Goal: Task Accomplishment & Management: Complete application form

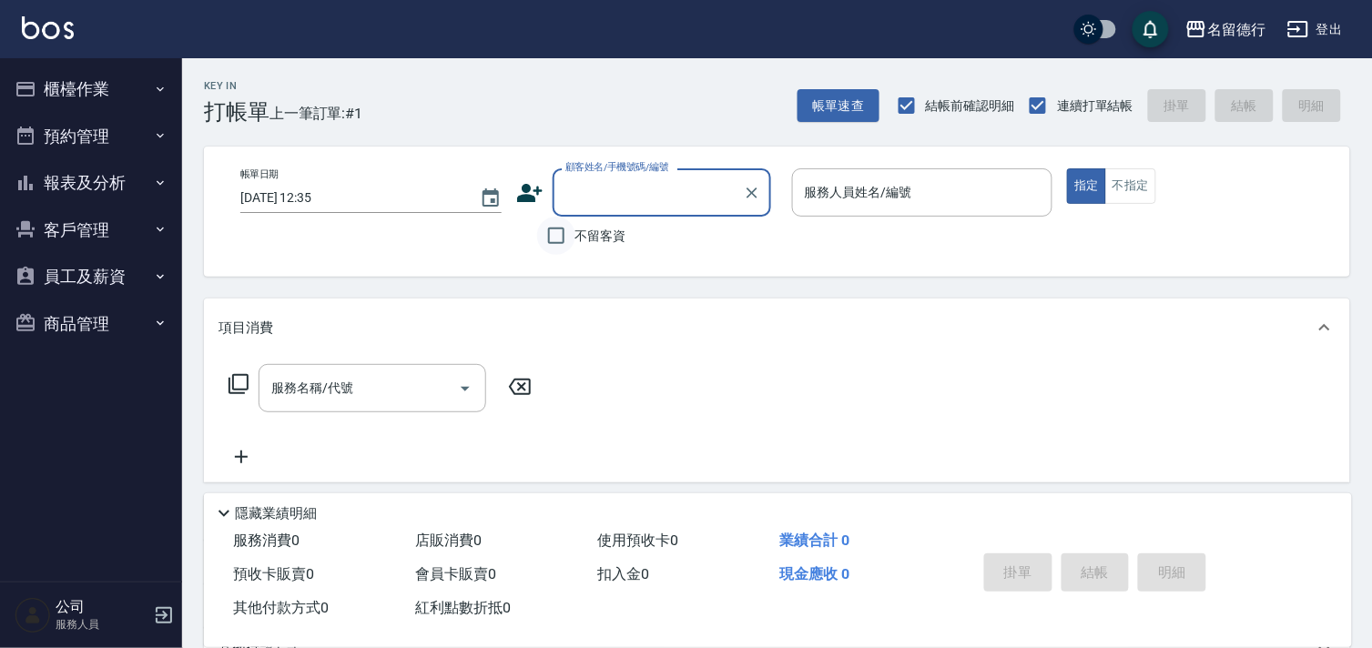
click at [555, 234] on input "不留客資" at bounding box center [556, 236] width 38 height 38
checkbox input "true"
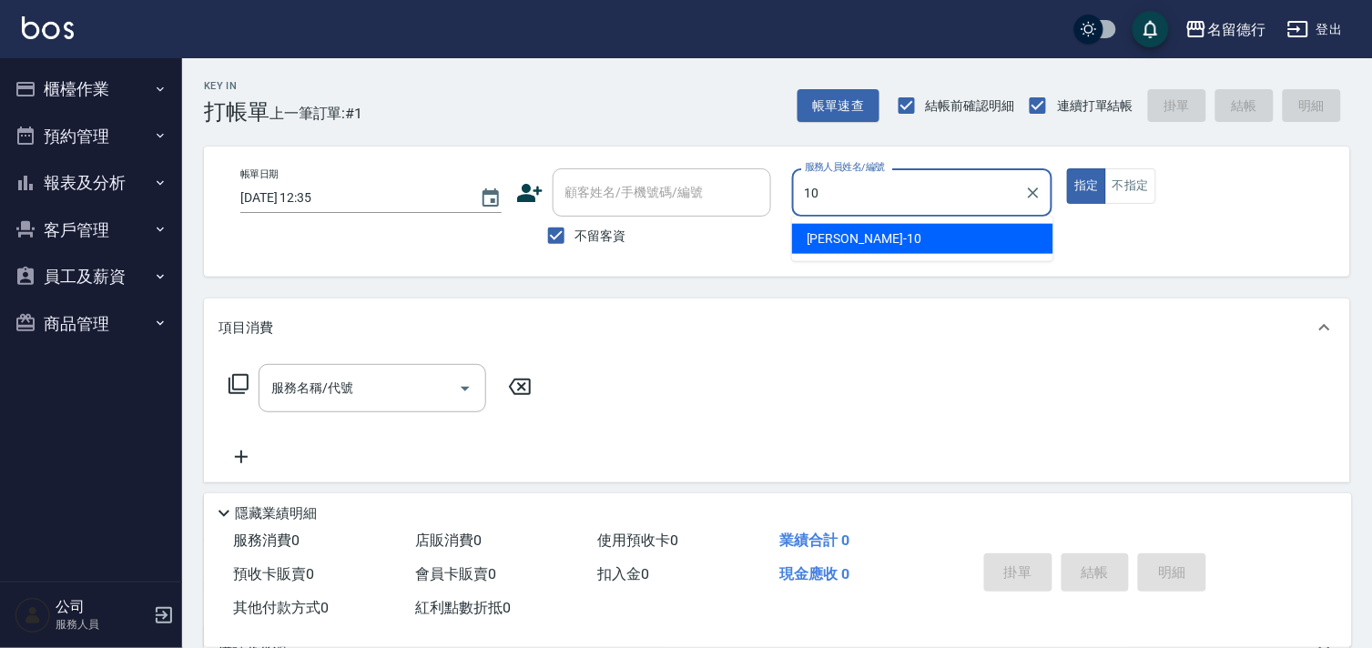
type input "婉如-10"
type button "true"
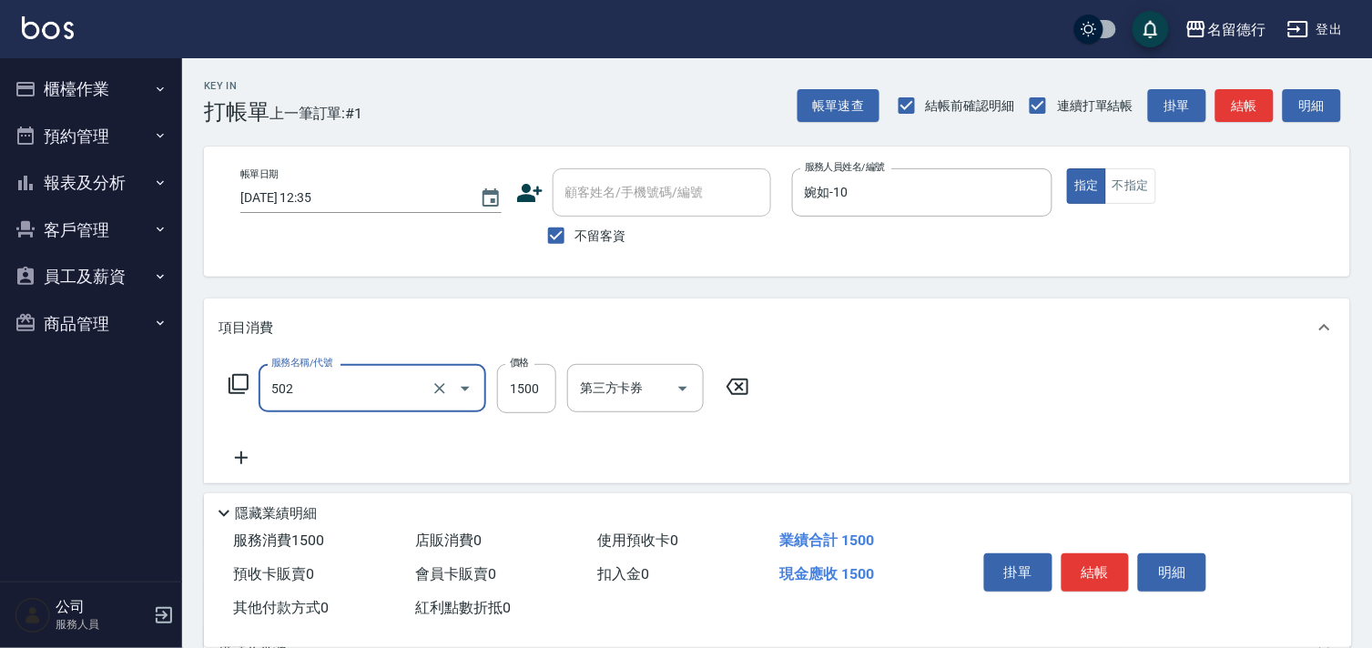
type input "染髮(502)"
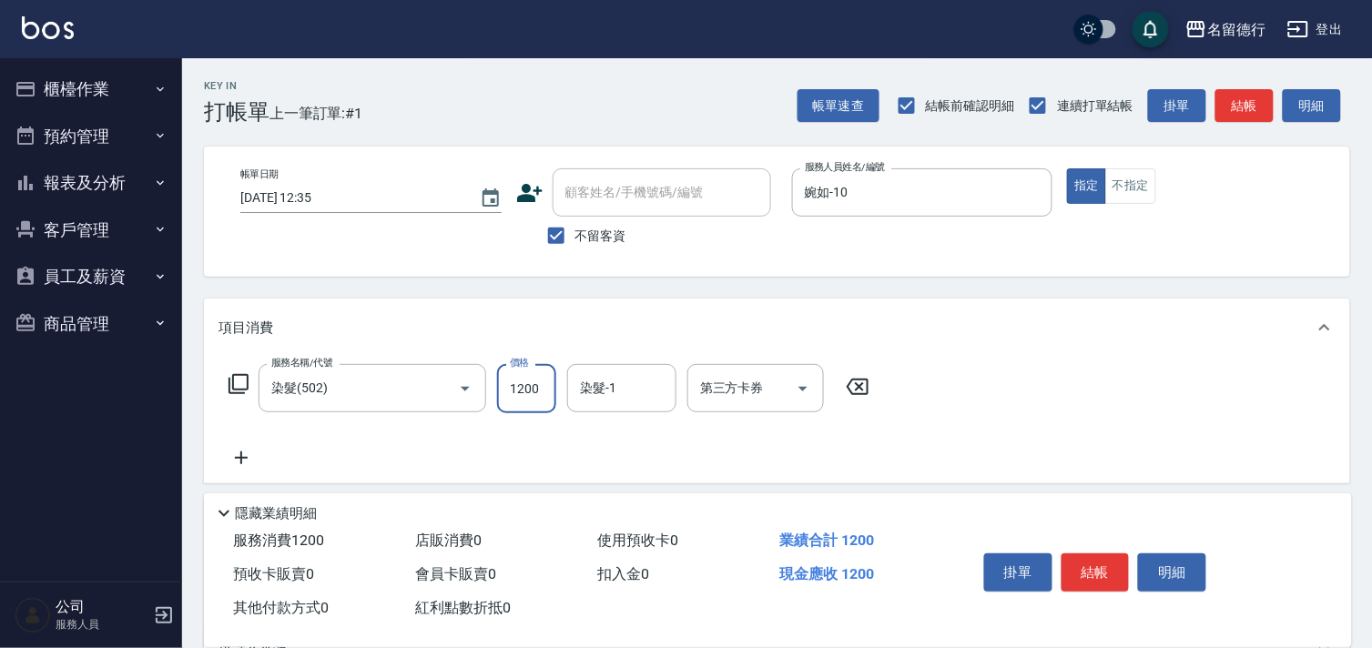
type input "1200"
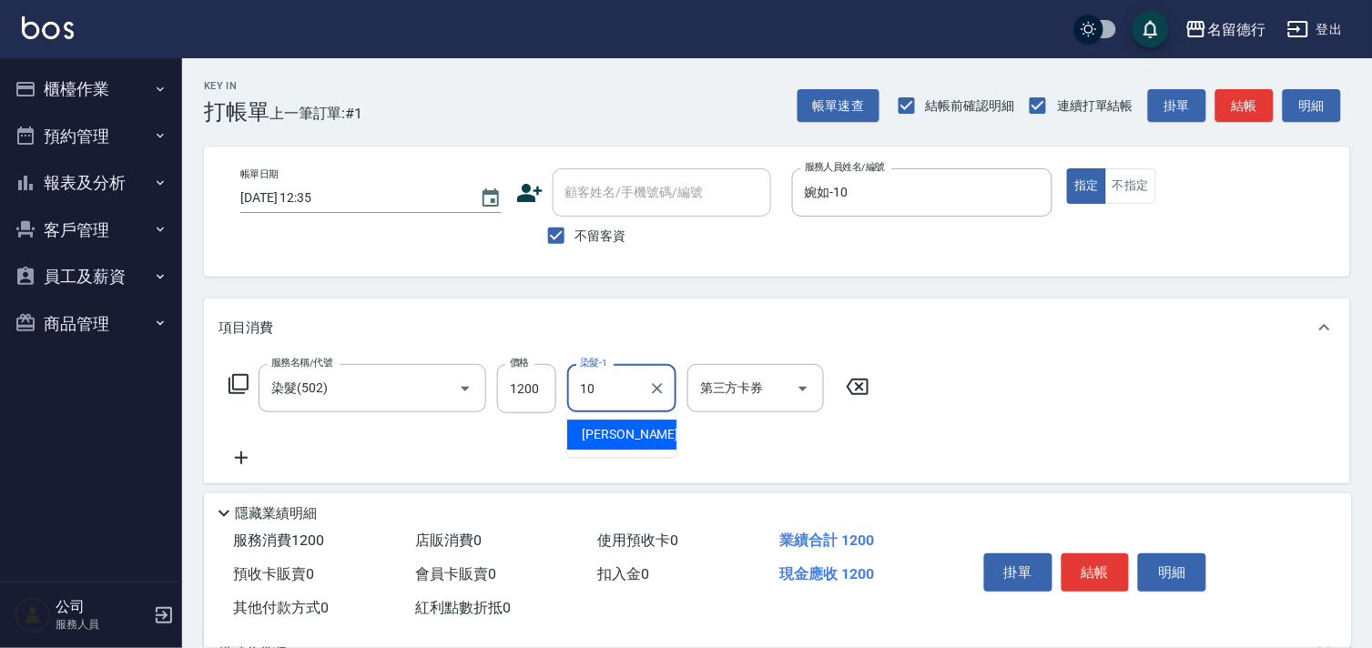
type input "婉如-10"
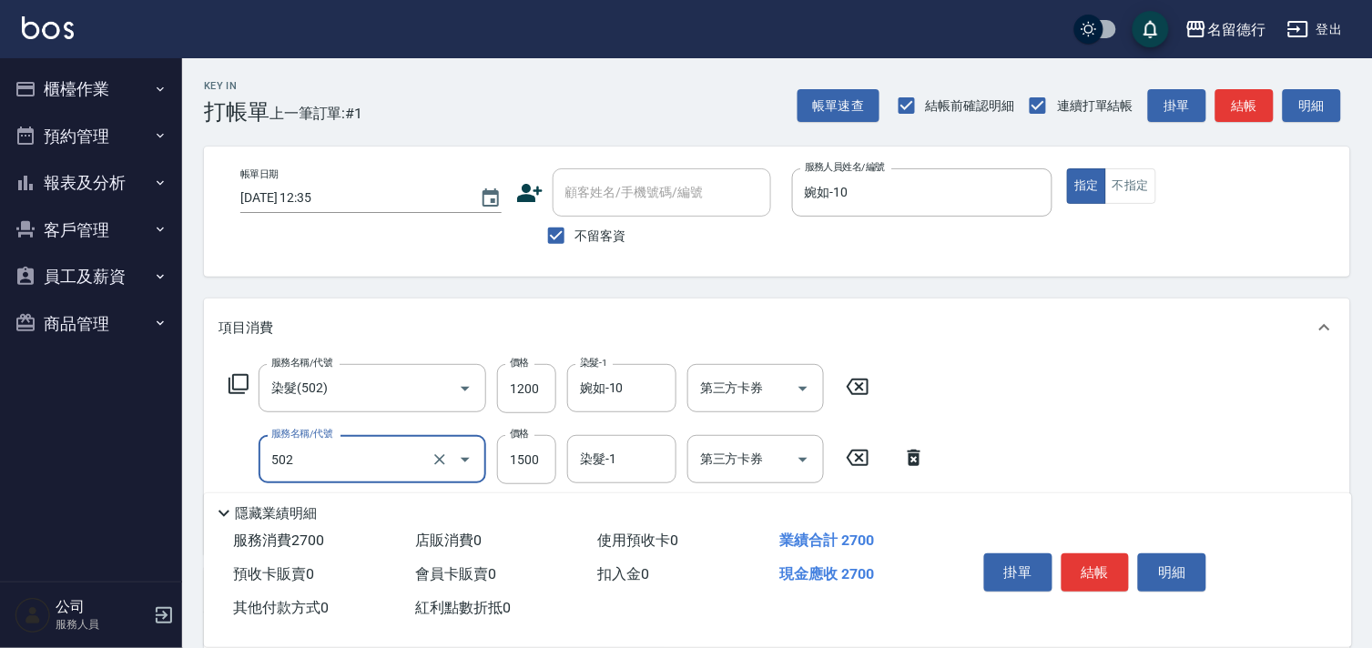
type input "染髮(502)"
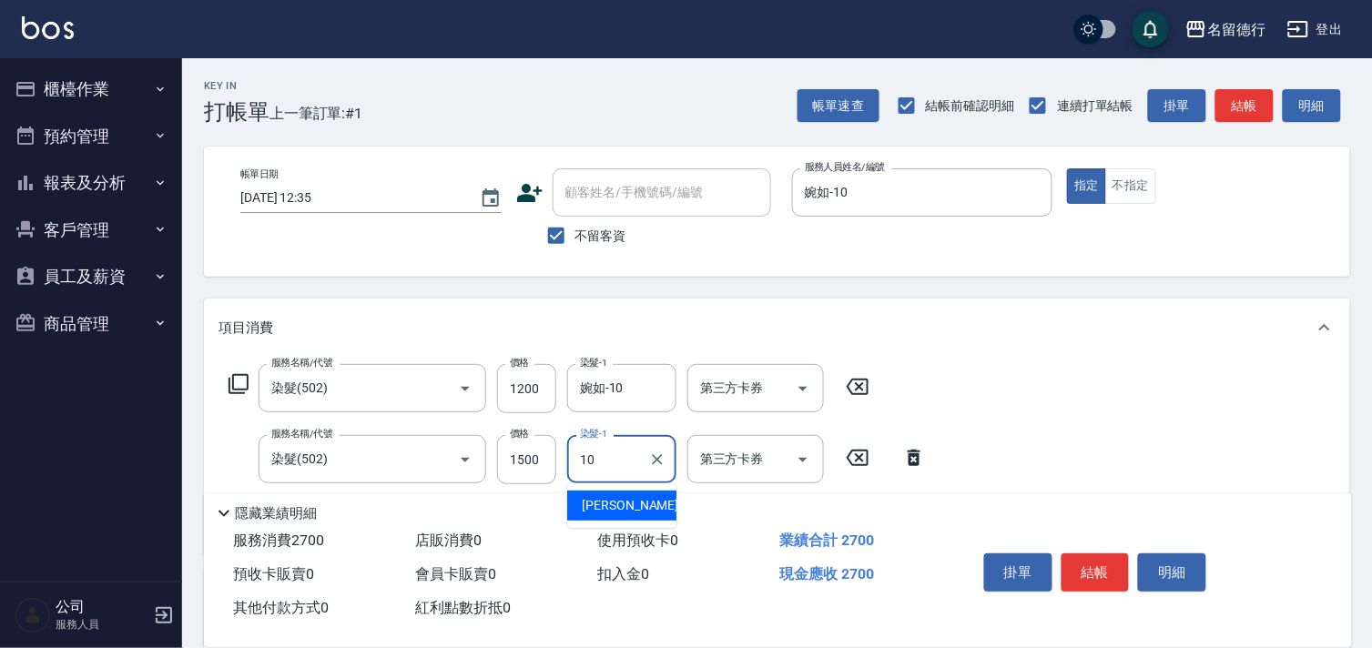
type input "婉如-10"
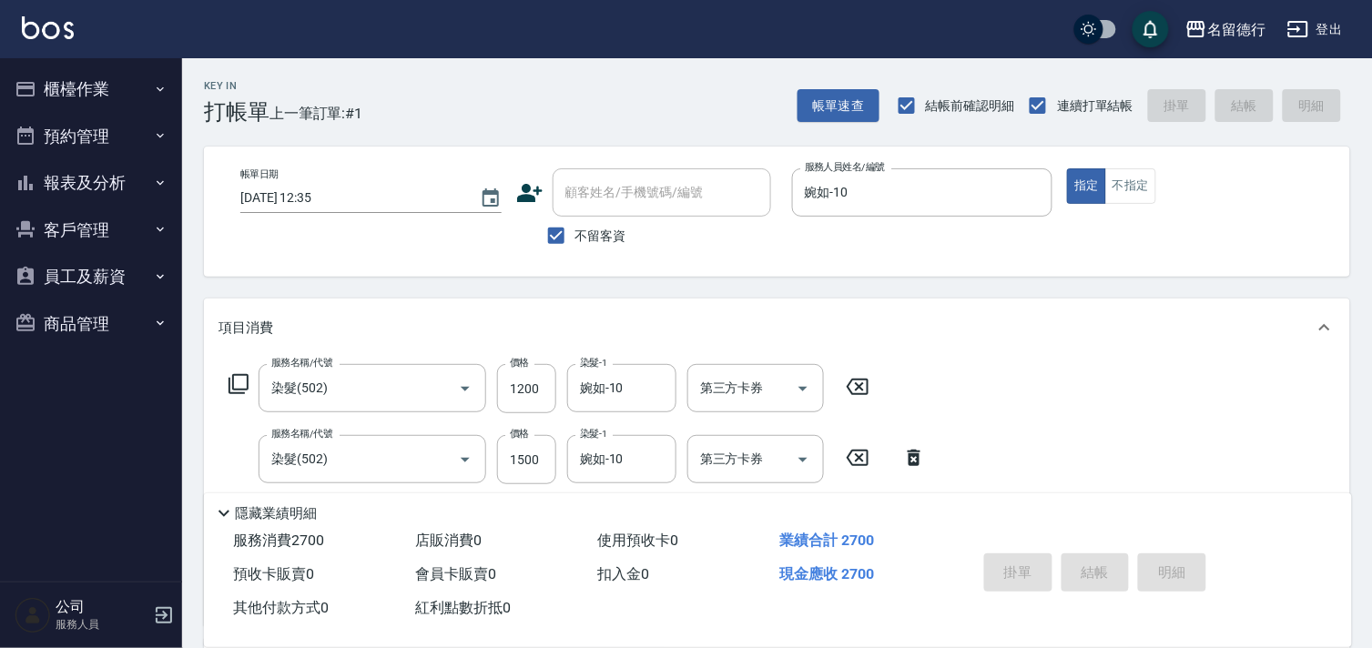
type input "[DATE] 17:18"
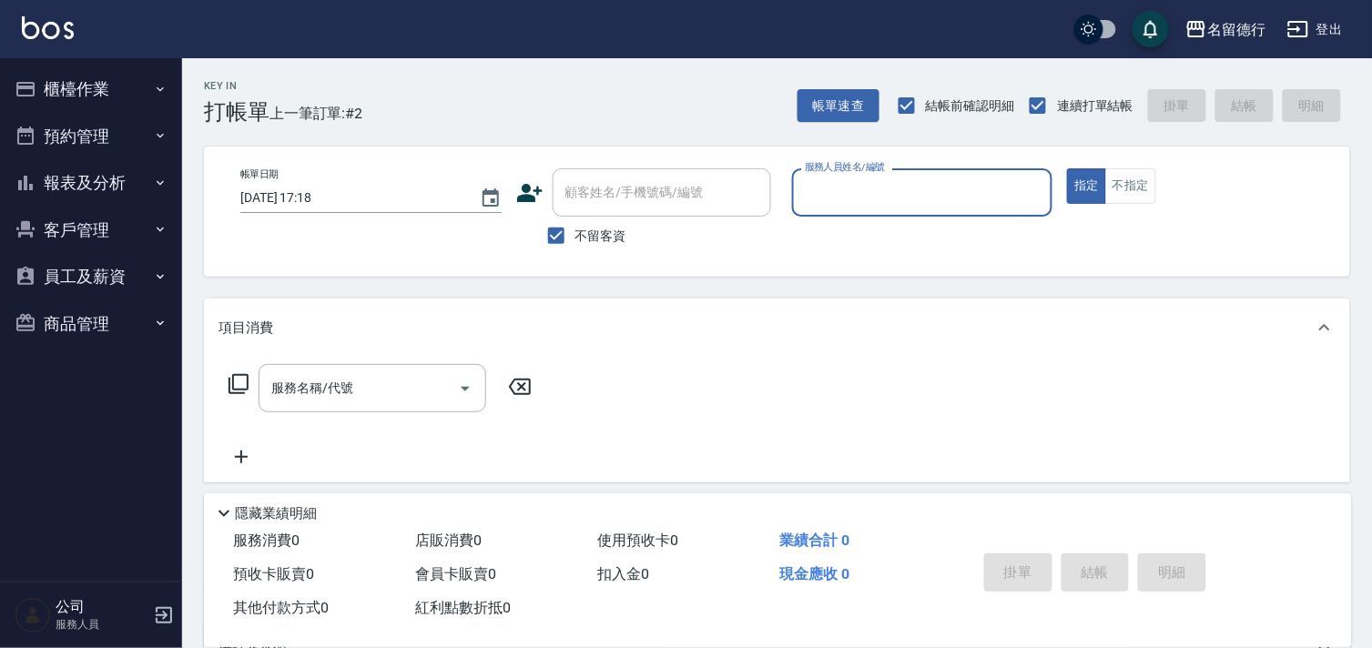
click at [65, 86] on button "櫃檯作業" at bounding box center [90, 89] width 167 height 47
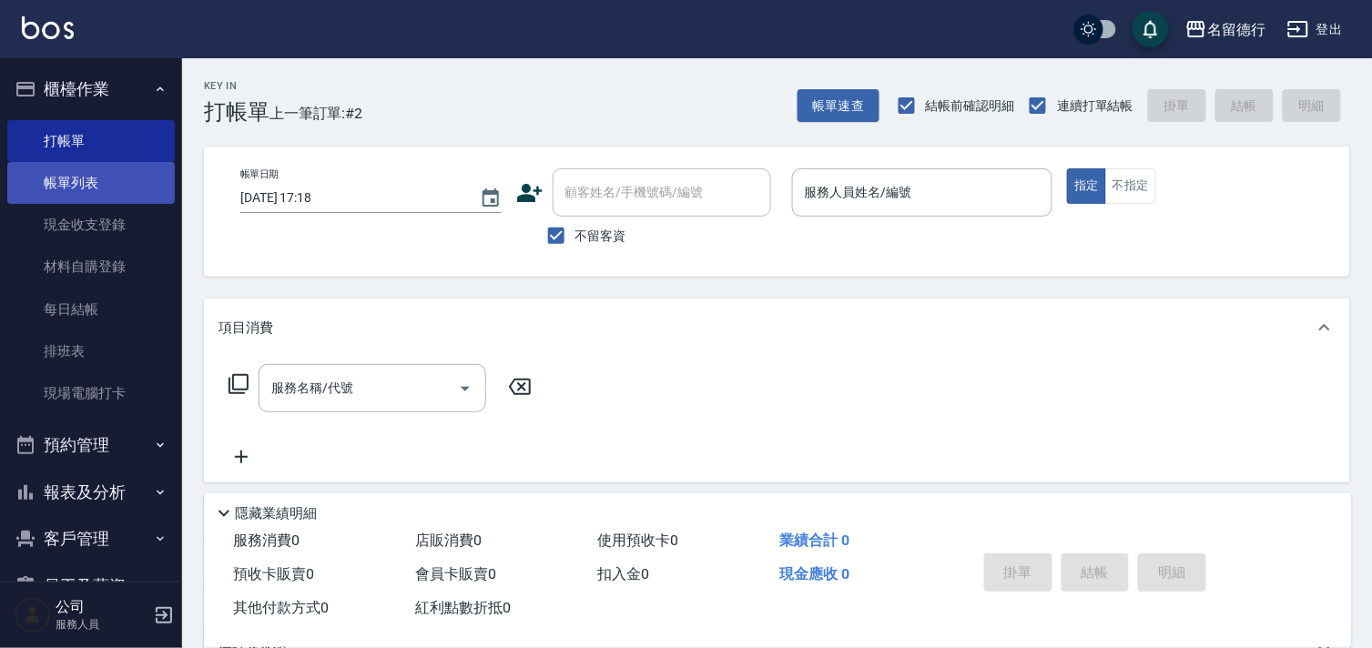
click at [43, 187] on link "帳單列表" at bounding box center [90, 183] width 167 height 42
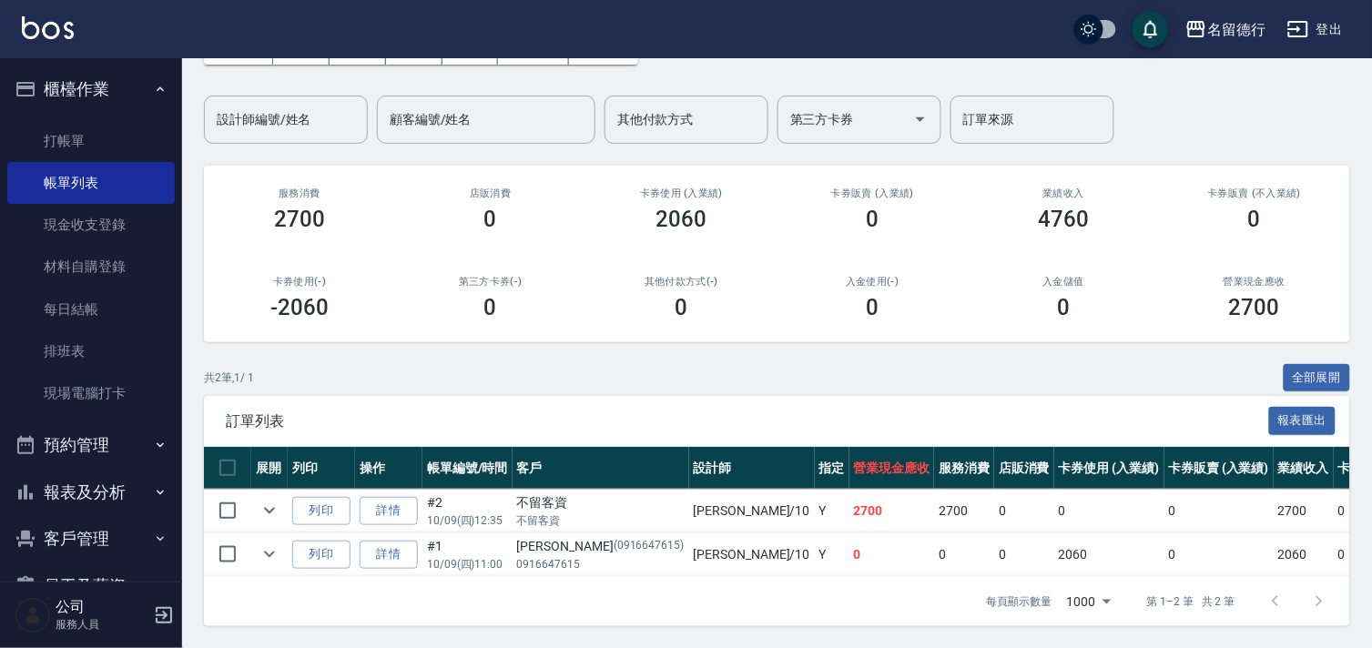
scroll to position [131, 0]
click at [383, 497] on link "詳情" at bounding box center [389, 511] width 58 height 28
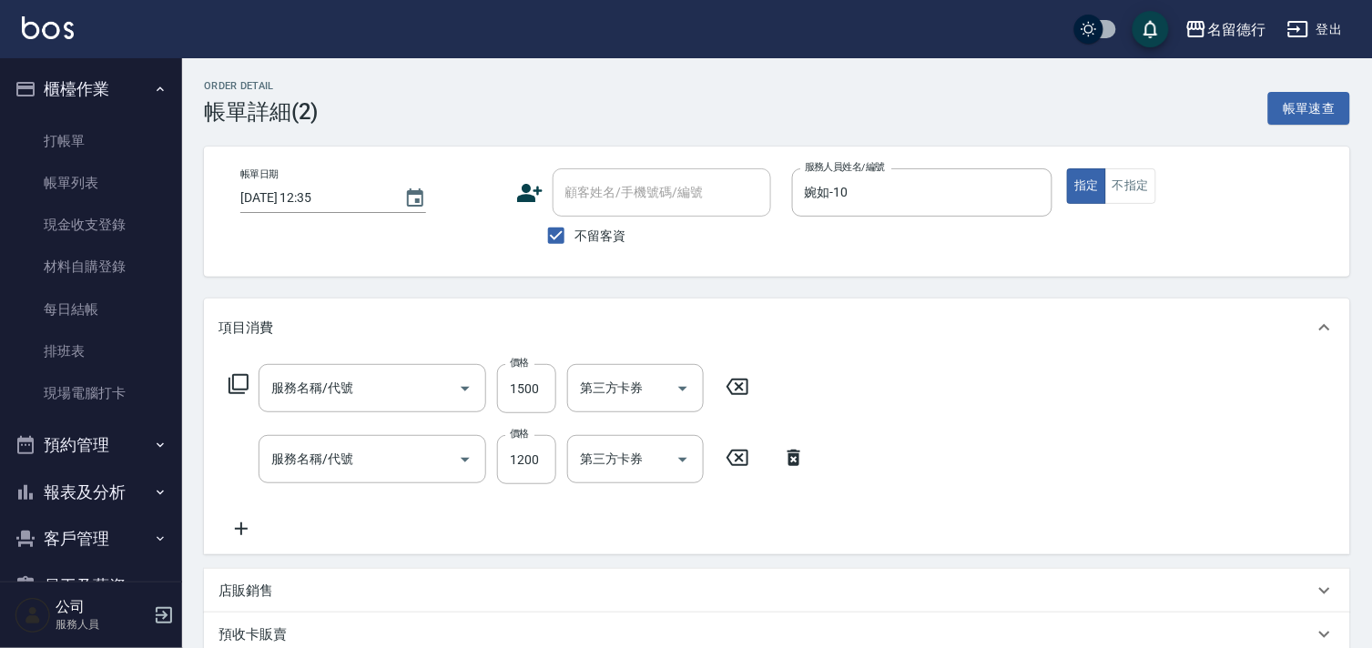
type input "[DATE] 12:35"
checkbox input "true"
type input "婉如-10"
type input "染髮(502)"
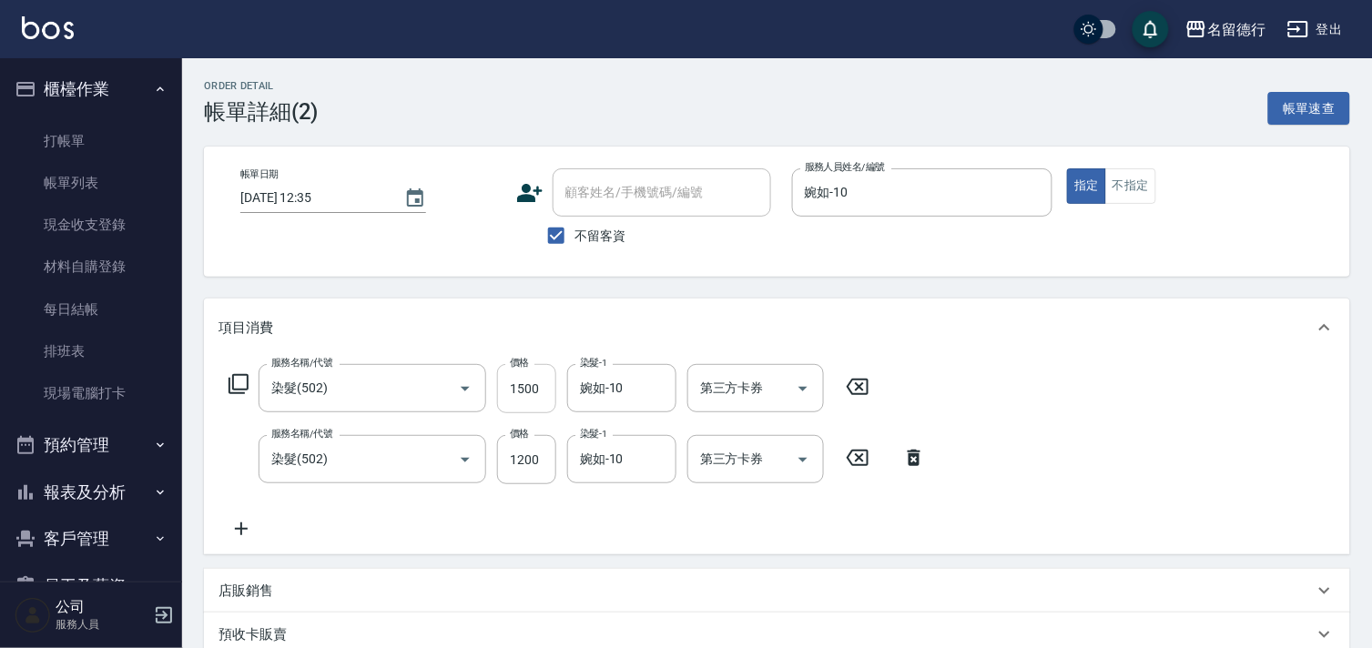
click at [530, 390] on input "1500" at bounding box center [526, 388] width 59 height 49
type input "1700"
click at [539, 460] on input "1200" at bounding box center [526, 459] width 59 height 49
type input "1000"
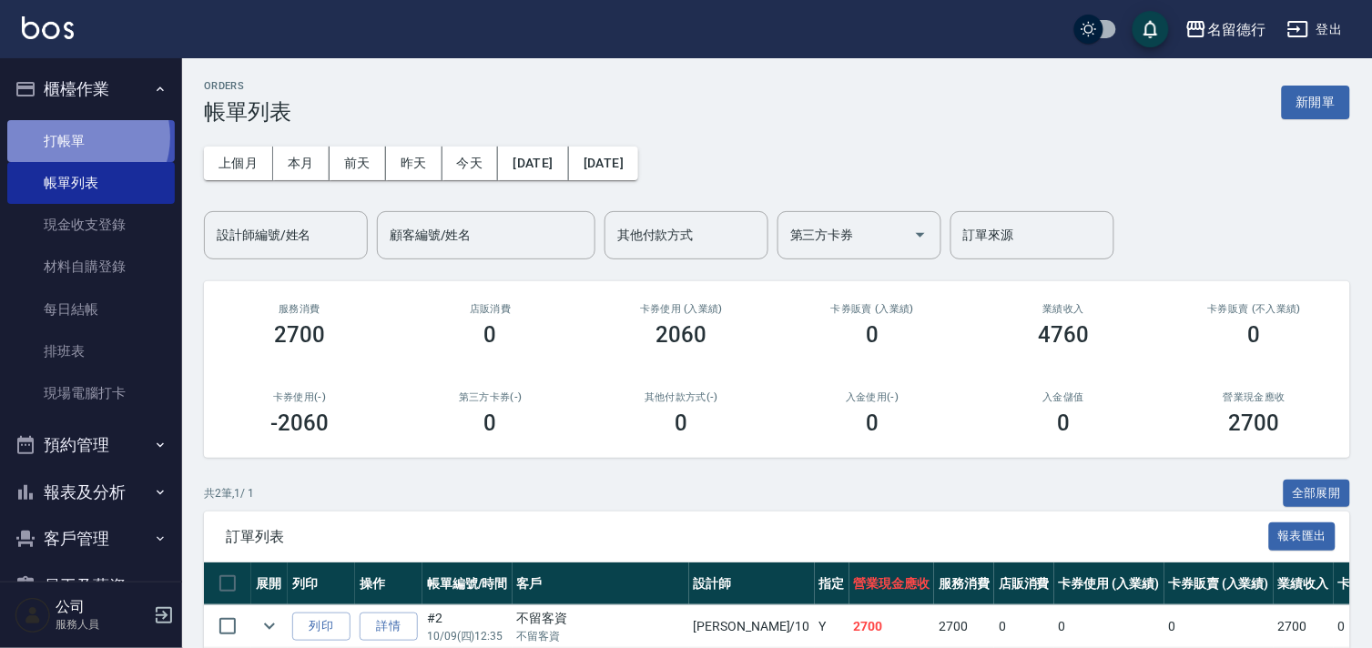
click at [83, 137] on link "打帳單" at bounding box center [90, 141] width 167 height 42
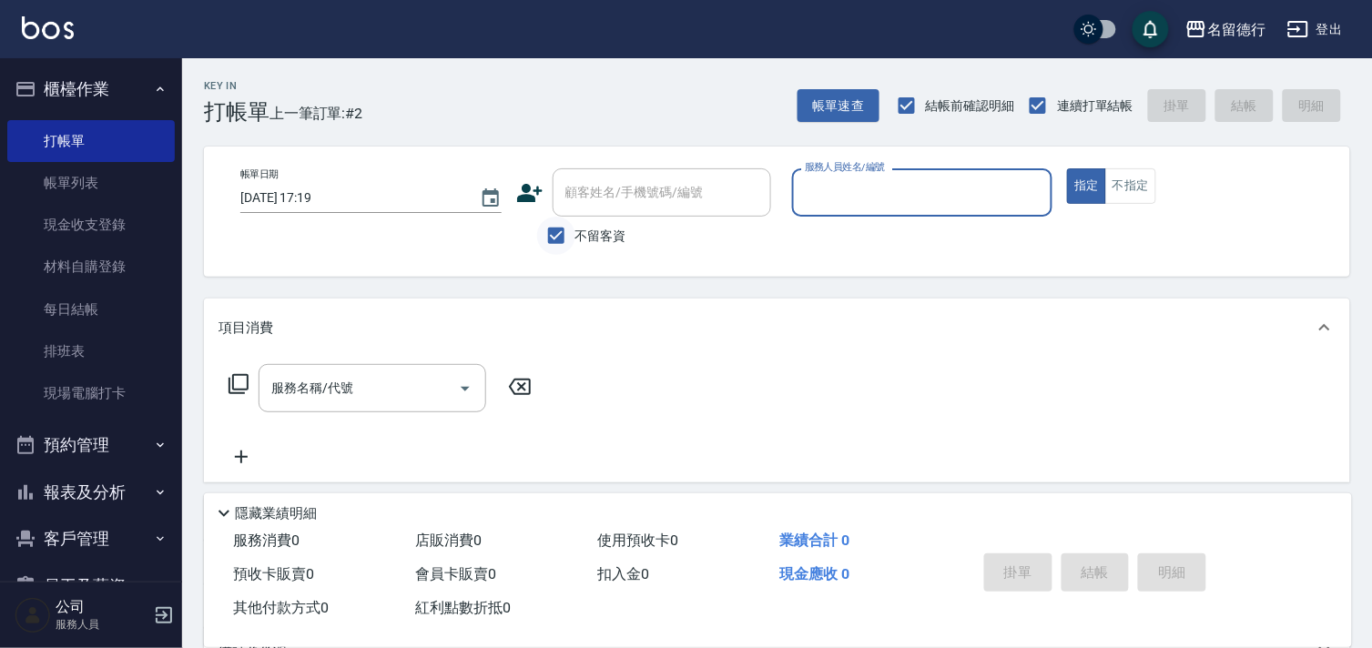
click at [558, 238] on input "不留客資" at bounding box center [556, 236] width 38 height 38
checkbox input "false"
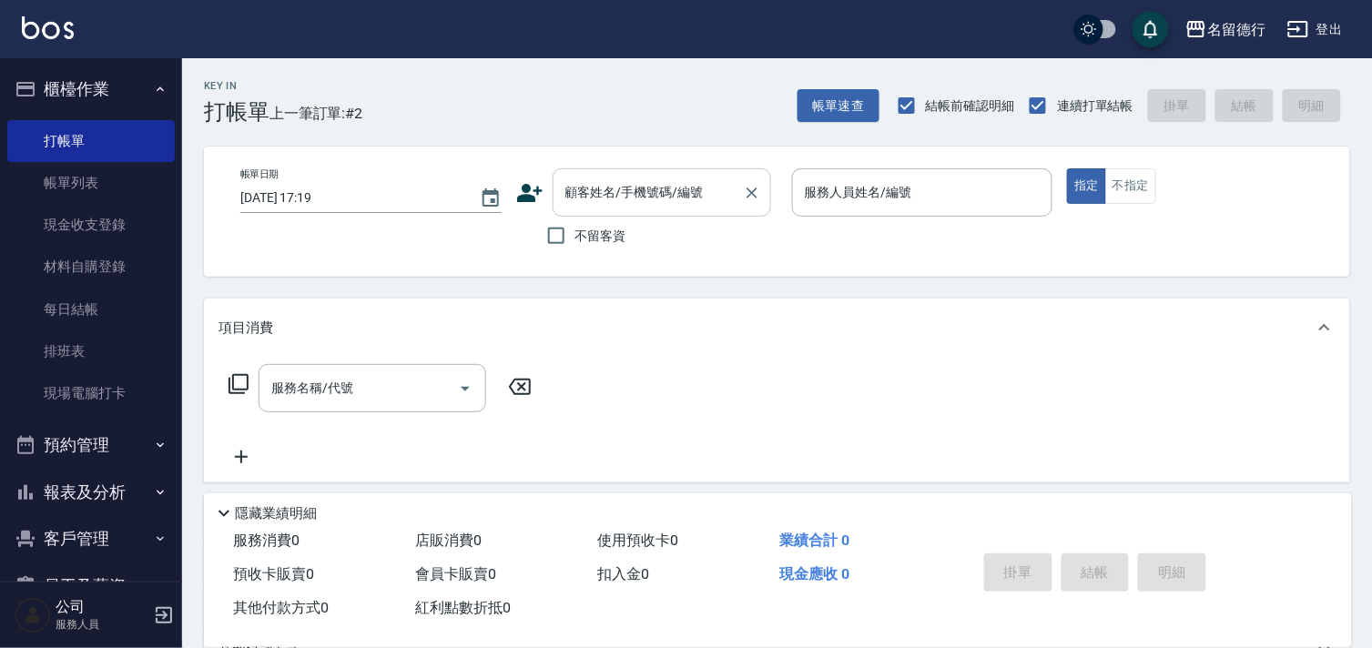
click at [579, 188] on div "顧客姓名/手機號碼/編號 顧客姓名/手機號碼/編號" at bounding box center [661, 192] width 218 height 48
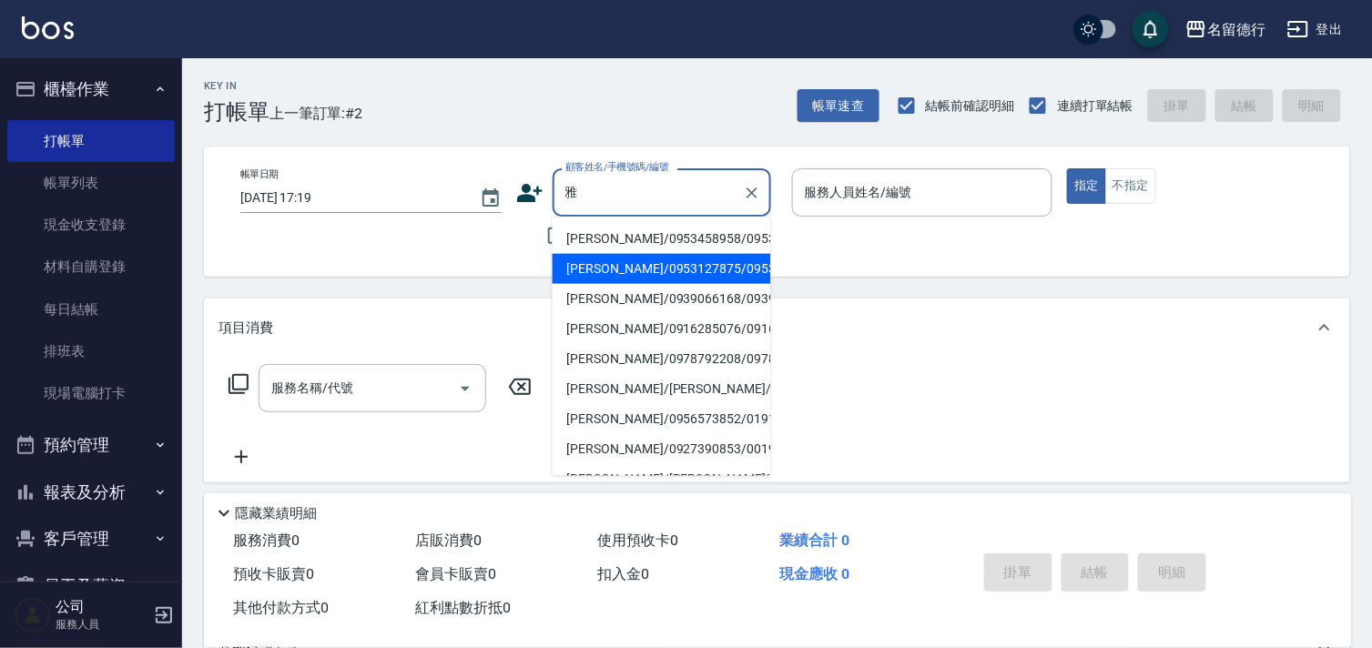
click at [594, 284] on li "[PERSON_NAME]/0953127875/0953127875" at bounding box center [661, 269] width 218 height 30
type input "[PERSON_NAME]/0953127875/0953127875"
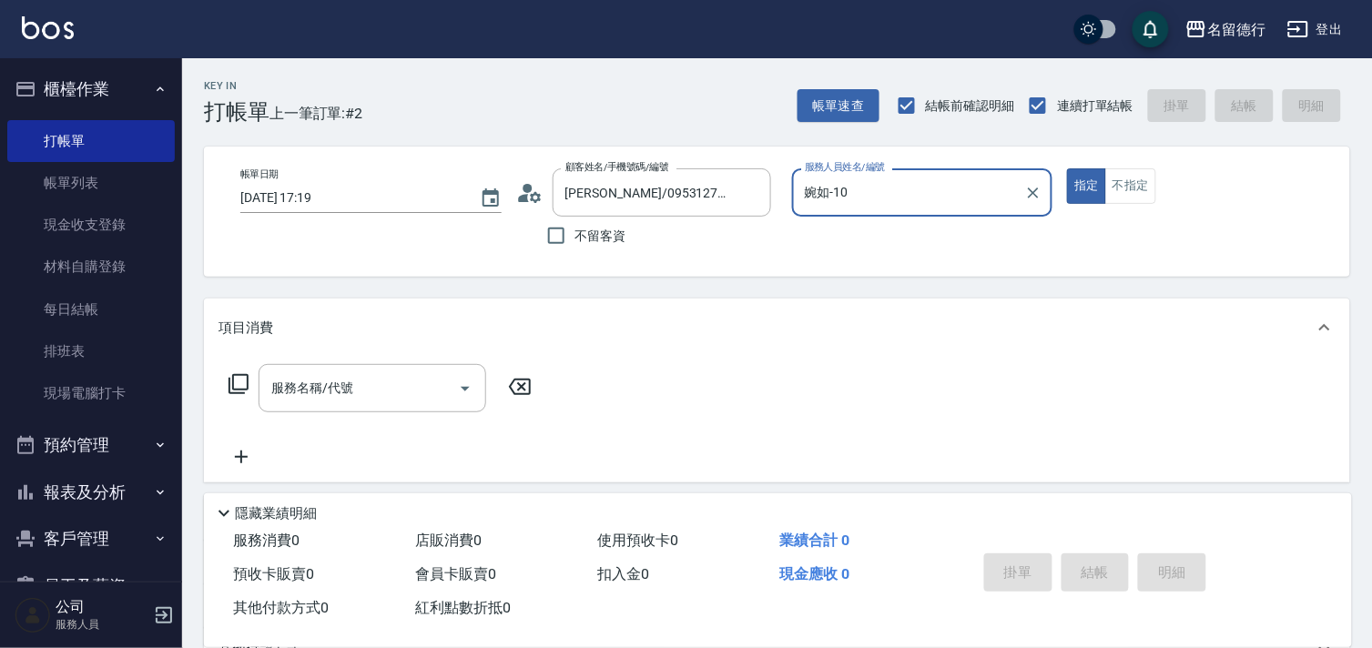
type input "婉如-10"
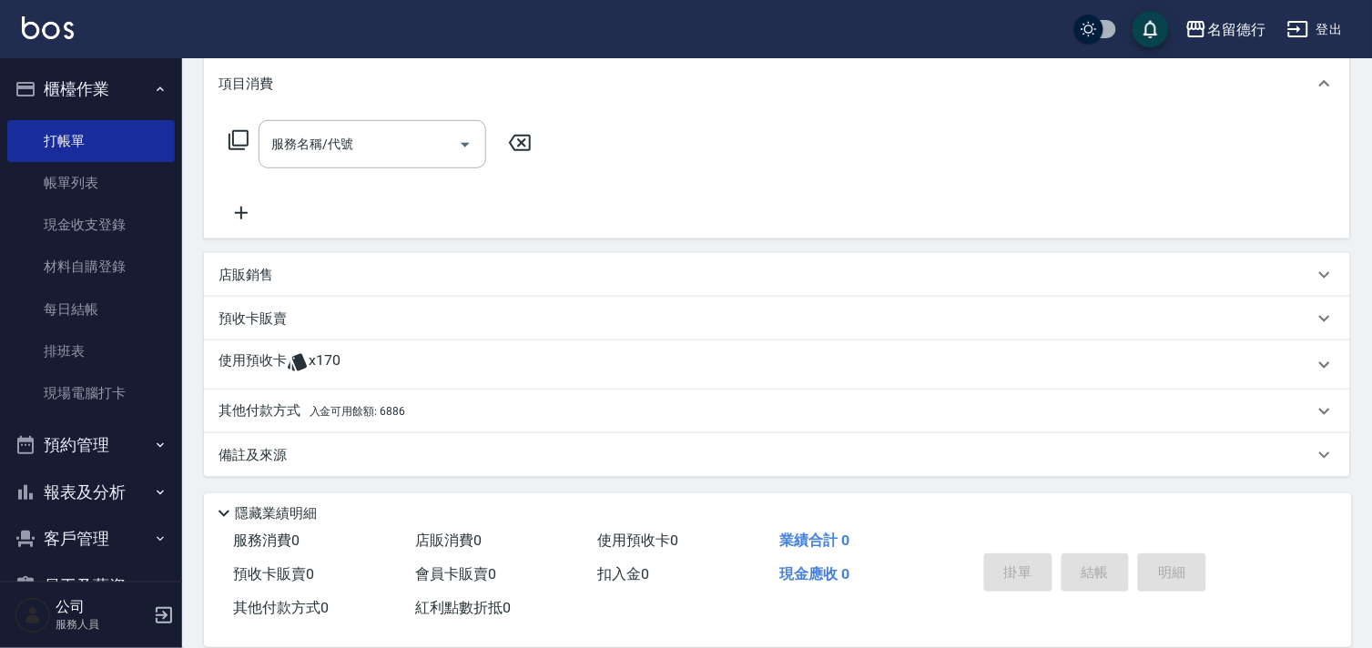
click at [274, 360] on p "使用預收卡" at bounding box center [252, 364] width 68 height 27
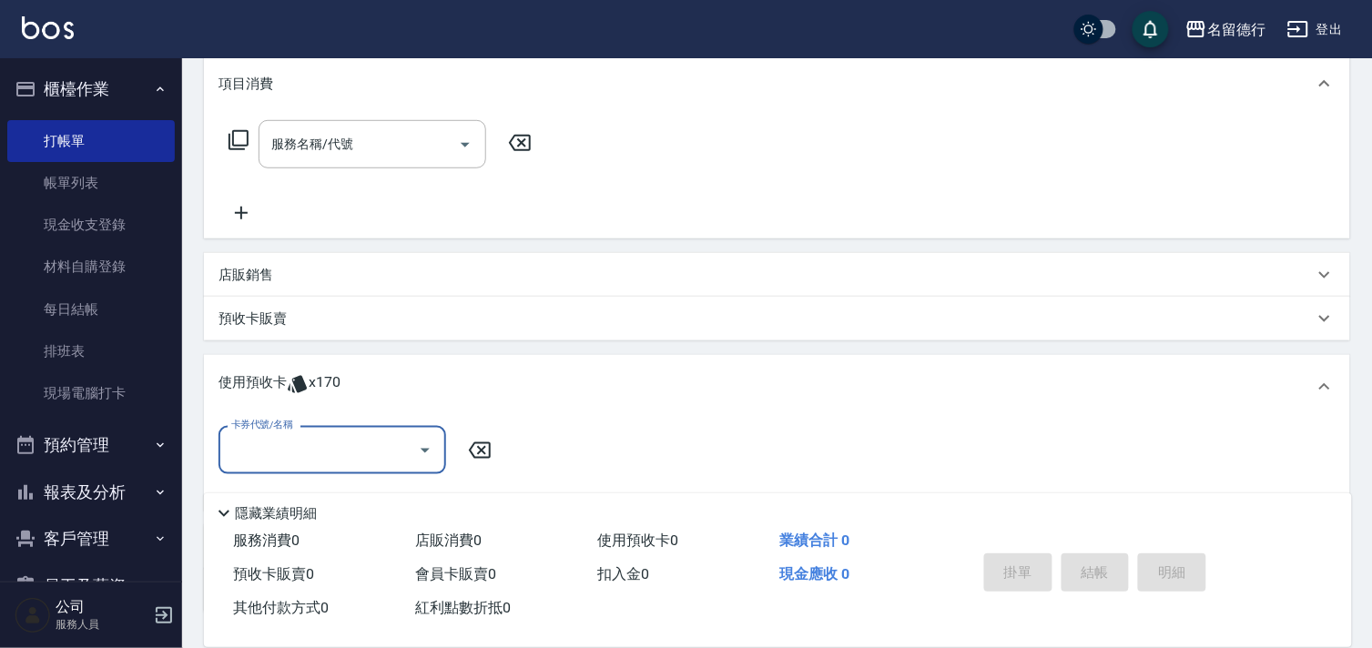
scroll to position [0, 0]
click at [249, 451] on input "卡券代號/名稱" at bounding box center [319, 450] width 184 height 32
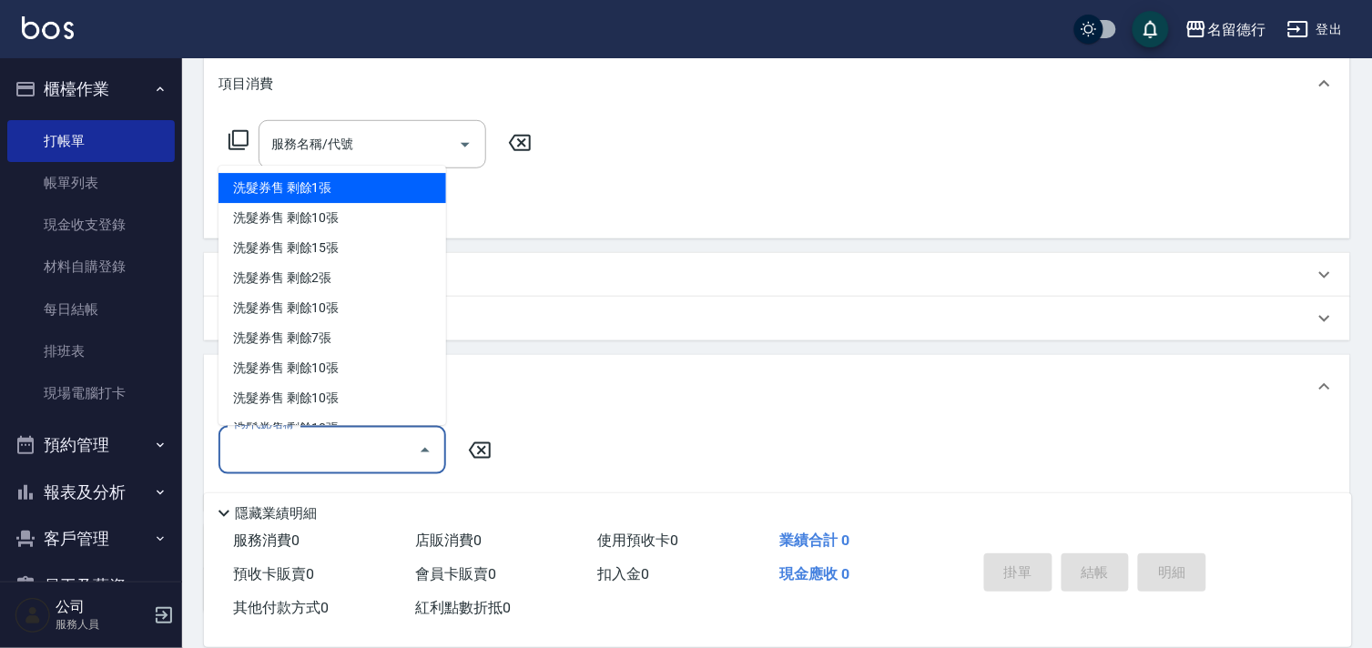
click at [259, 189] on div "洗髮券售 剩餘1張" at bounding box center [332, 189] width 228 height 30
type input "洗髮券售"
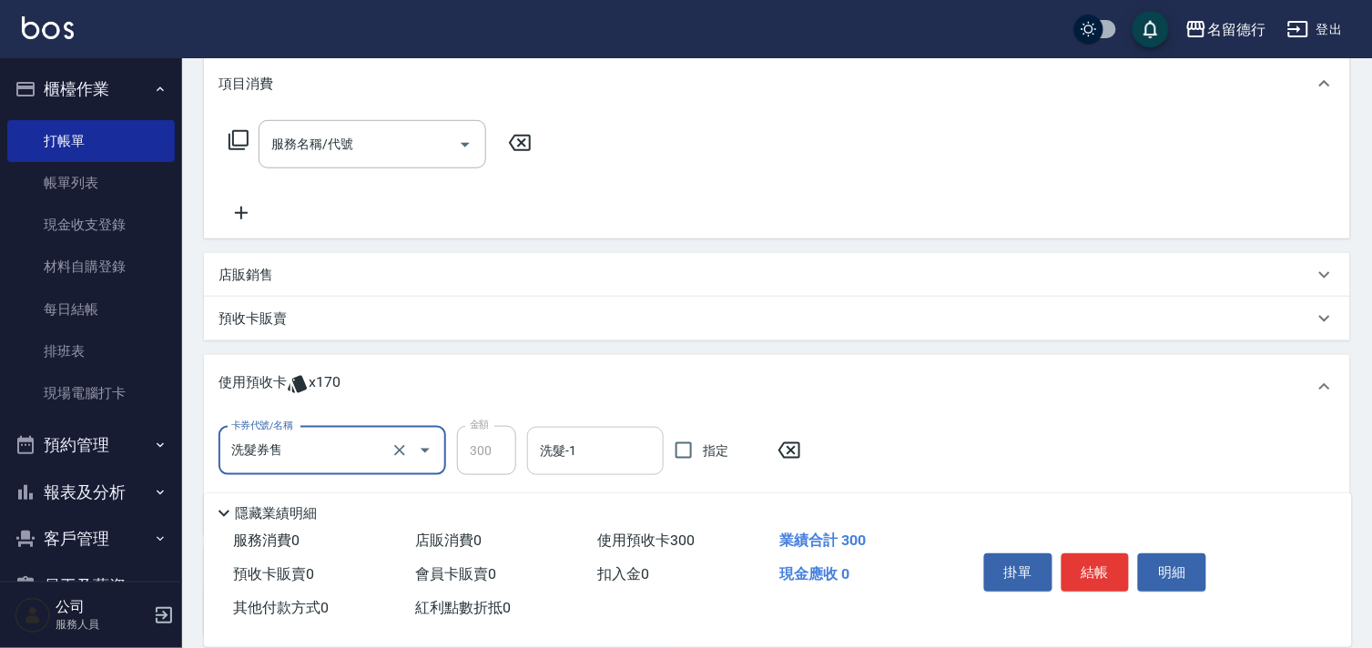
click at [568, 444] on div "洗髮-1 洗髮-1" at bounding box center [595, 451] width 137 height 48
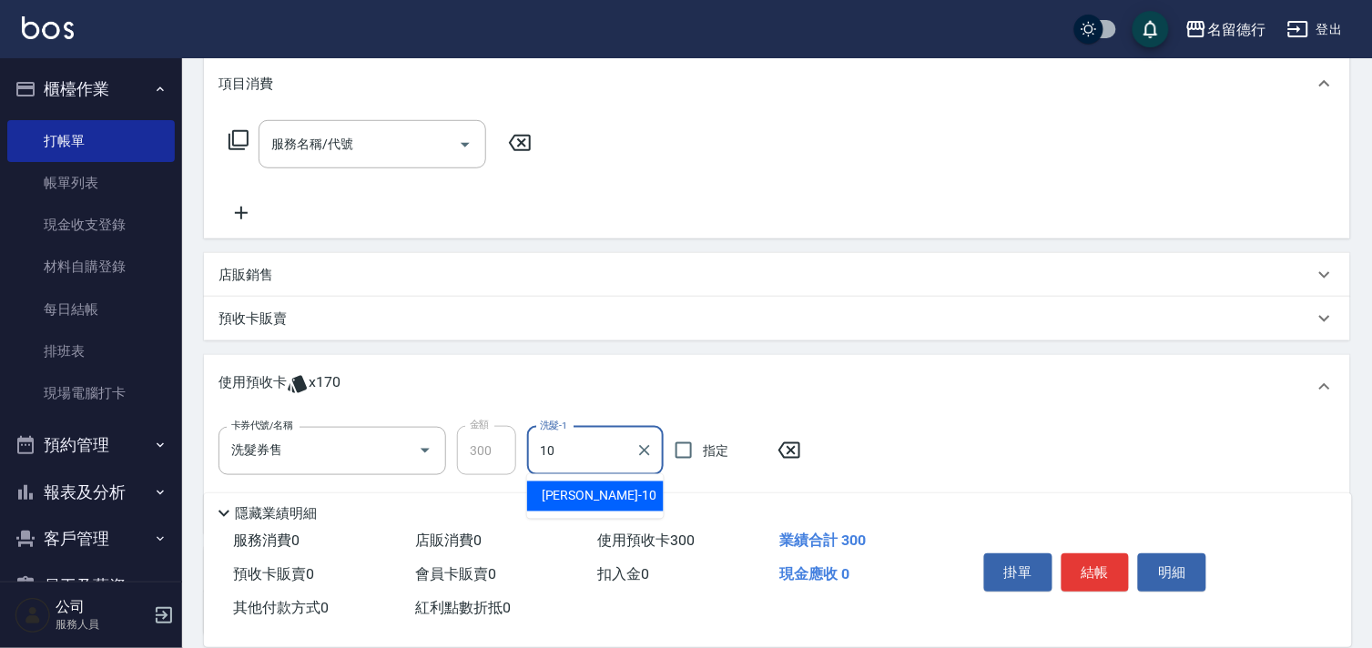
type input "婉如-10"
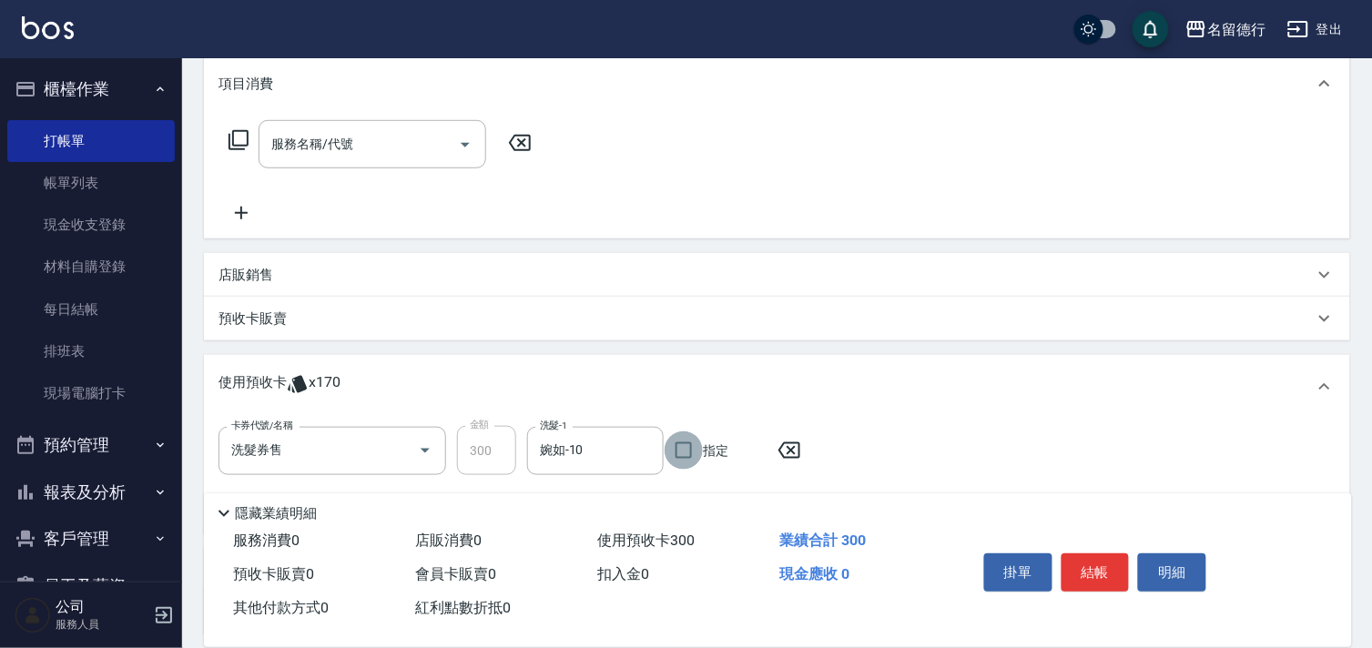
click at [676, 449] on input "指定" at bounding box center [683, 450] width 38 height 38
checkbox input "true"
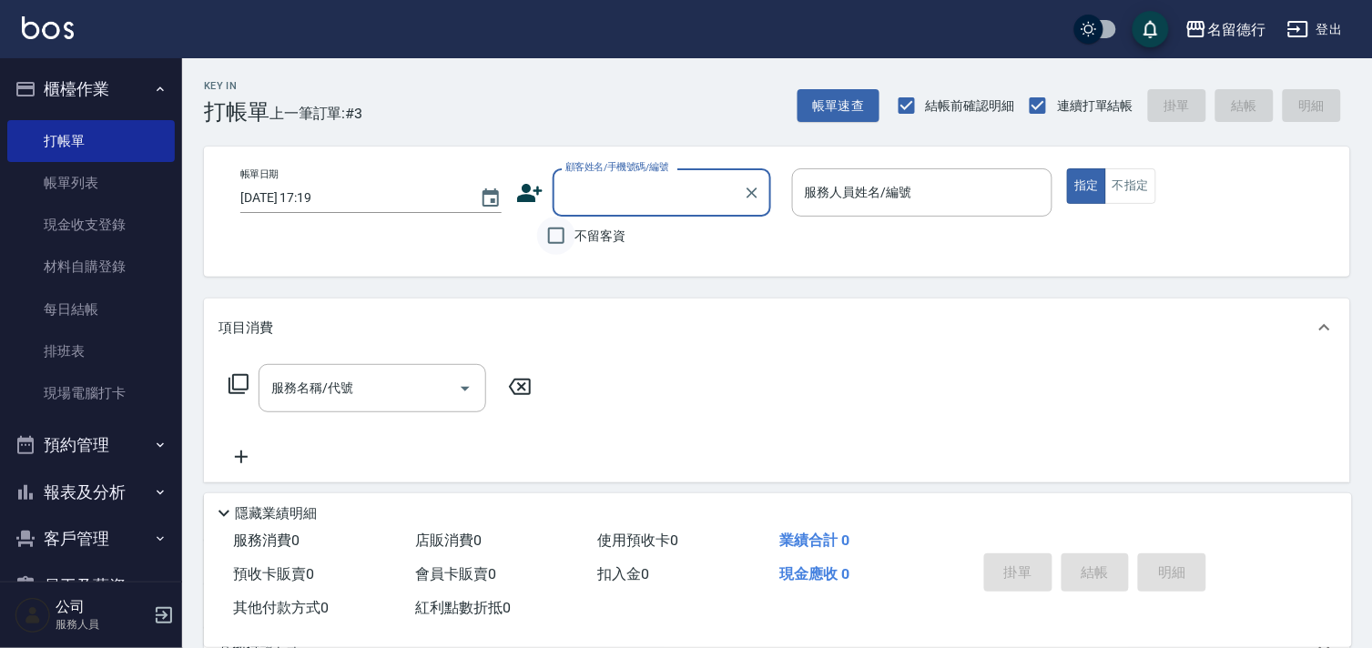
click at [553, 244] on input "不留客資" at bounding box center [556, 236] width 38 height 38
checkbox input "true"
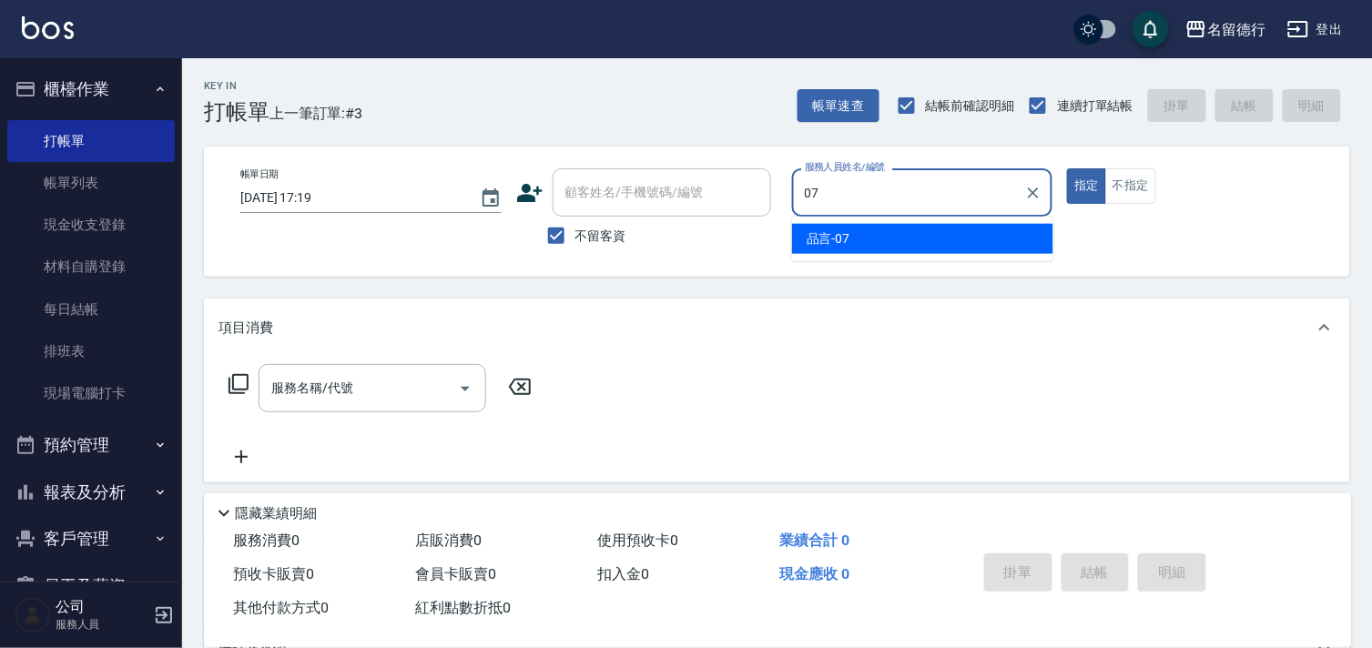
click at [814, 251] on div "品言 -07" at bounding box center [922, 239] width 261 height 30
type input "品言-07"
click at [341, 392] on div "服務名稱/代號 服務名稱/代號" at bounding box center [372, 388] width 228 height 48
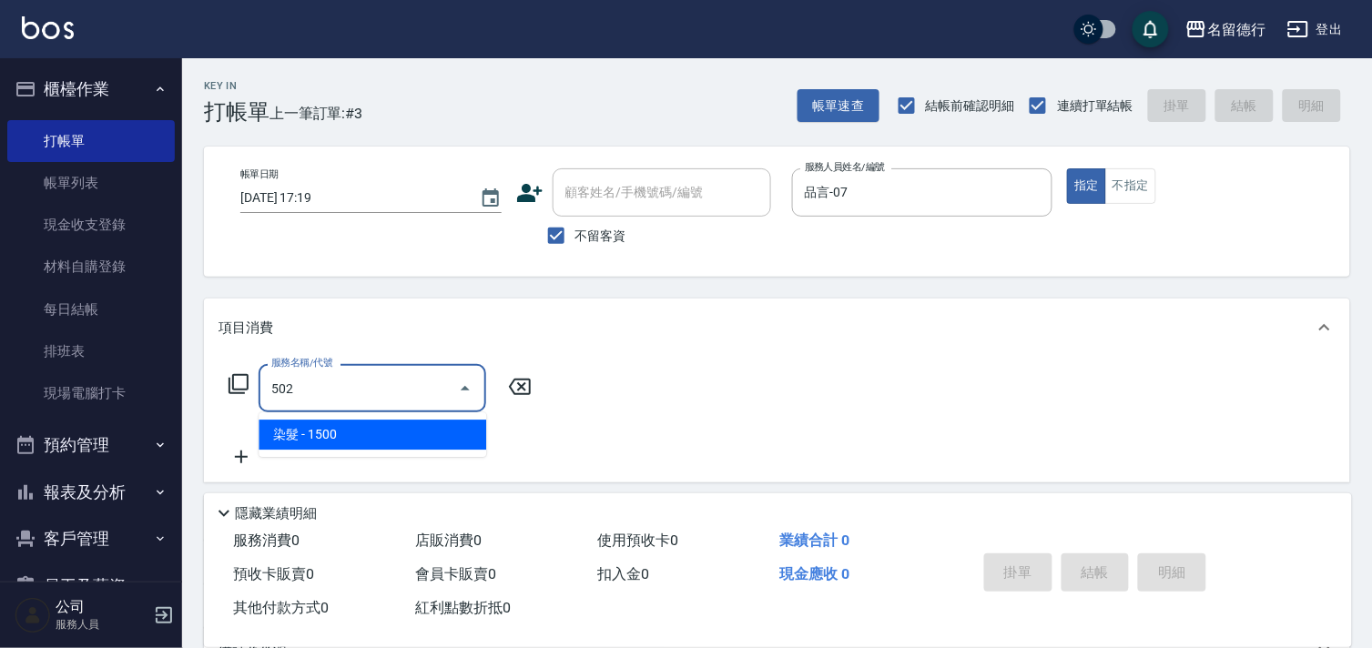
click at [404, 441] on span "染髮 - 1500" at bounding box center [372, 435] width 228 height 30
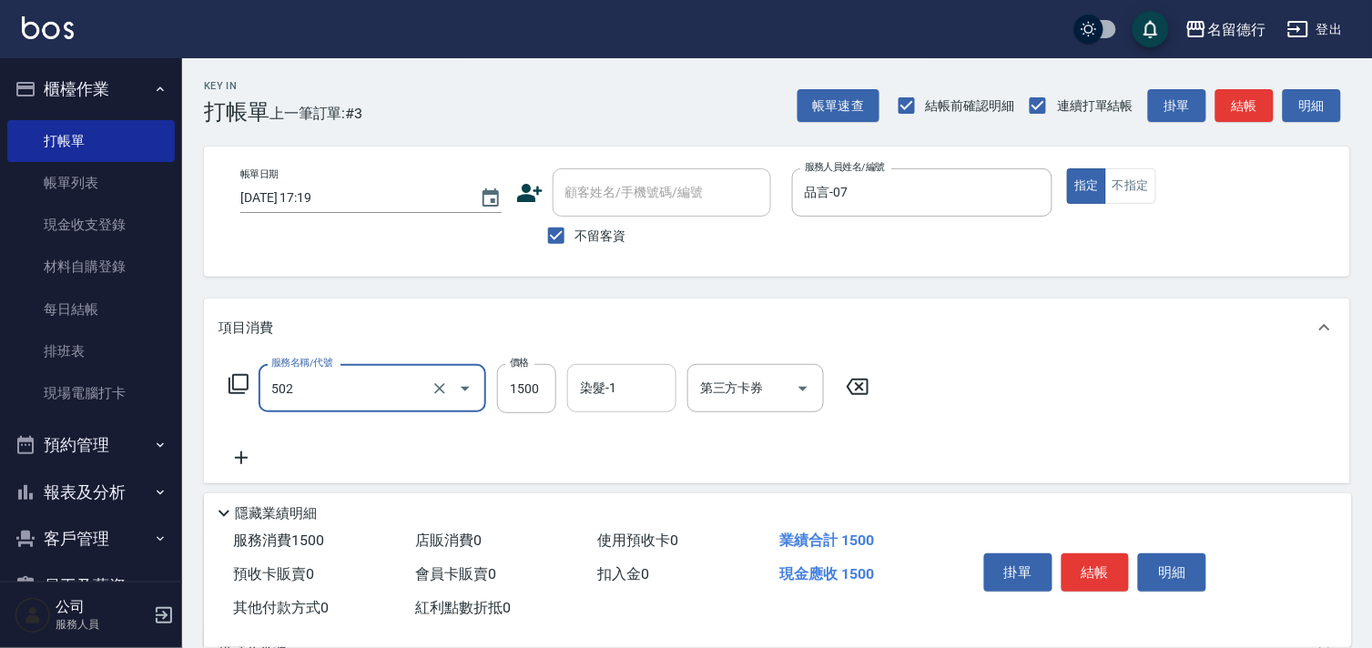
click at [588, 392] on div "染髮-1 染髮-1" at bounding box center [621, 388] width 109 height 48
type input "染髮(502)"
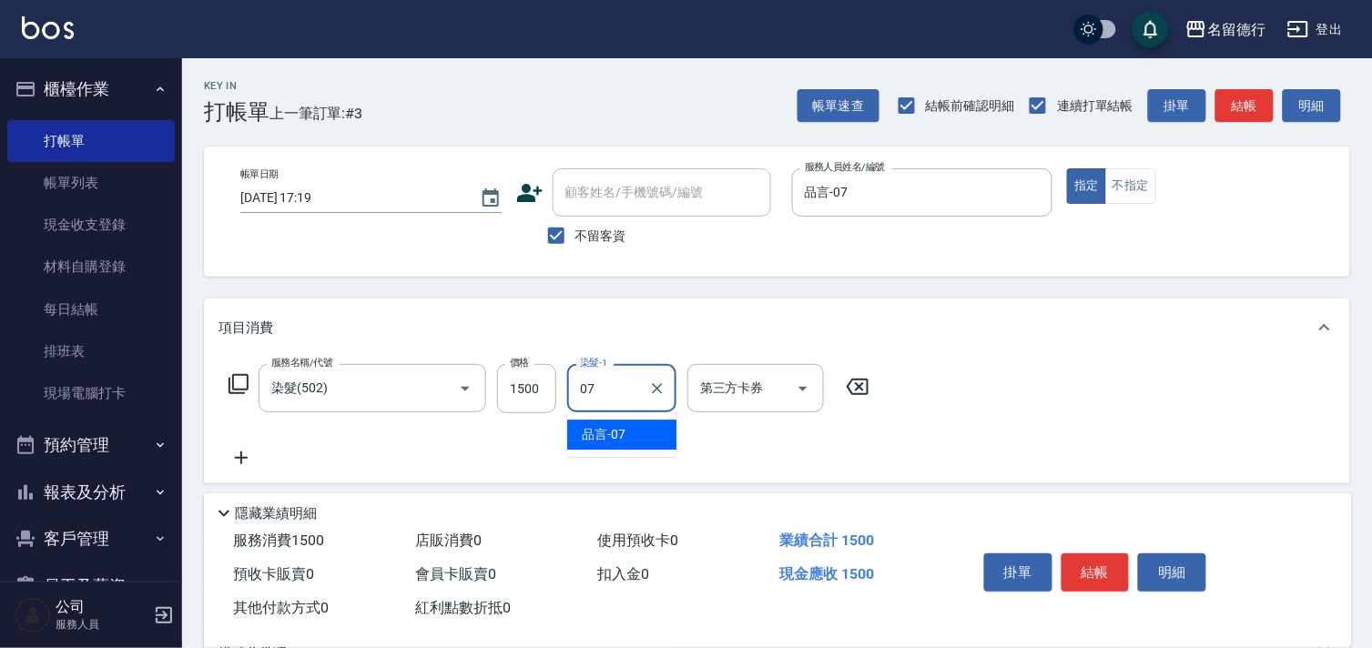
click at [613, 434] on span "品言 -07" at bounding box center [604, 434] width 44 height 19
type input "品言-07"
click at [1113, 451] on div "服務名稱/代號 染髮(502) 服務名稱/代號 價格 1500 價格 染髮-1 品言-07 染髮-1 第三方卡券 第三方卡券" at bounding box center [777, 420] width 1146 height 127
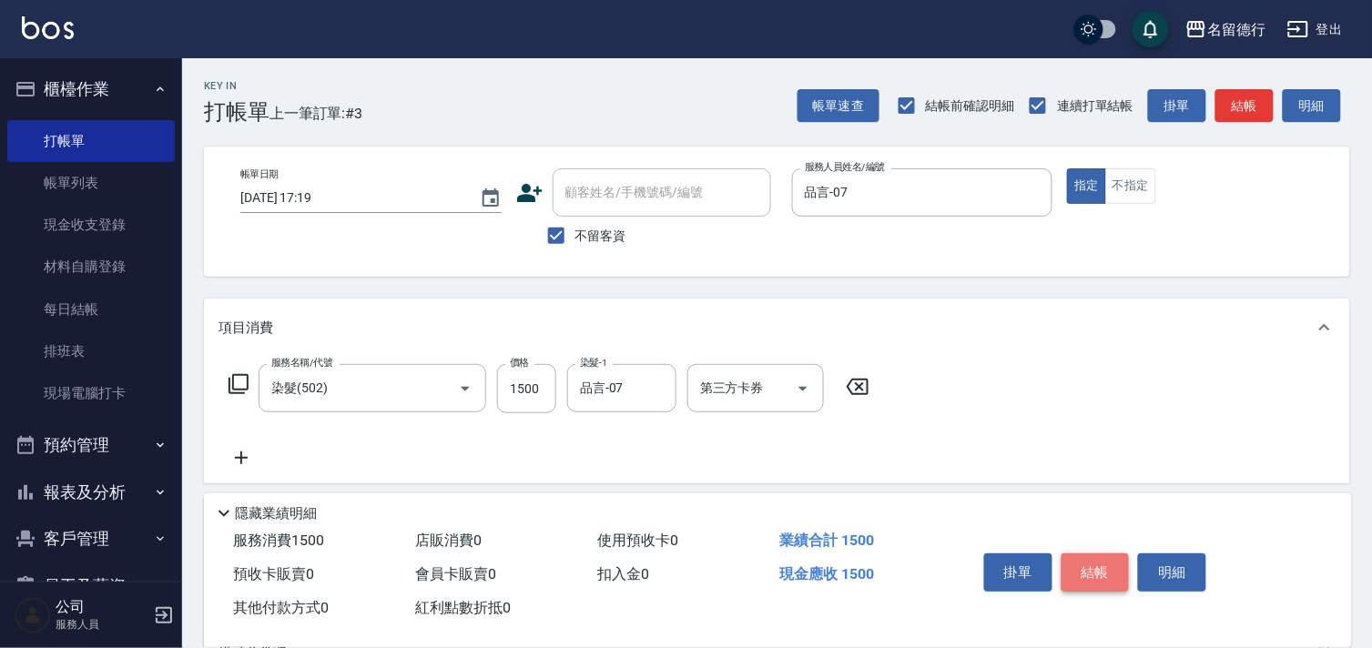
click at [1108, 562] on button "結帳" at bounding box center [1095, 572] width 68 height 38
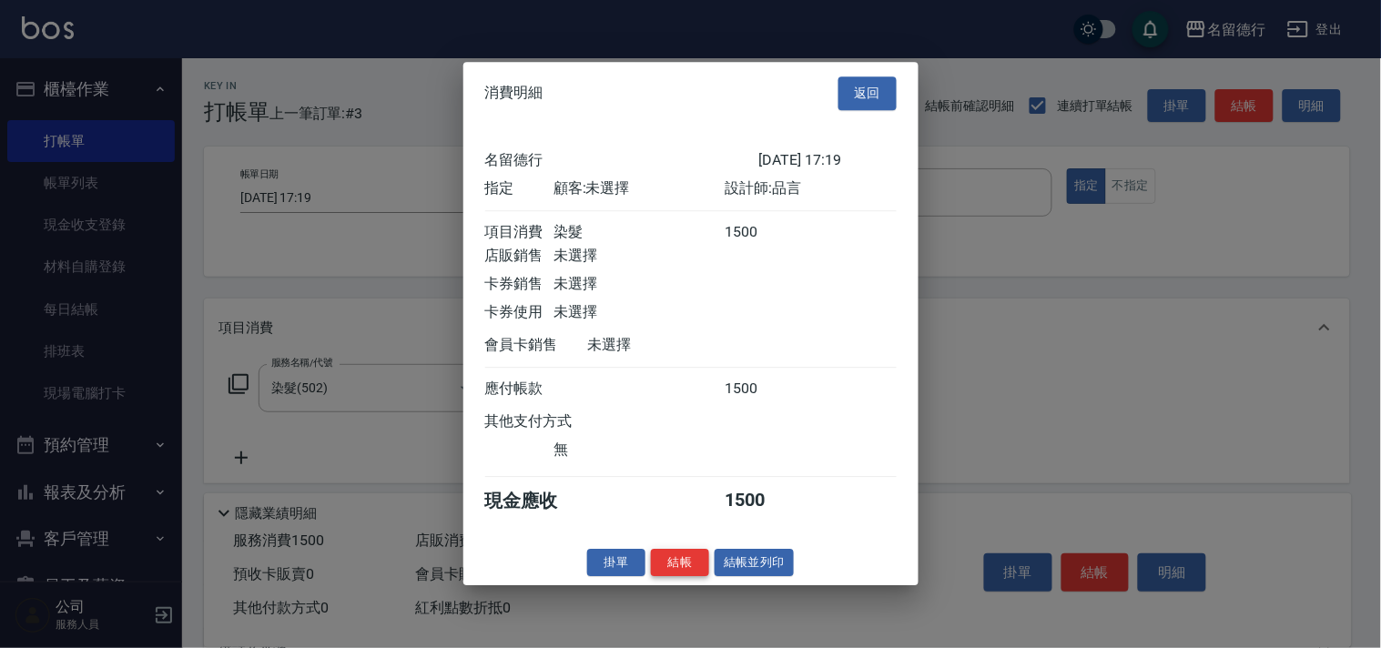
click at [694, 569] on button "結帳" at bounding box center [680, 563] width 58 height 28
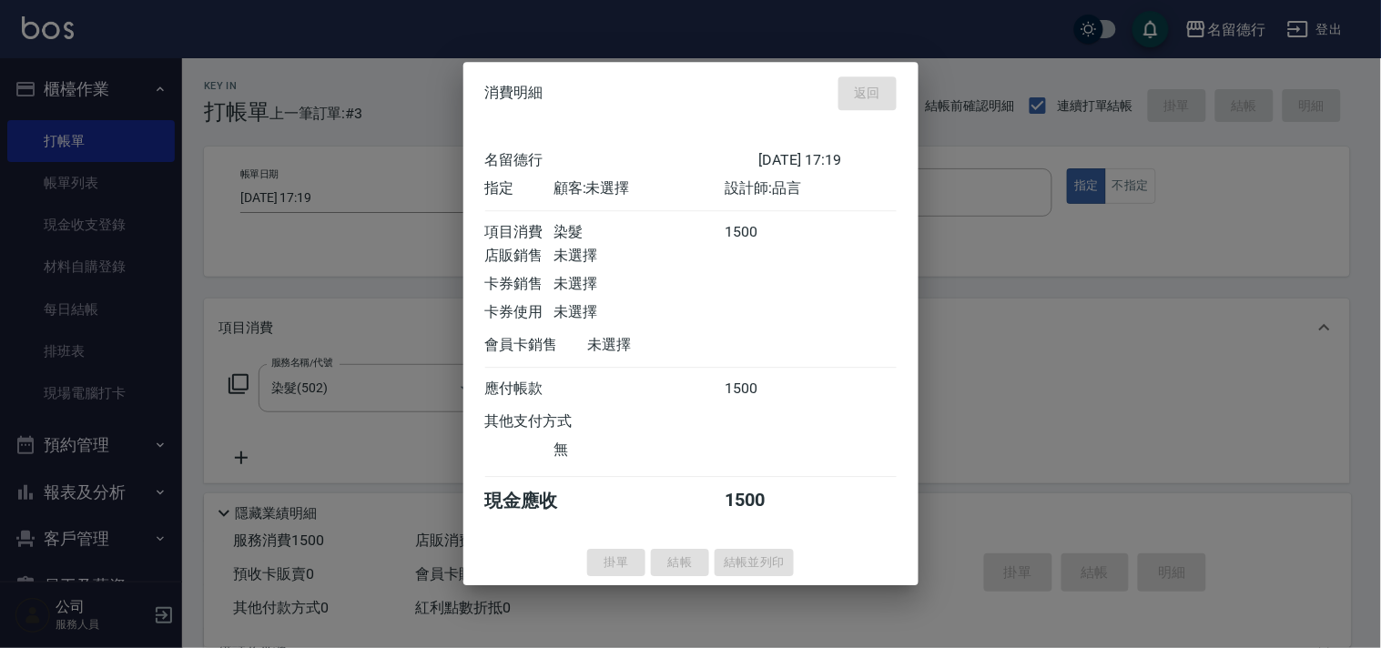
type input "[DATE] 17:38"
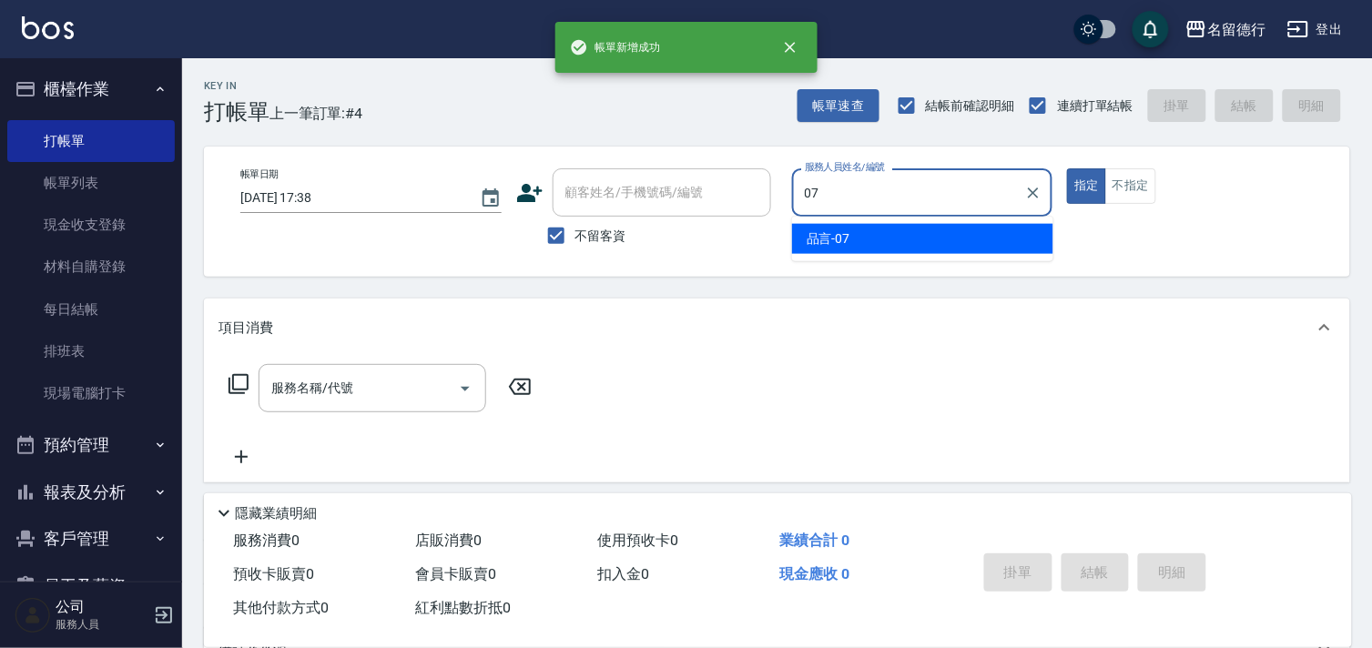
click at [868, 239] on div "品言 -07" at bounding box center [922, 239] width 261 height 30
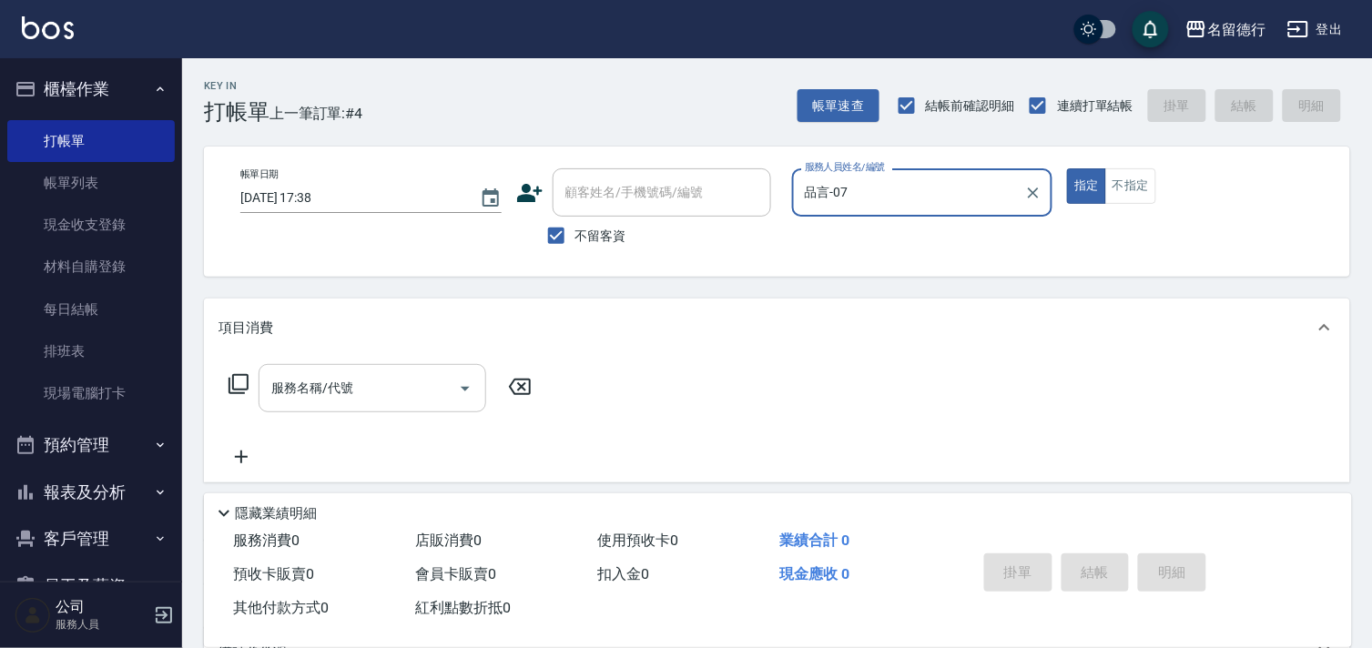
type input "品言-07"
click at [339, 380] on div "服務名稱/代號 服務名稱/代號" at bounding box center [372, 388] width 228 height 48
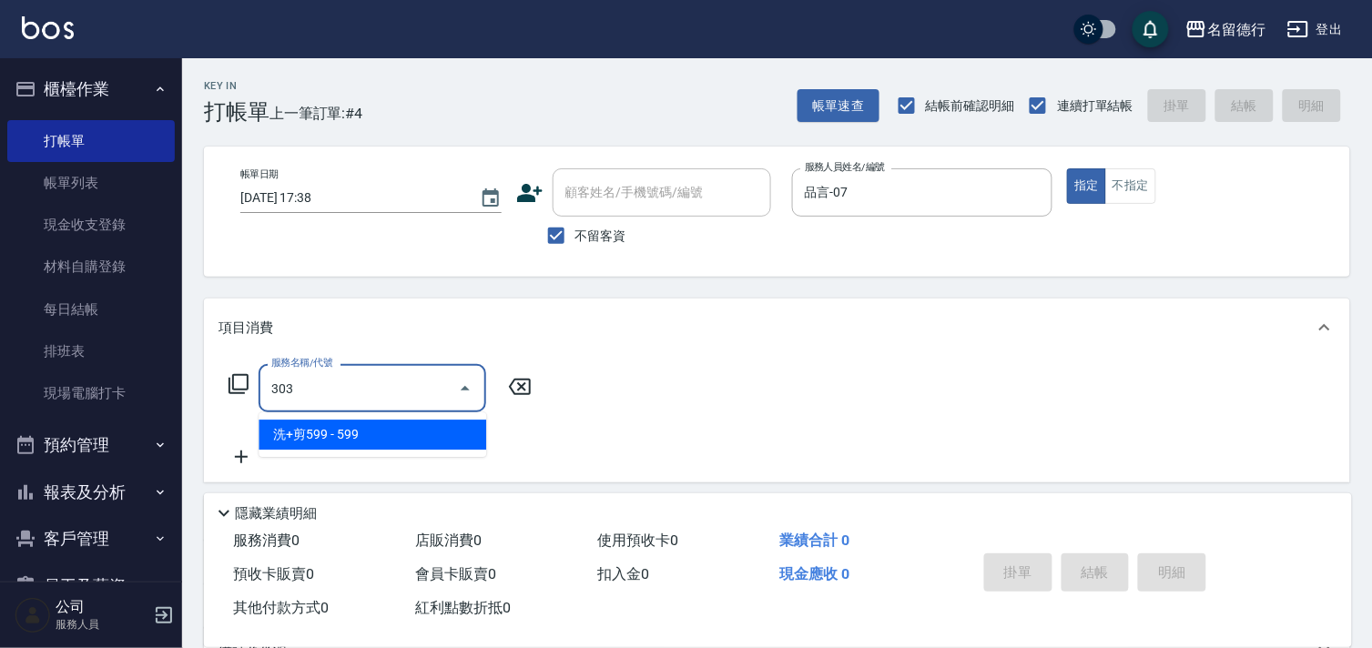
click at [351, 429] on span "洗+剪599 - 599" at bounding box center [372, 435] width 228 height 30
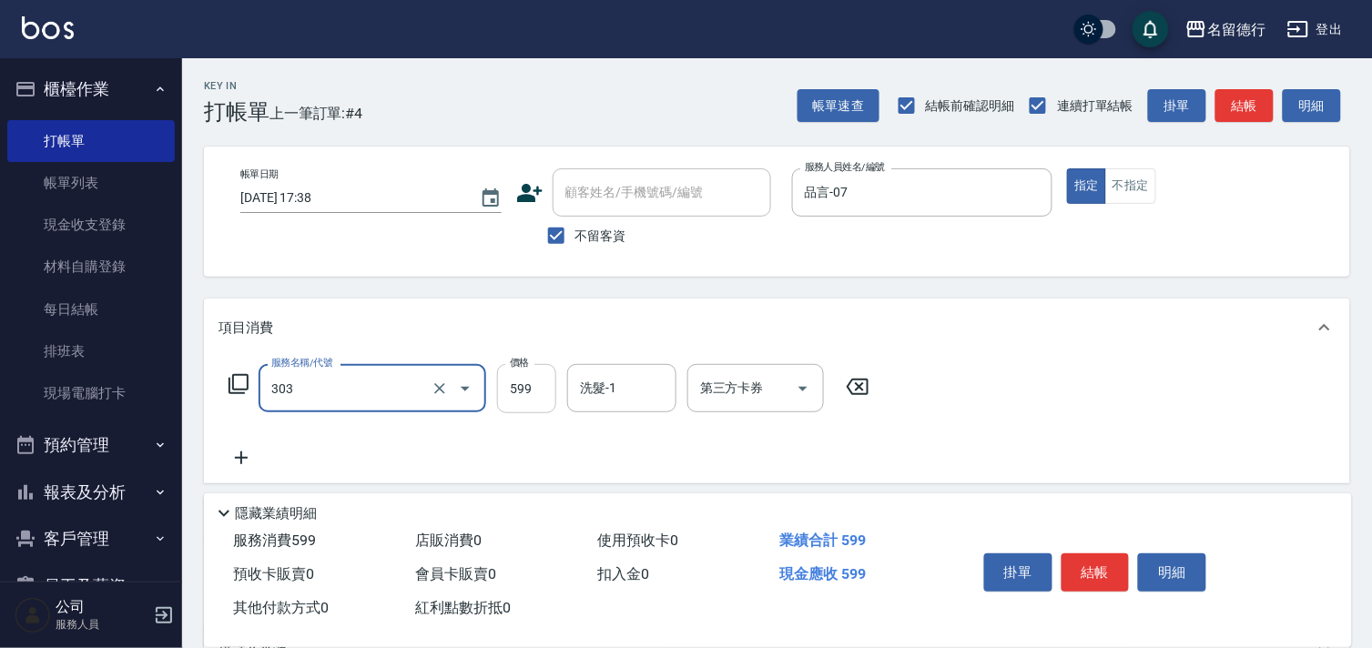
type input "洗+剪599(303)"
click at [526, 389] on input "599" at bounding box center [526, 388] width 59 height 49
type input "900"
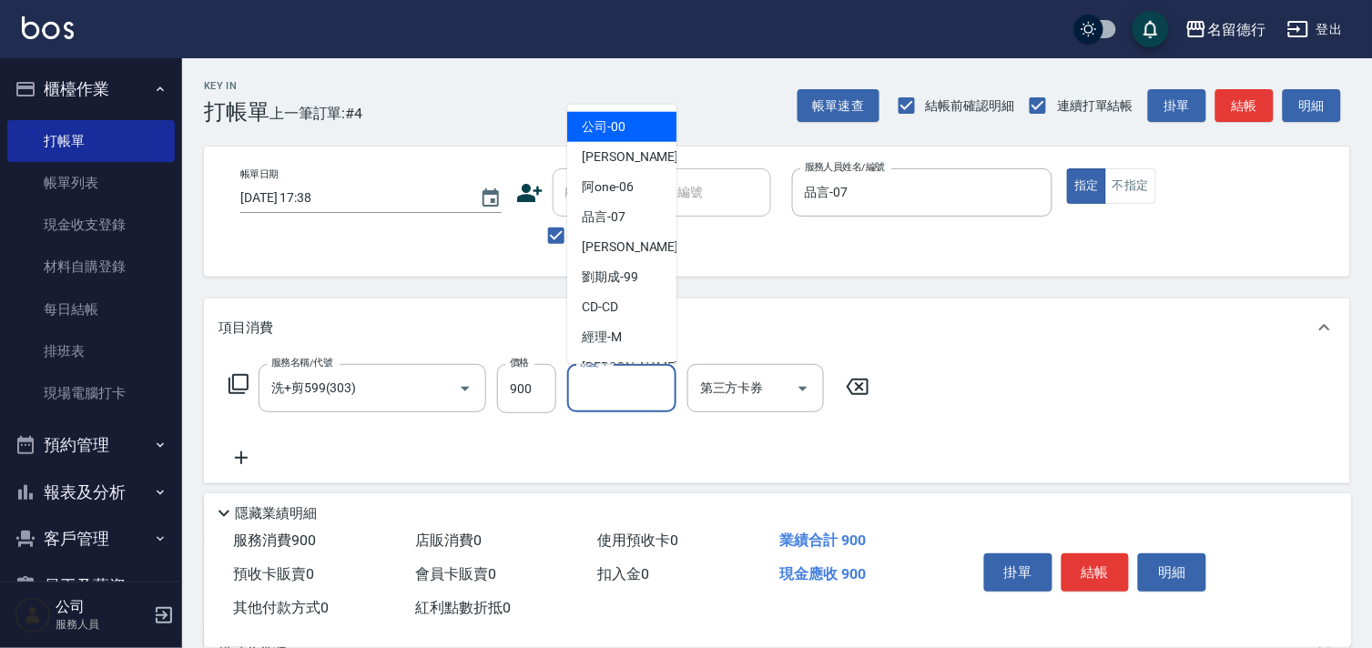
click at [607, 382] on div "洗髮-1 洗髮-1" at bounding box center [621, 388] width 109 height 48
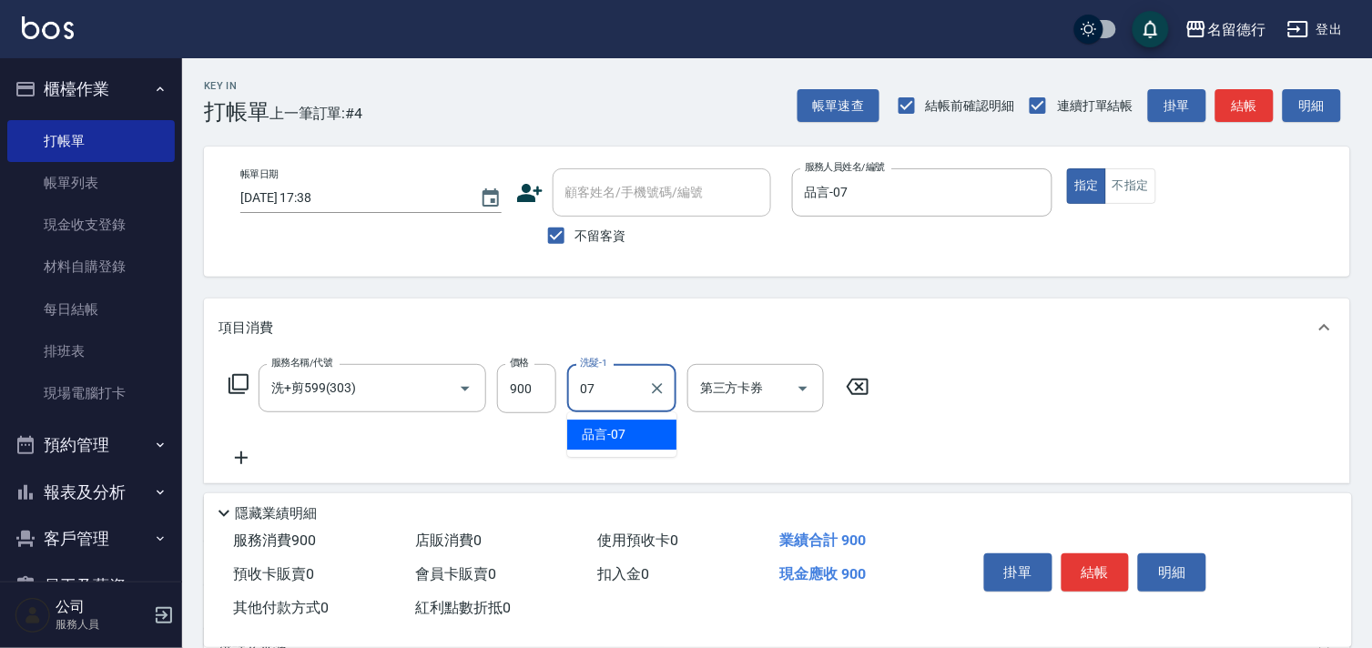
drag, startPoint x: 615, startPoint y: 426, endPoint x: 580, endPoint y: 428, distance: 35.5
click at [617, 426] on span "品言 -07" at bounding box center [604, 434] width 44 height 19
type input "品言-07"
click at [1083, 572] on button "結帳" at bounding box center [1095, 572] width 68 height 38
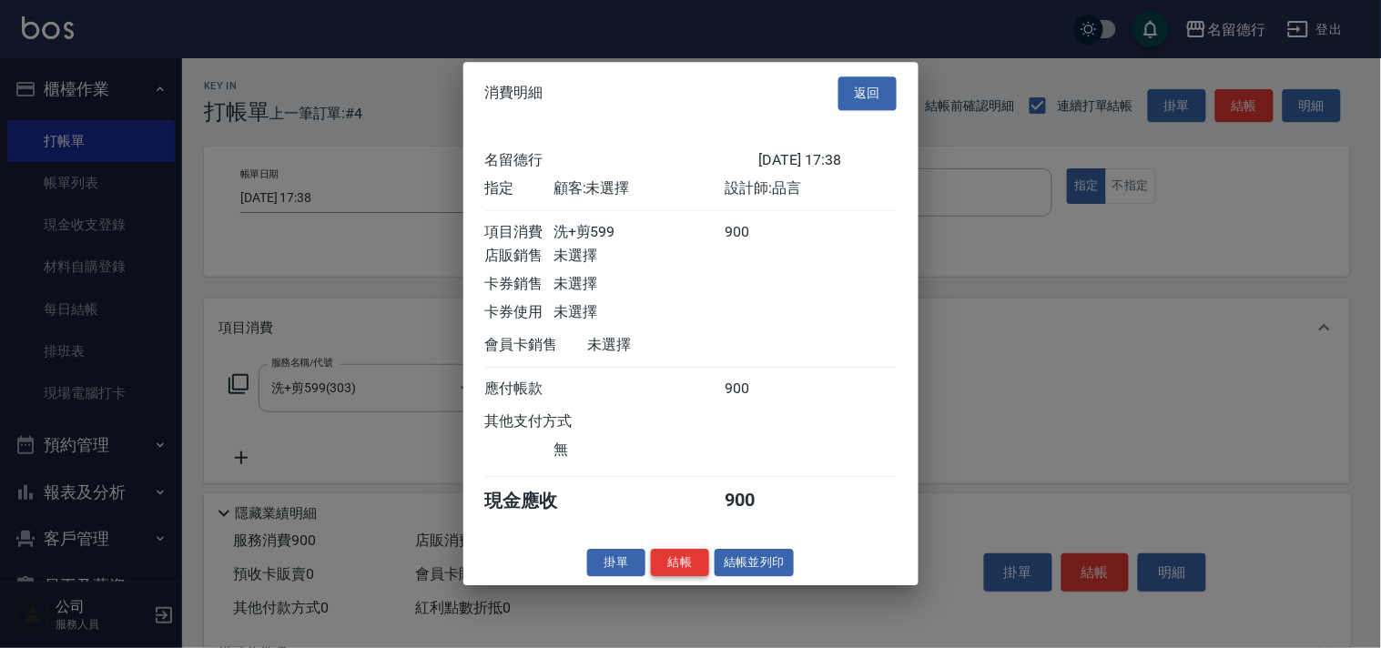
click at [668, 572] on button "結帳" at bounding box center [680, 563] width 58 height 28
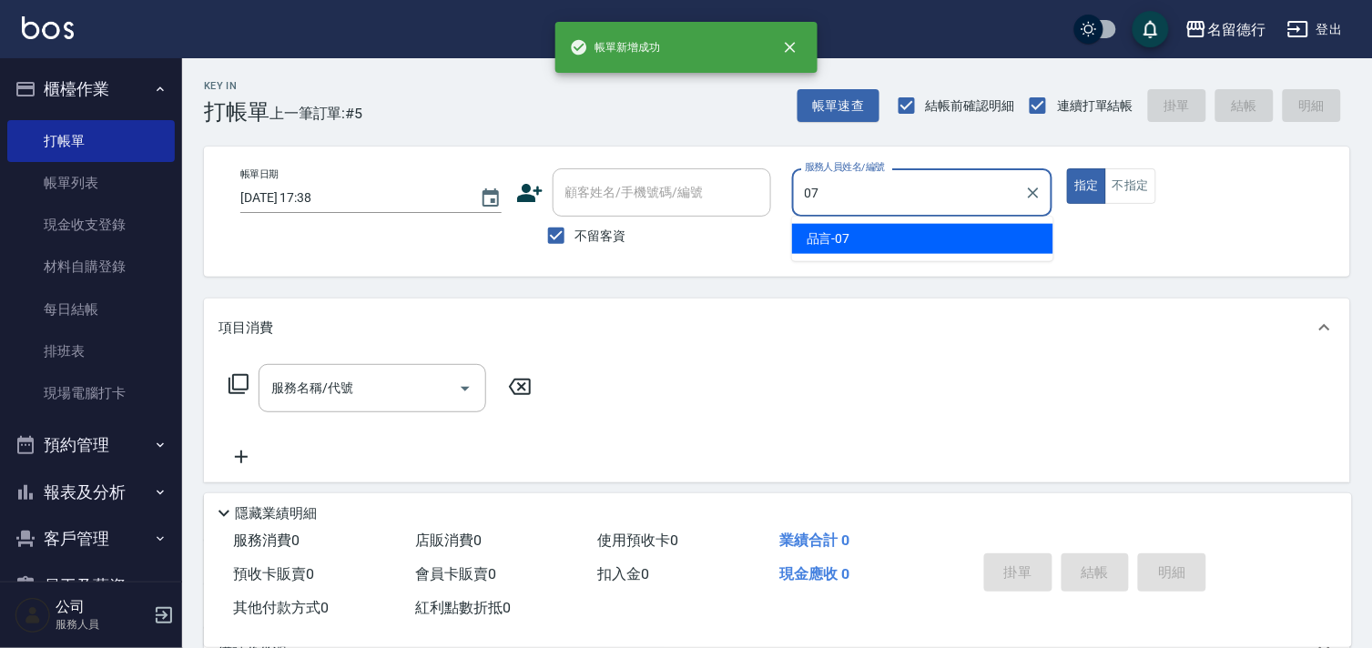
click at [868, 230] on div "品言 -07" at bounding box center [922, 239] width 261 height 30
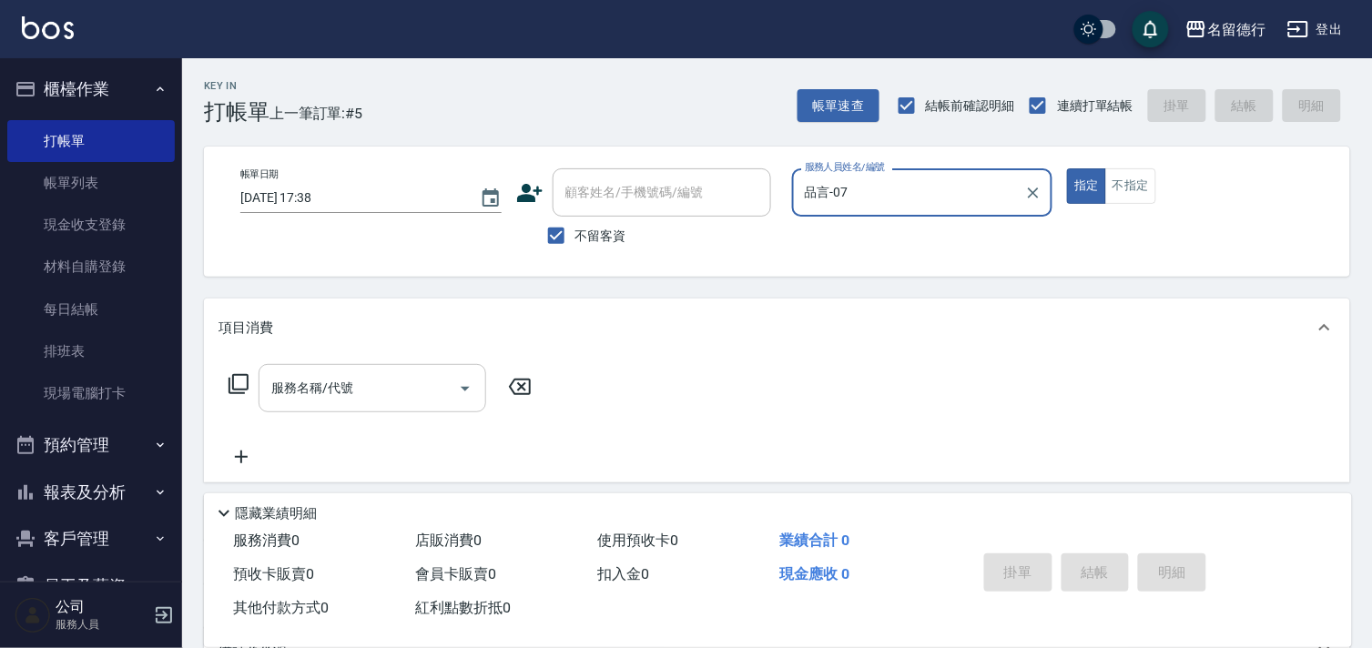
type input "品言-07"
click at [320, 386] on div "服務名稱/代號 服務名稱/代號" at bounding box center [372, 388] width 228 height 48
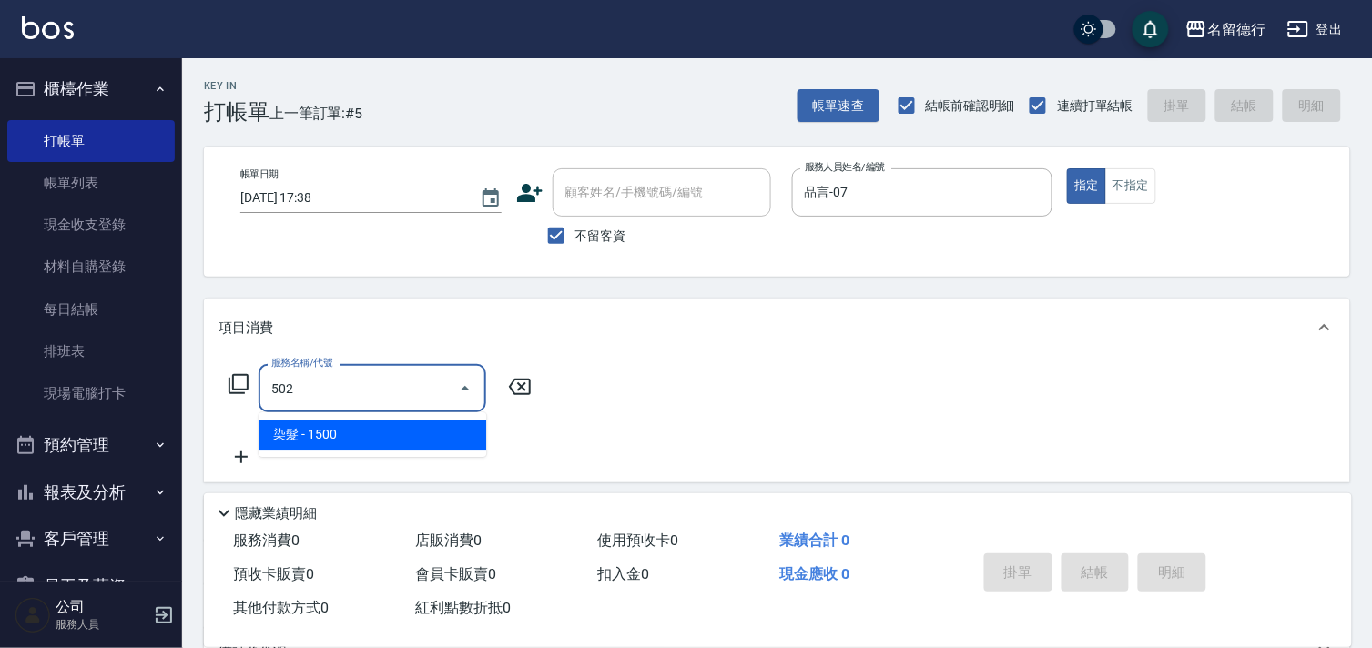
drag, startPoint x: 313, startPoint y: 431, endPoint x: 530, endPoint y: 422, distance: 216.8
click at [313, 432] on span "染髮 - 1500" at bounding box center [372, 435] width 228 height 30
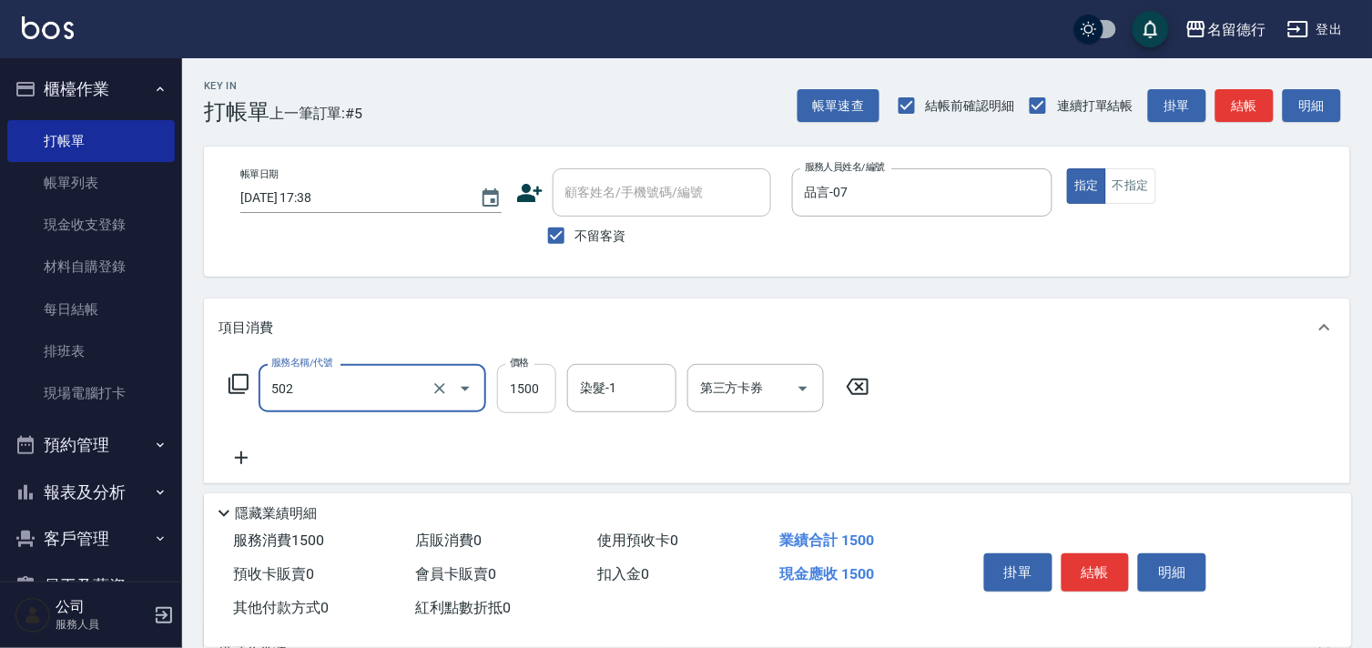
type input "染髮(502)"
click at [541, 390] on input "1500" at bounding box center [526, 388] width 59 height 49
type input "1200"
click at [605, 385] on div "染髮-1 染髮-1" at bounding box center [621, 388] width 109 height 48
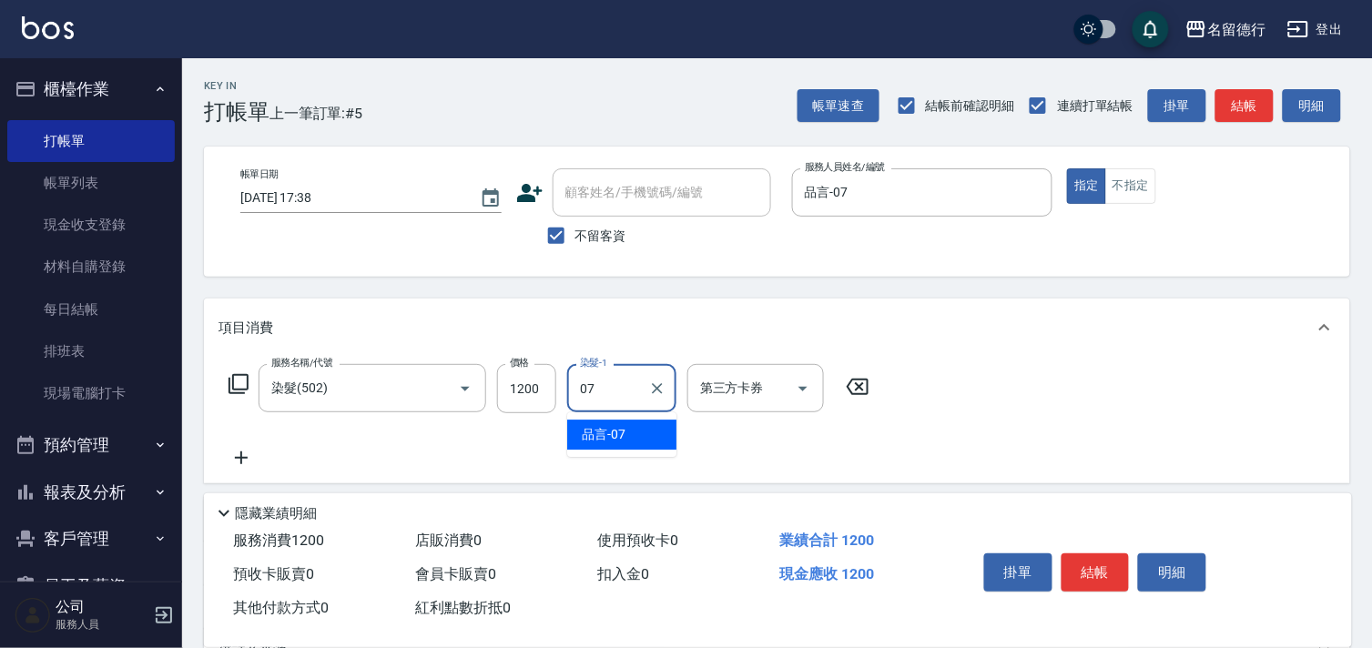
click at [611, 425] on span "品言 -07" at bounding box center [604, 434] width 44 height 19
type input "品言-07"
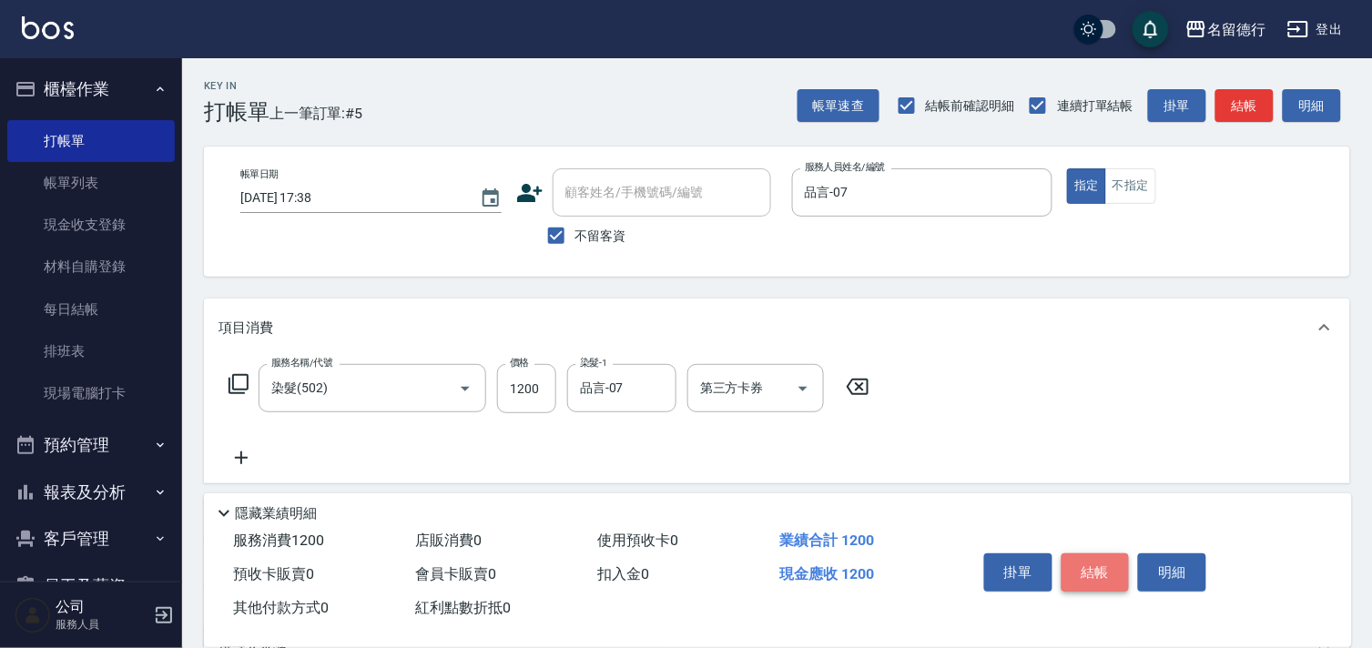
click at [1097, 569] on button "結帳" at bounding box center [1095, 572] width 68 height 38
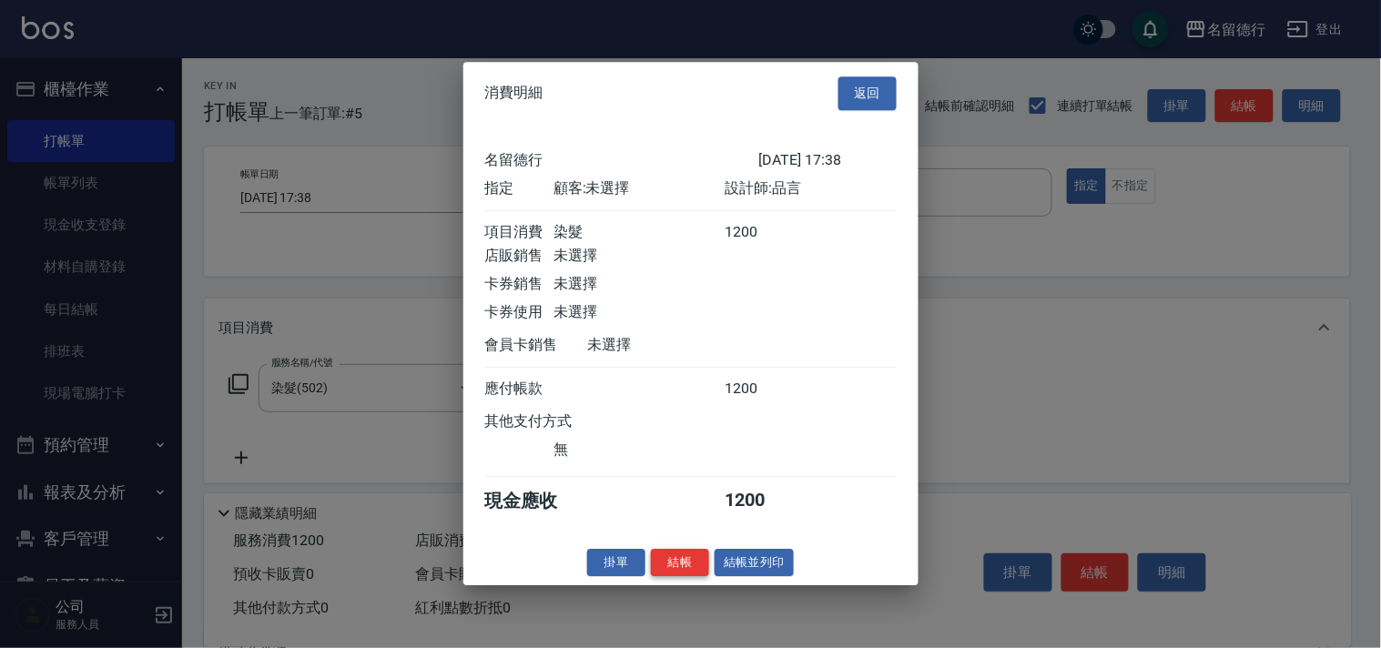
click at [690, 564] on div "消費明細 返回 名留德行 [DATE] 17:38 指定 顧客: 未選擇 設計師: 品言 項目消費 染髮 1200 店販銷售 未選擇 卡券銷售 未選擇 卡券使…" at bounding box center [690, 323] width 455 height 523
click at [690, 566] on button "結帳" at bounding box center [680, 563] width 58 height 28
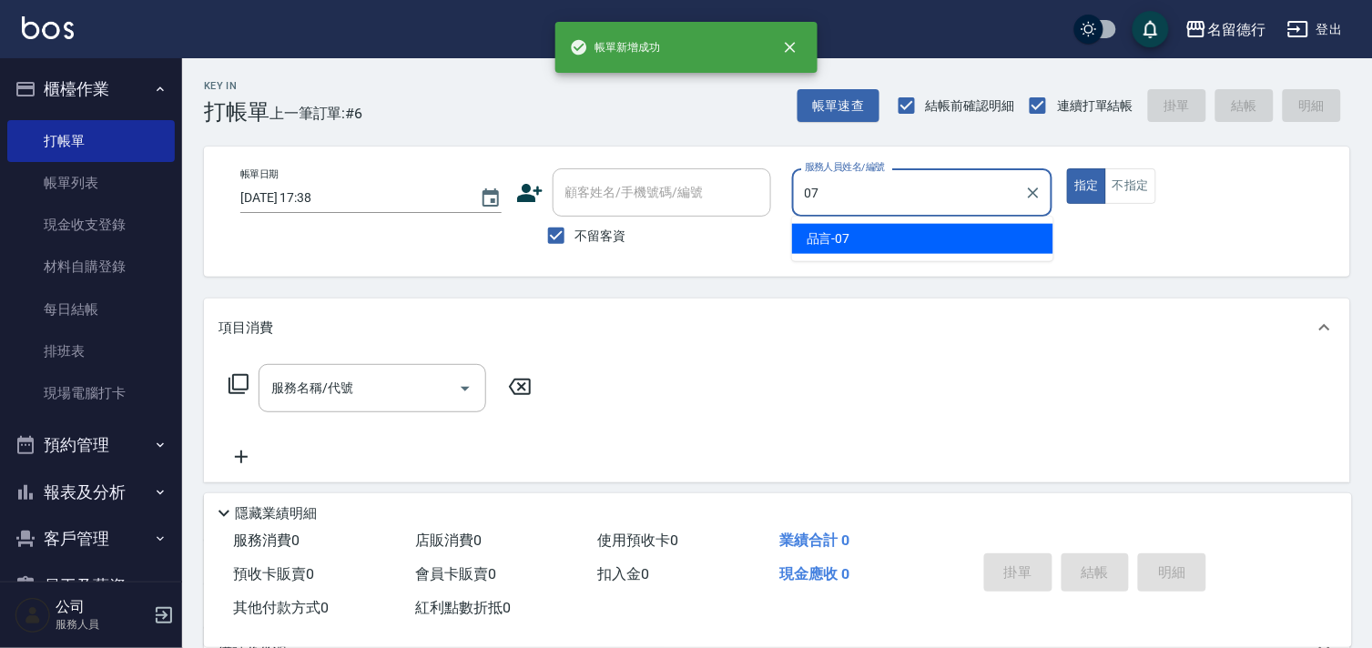
click at [849, 248] on span "品言 -07" at bounding box center [828, 238] width 44 height 19
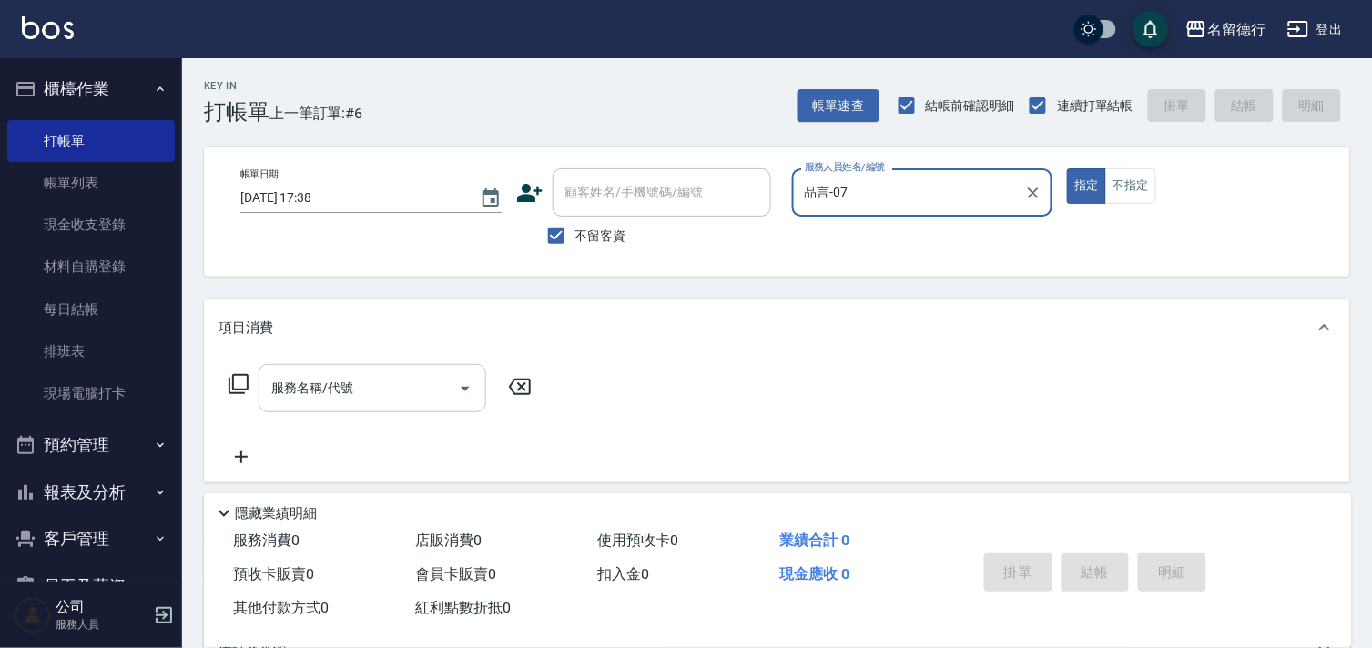
type input "品言-07"
click at [388, 389] on input "服務名稱/代號" at bounding box center [359, 388] width 184 height 32
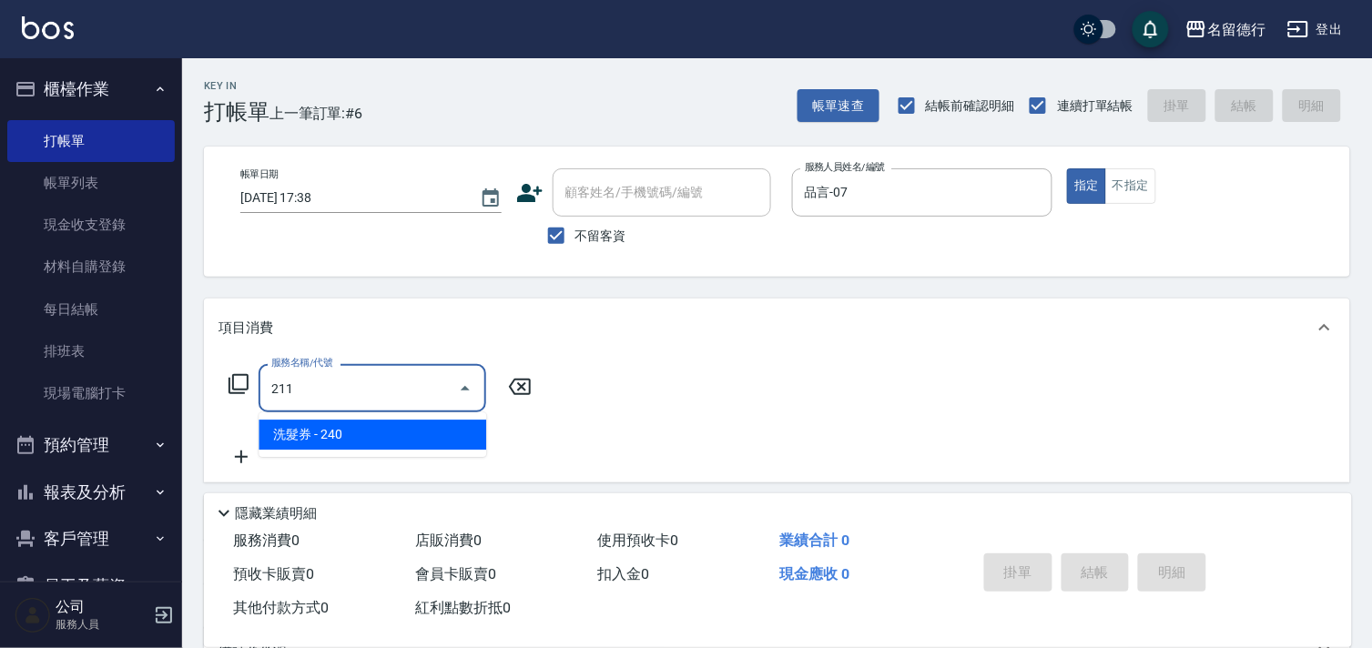
click at [396, 433] on span "洗髮券 - 240" at bounding box center [372, 435] width 228 height 30
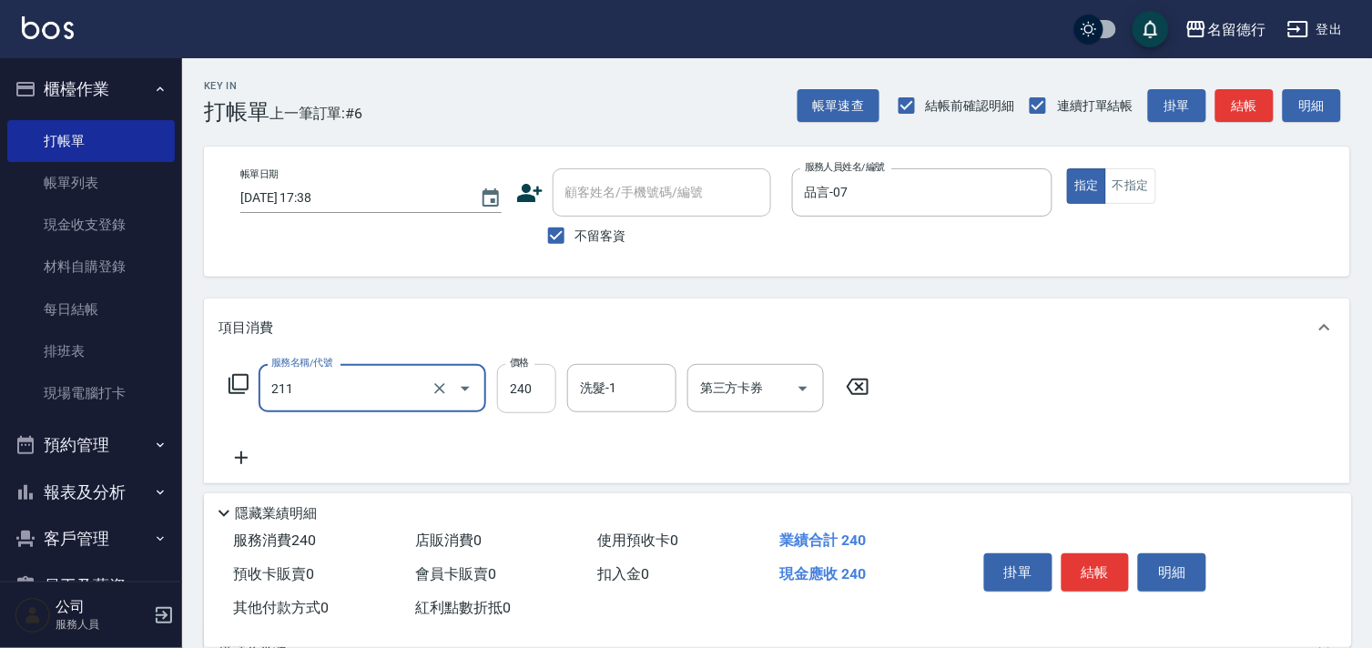
type input "洗髮券(211)"
click at [525, 389] on input "240" at bounding box center [526, 388] width 59 height 49
type input "260"
click at [575, 384] on input "洗髮-1" at bounding box center [621, 388] width 93 height 32
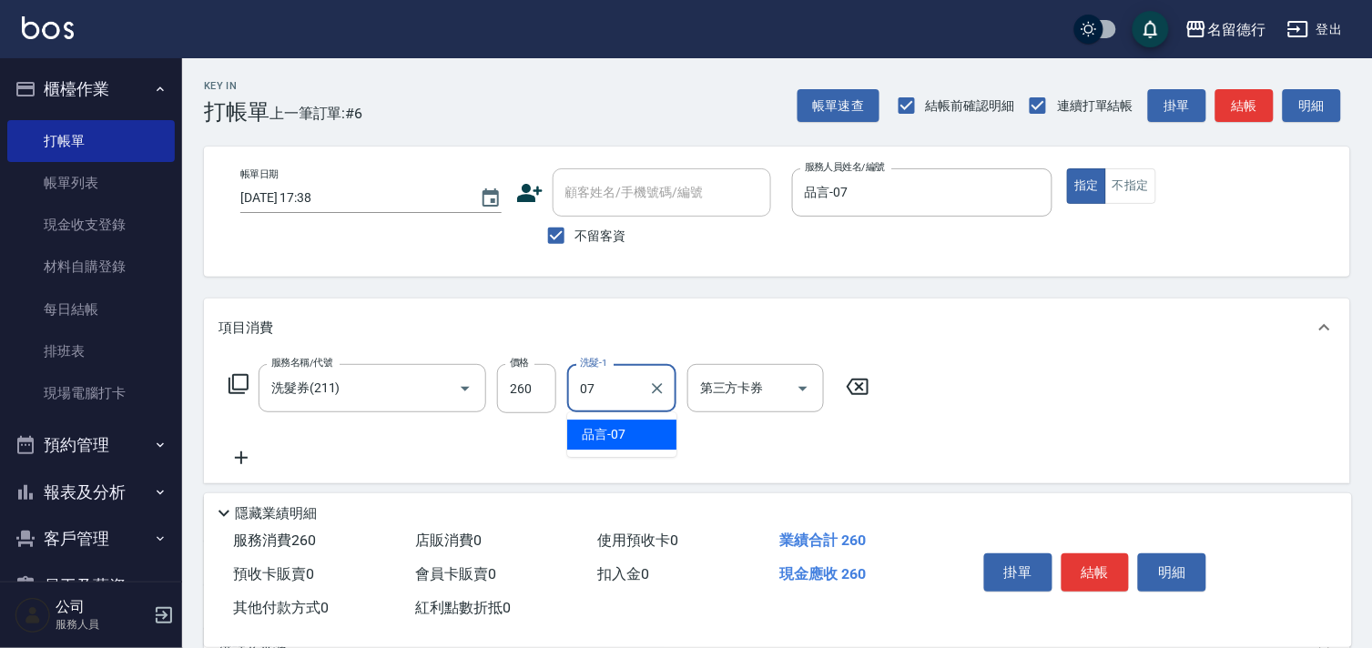
drag, startPoint x: 616, startPoint y: 450, endPoint x: 706, endPoint y: 421, distance: 94.4
click at [617, 450] on ul "品言 -07" at bounding box center [621, 434] width 109 height 45
click at [644, 441] on div "品言 -07" at bounding box center [621, 435] width 109 height 30
type input "品言-07"
click at [706, 392] on div "第三方卡券 第三方卡券" at bounding box center [755, 388] width 137 height 48
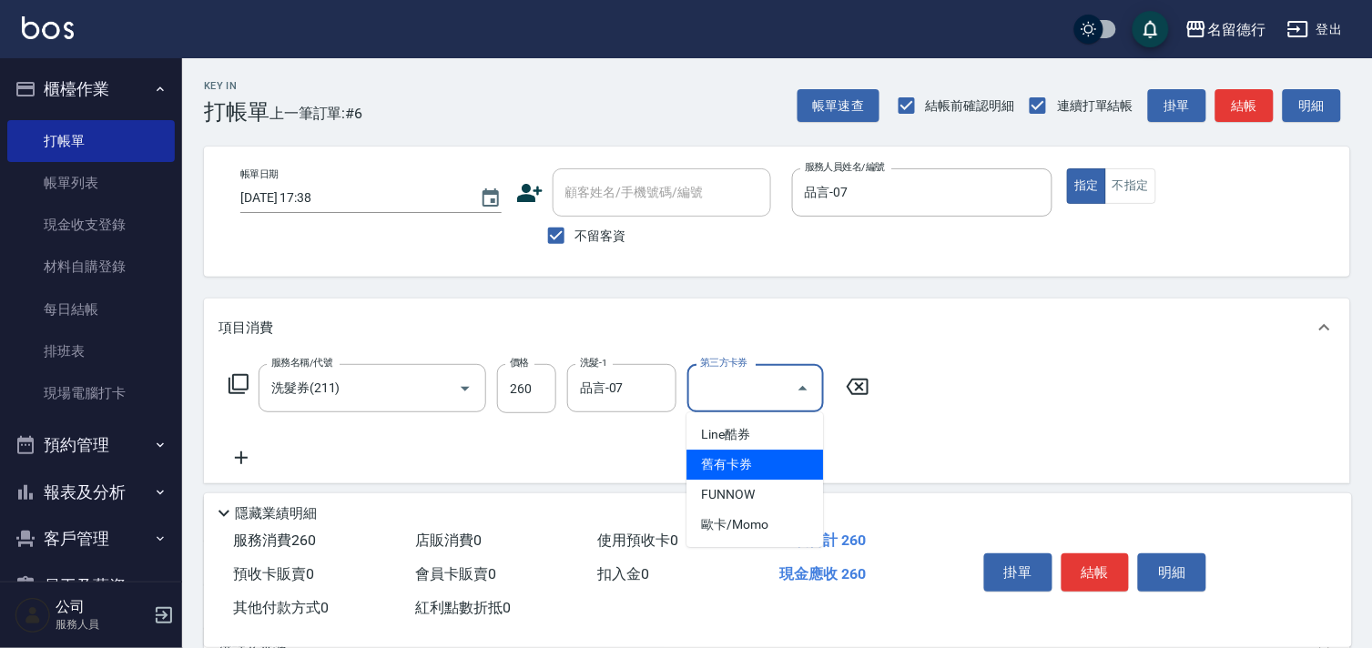
click at [725, 460] on span "舊有卡券" at bounding box center [754, 465] width 137 height 30
type input "舊有卡券"
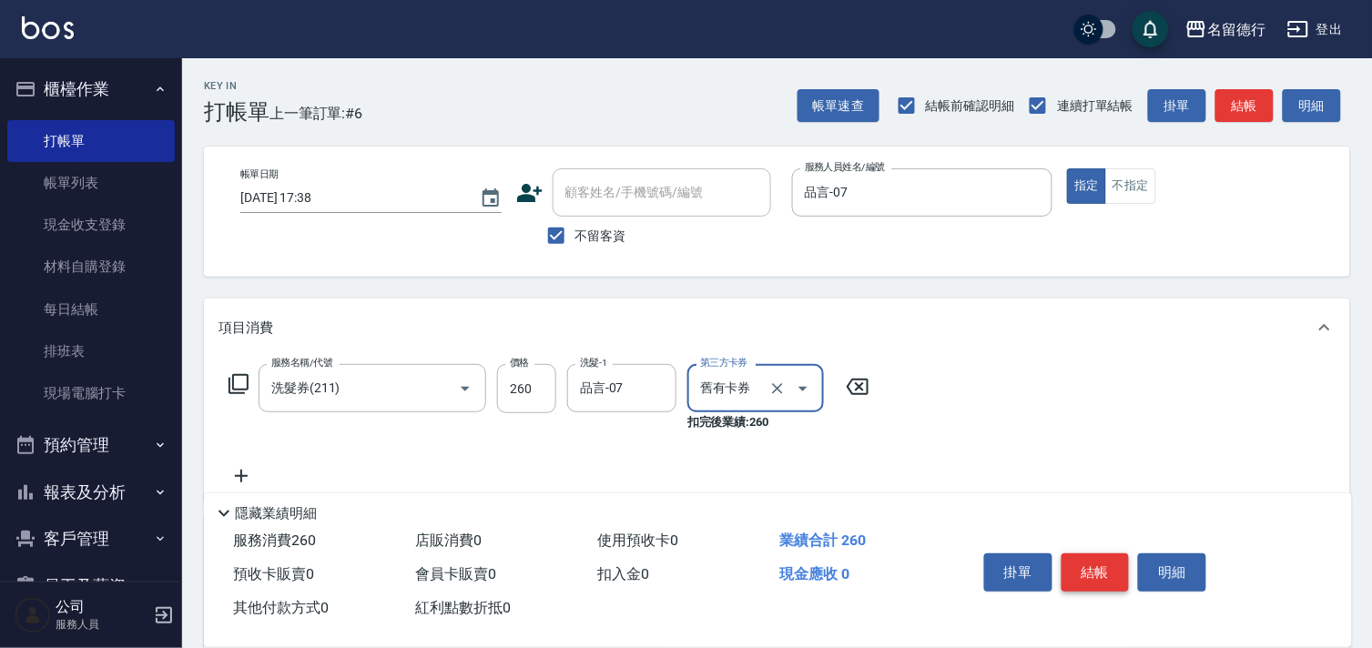
click at [1102, 561] on button "結帳" at bounding box center [1095, 572] width 68 height 38
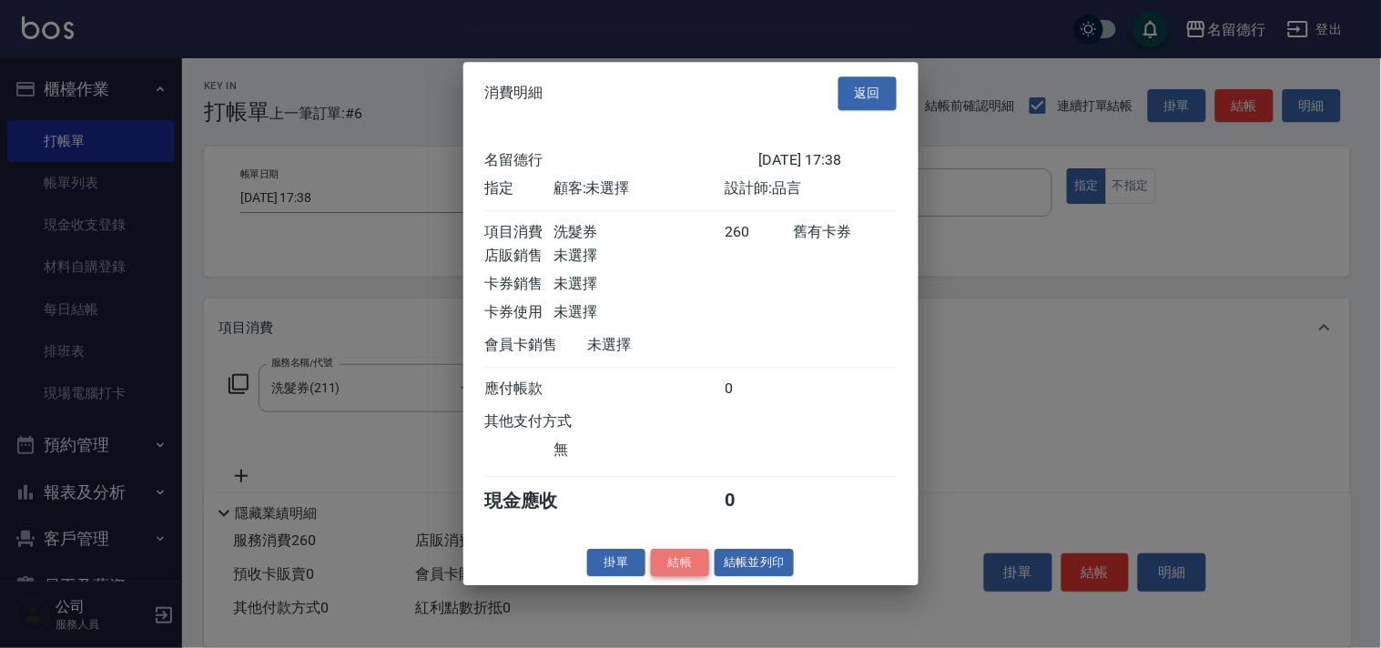
click at [698, 572] on button "結帳" at bounding box center [680, 563] width 58 height 28
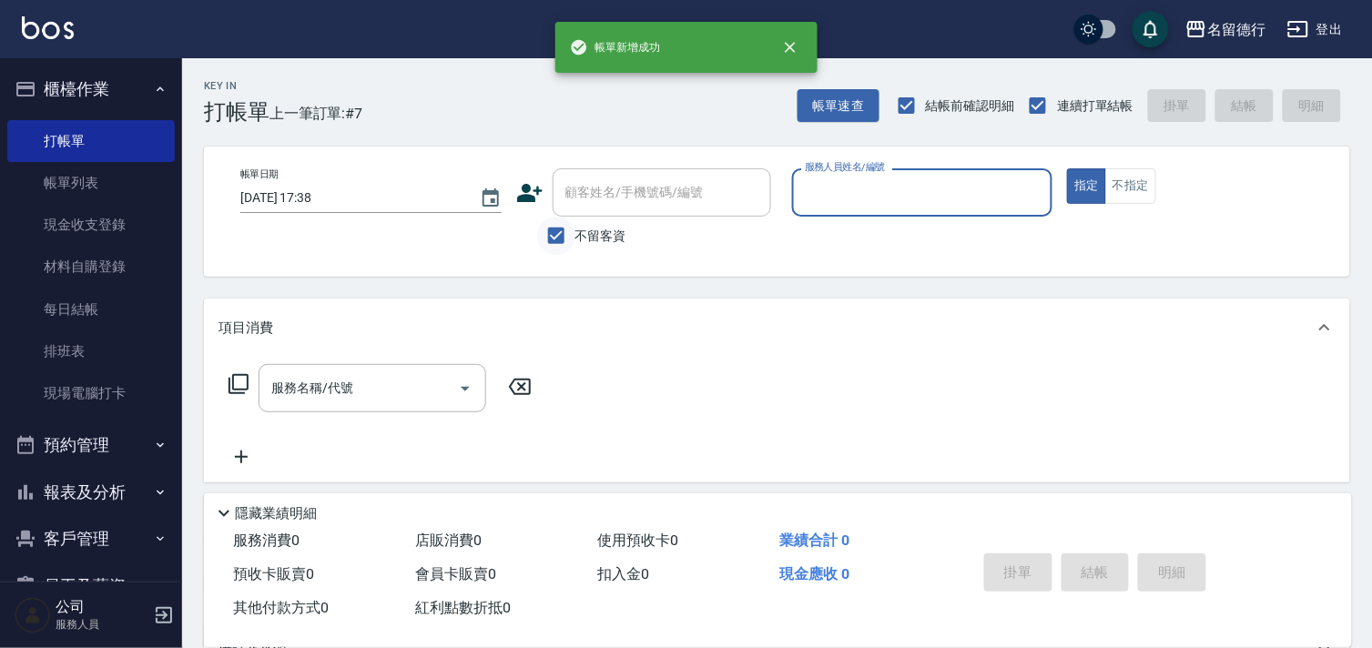
click at [549, 240] on input "不留客資" at bounding box center [556, 236] width 38 height 38
checkbox input "false"
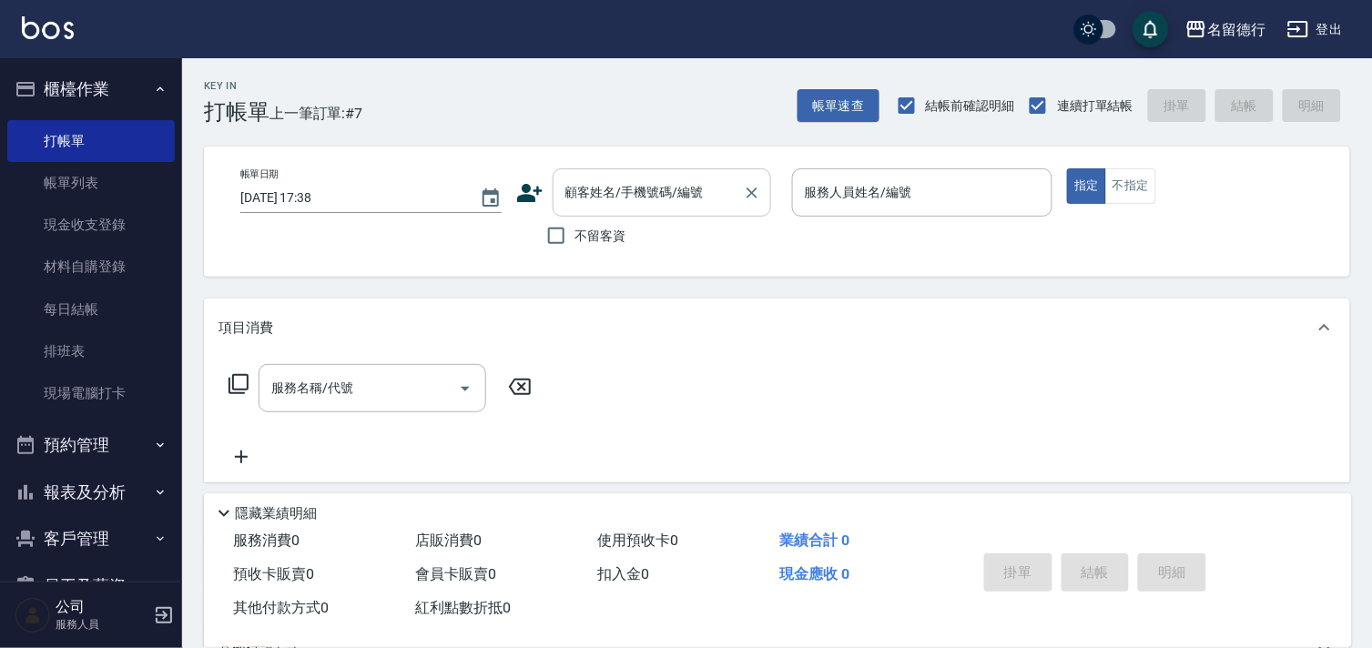
click at [644, 193] on input "顧客姓名/手機號碼/編號" at bounding box center [648, 193] width 175 height 32
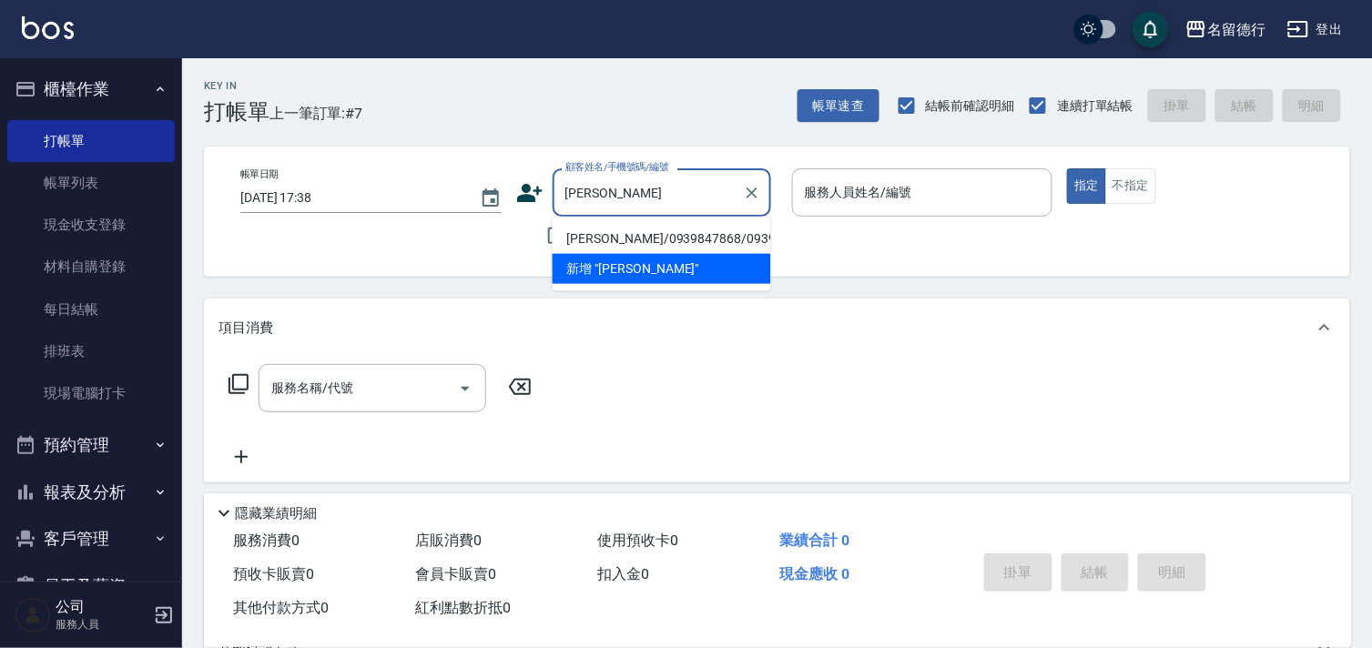
click at [662, 248] on li "[PERSON_NAME]/0939847868/0939847868" at bounding box center [661, 239] width 218 height 30
type input "[PERSON_NAME]/0939847868/0939847868"
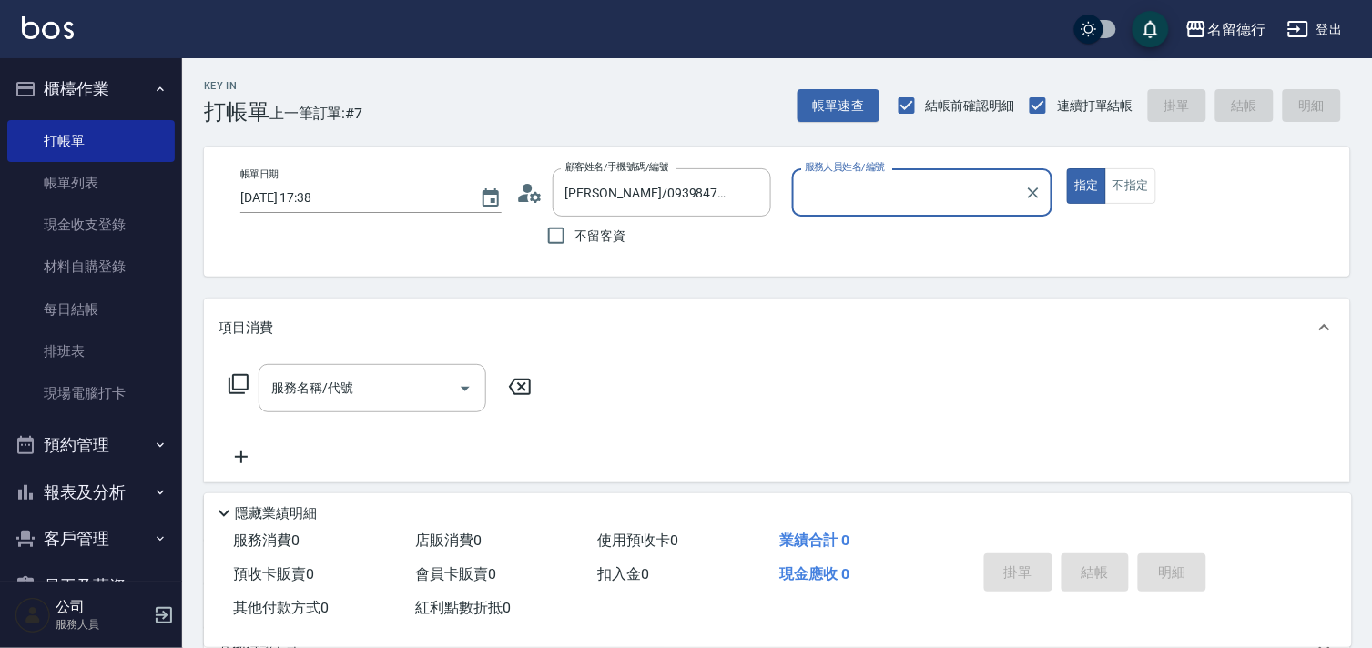
type input "品言-07"
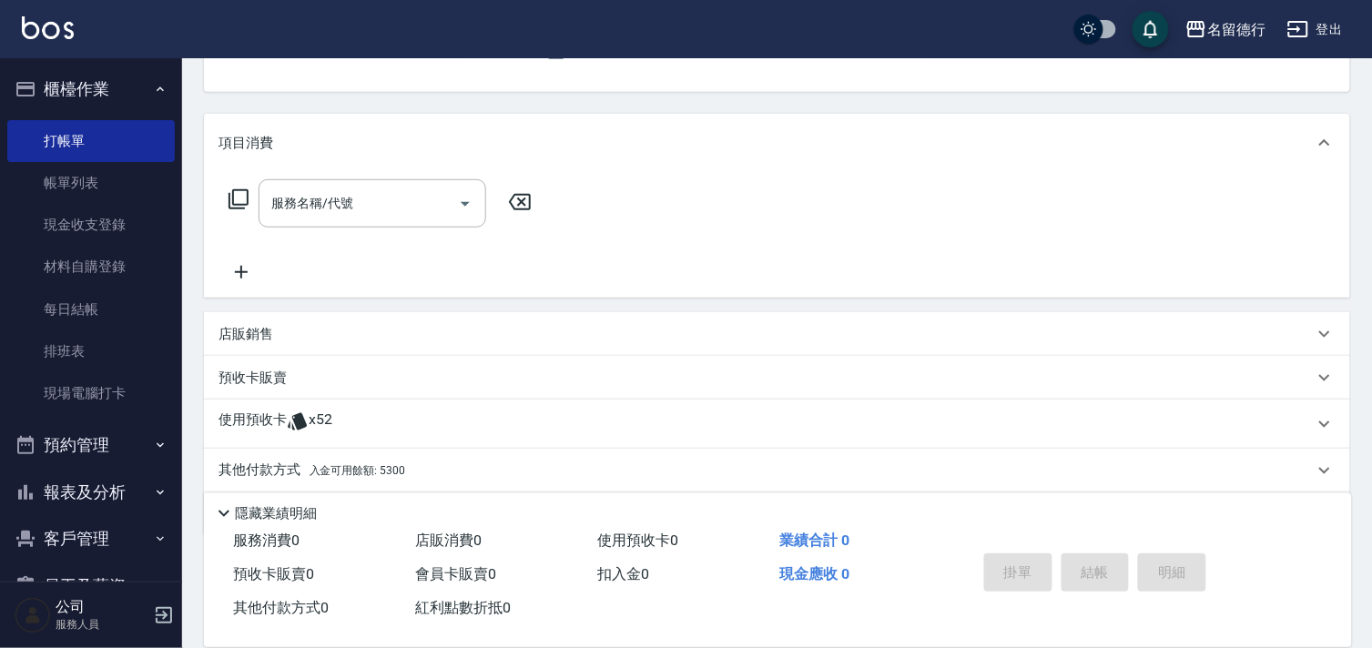
scroll to position [202, 0]
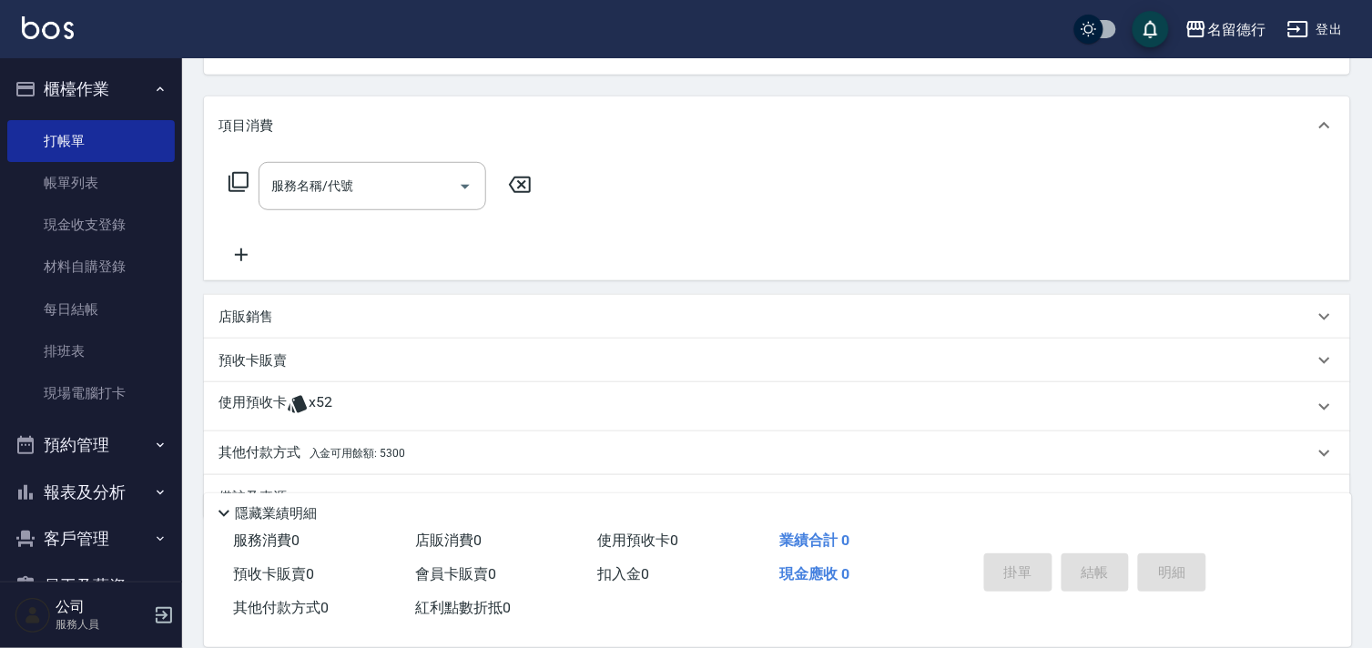
click at [247, 414] on p "使用預收卡" at bounding box center [252, 406] width 68 height 27
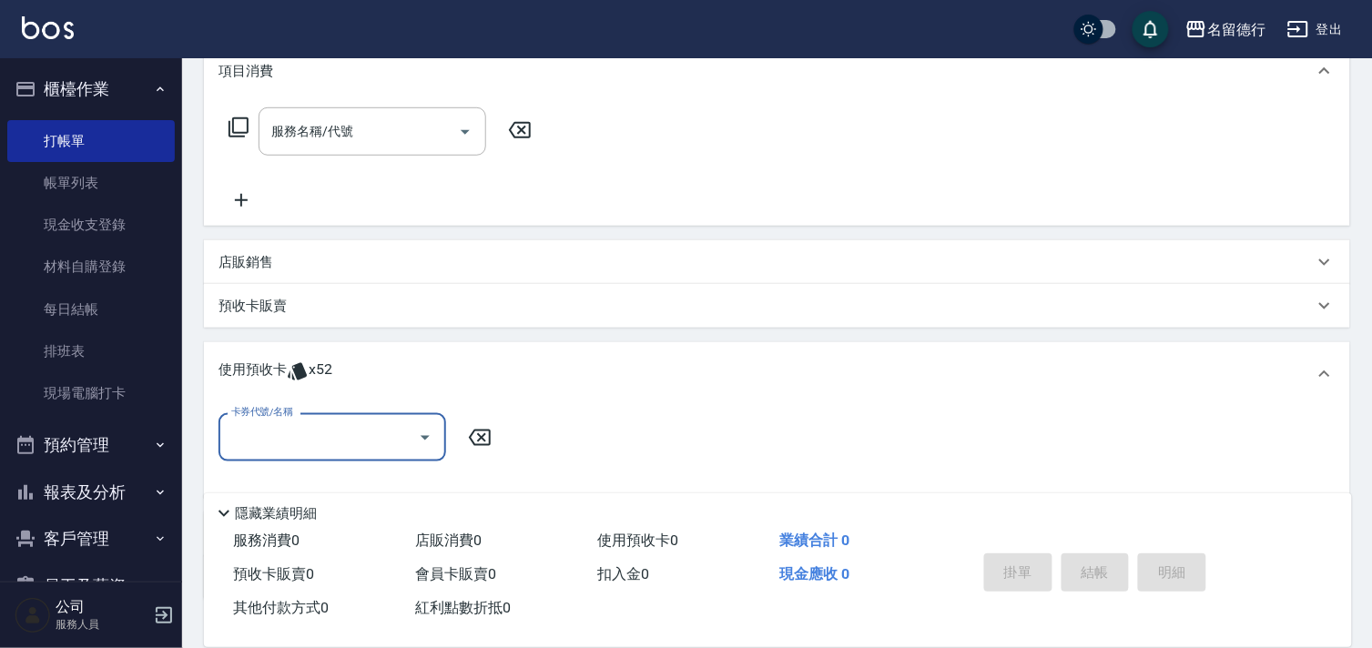
scroll to position [303, 0]
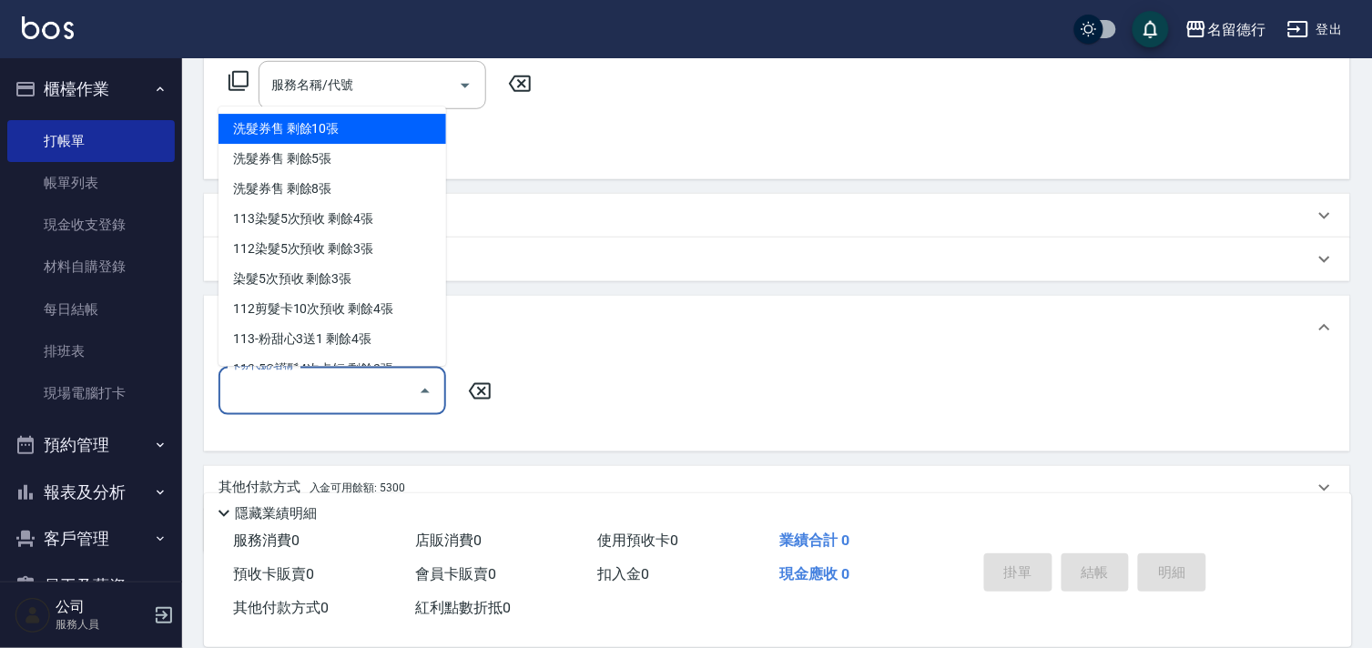
click at [289, 397] on input "卡券代號/名稱" at bounding box center [319, 391] width 184 height 32
click at [378, 128] on div "洗髮券售 剩餘10張" at bounding box center [332, 130] width 228 height 30
type input "洗髮券售"
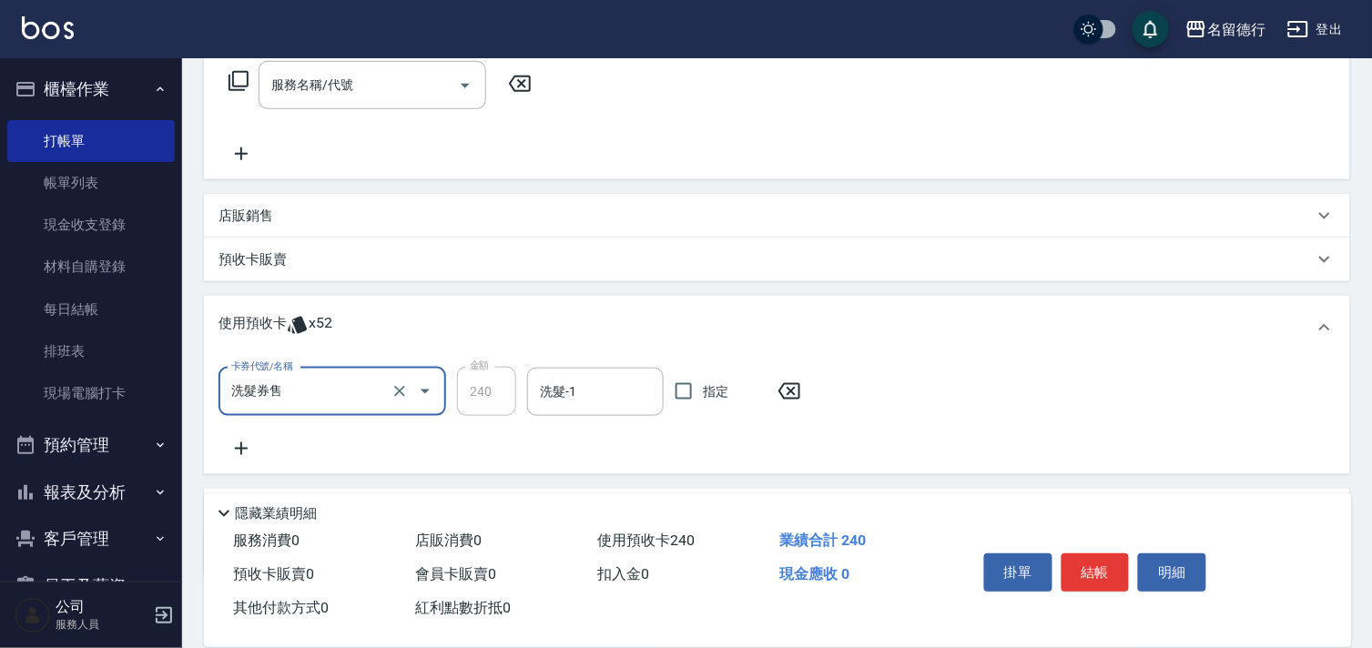
click at [333, 391] on input "洗髮券售" at bounding box center [307, 392] width 160 height 32
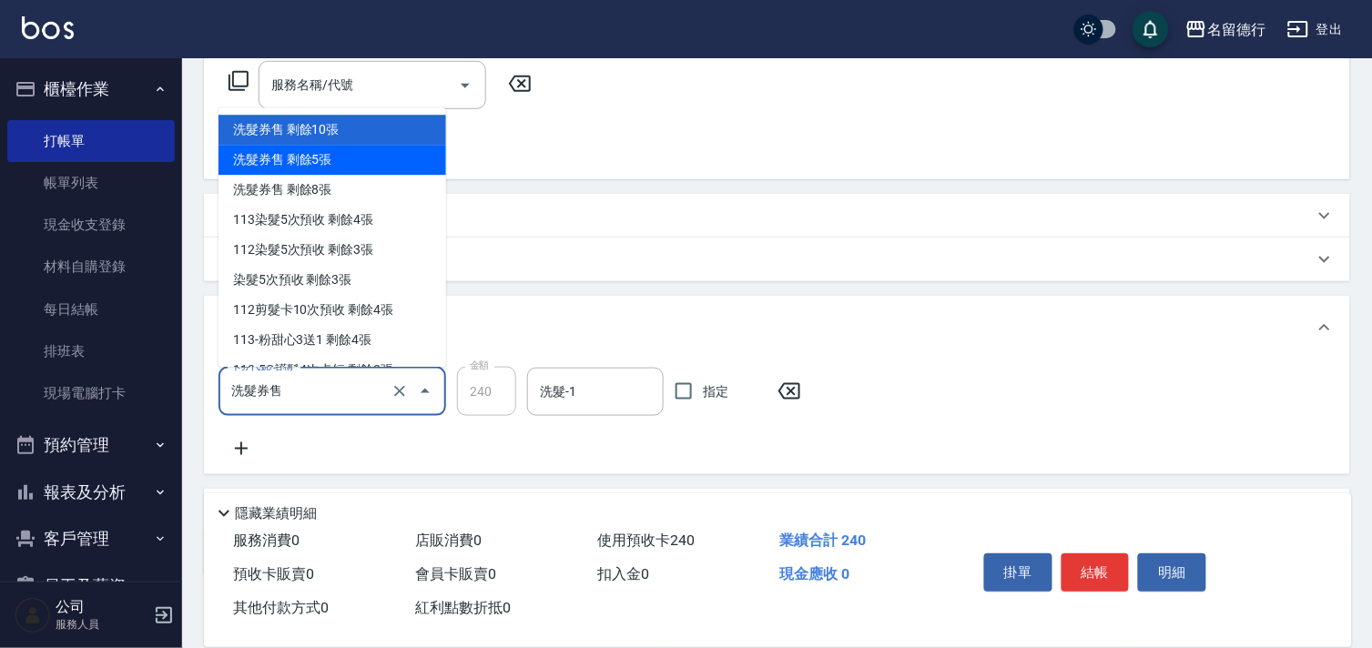
click at [332, 148] on div "洗髮券售 剩餘5張" at bounding box center [332, 161] width 228 height 30
type input "300"
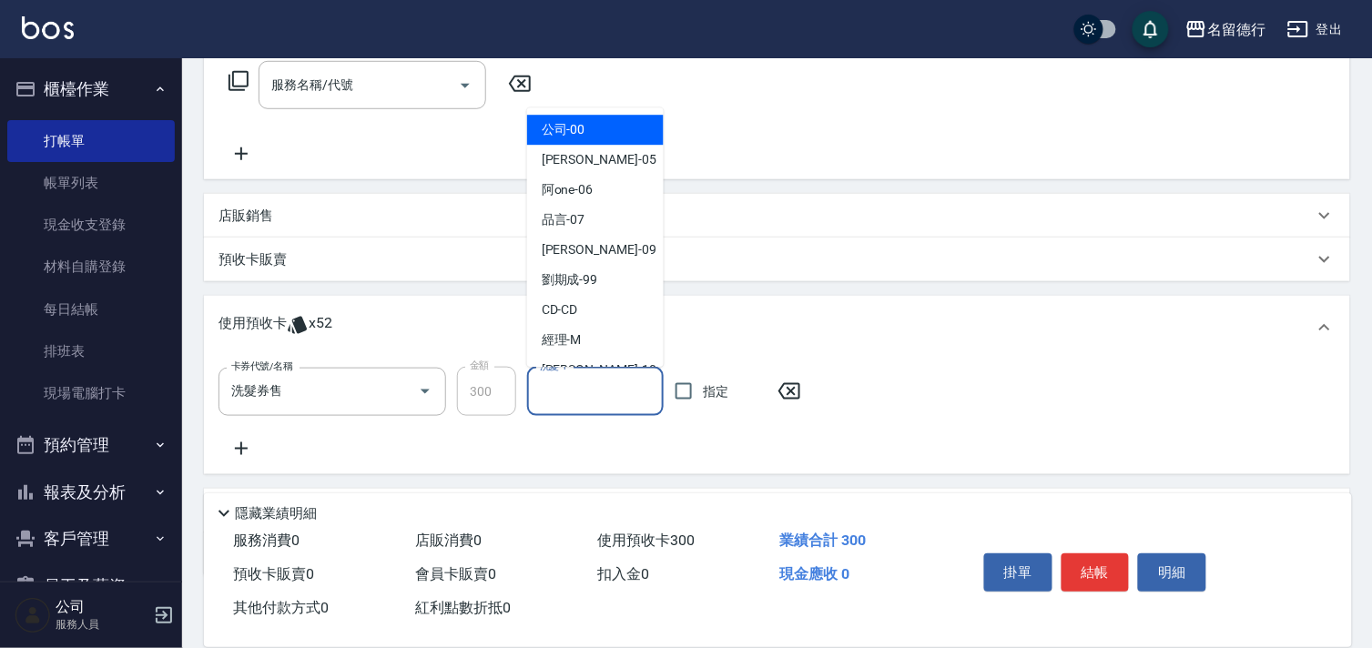
drag, startPoint x: 573, startPoint y: 377, endPoint x: 575, endPoint y: 421, distance: 44.6
click at [573, 378] on input "洗髮-1" at bounding box center [595, 392] width 120 height 32
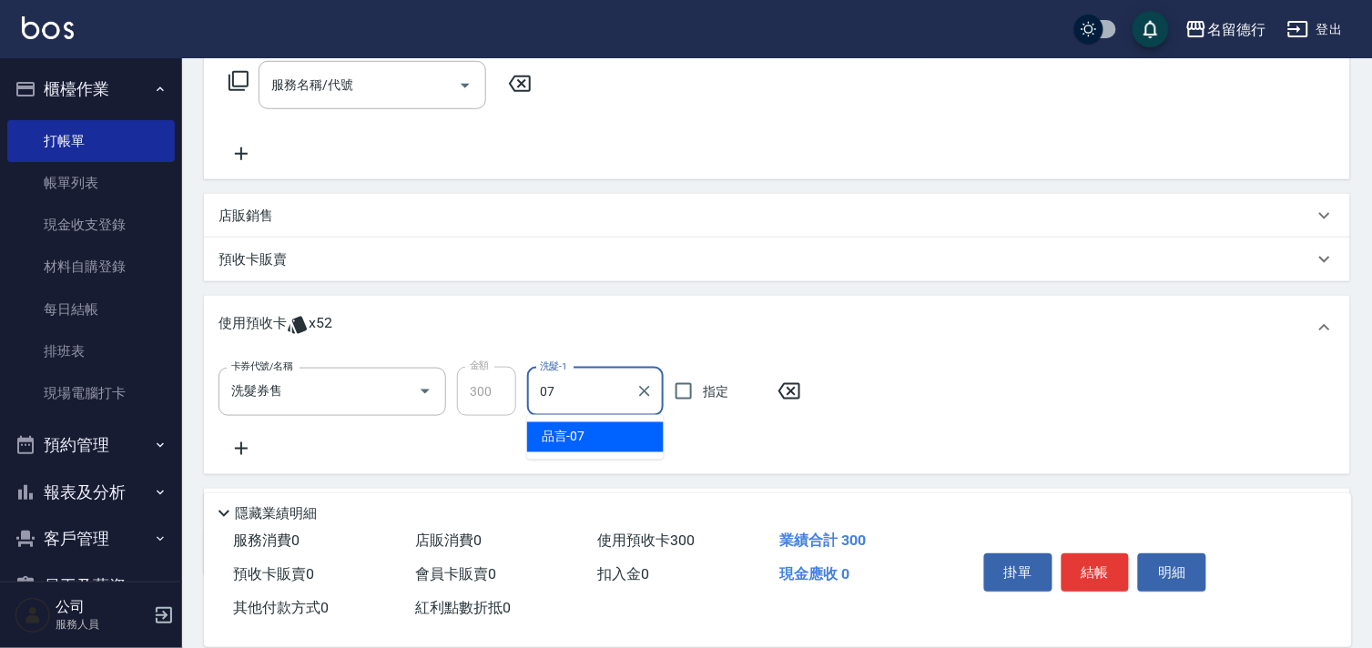
click at [585, 448] on div "品言 -07" at bounding box center [595, 437] width 137 height 30
type input "品言-07"
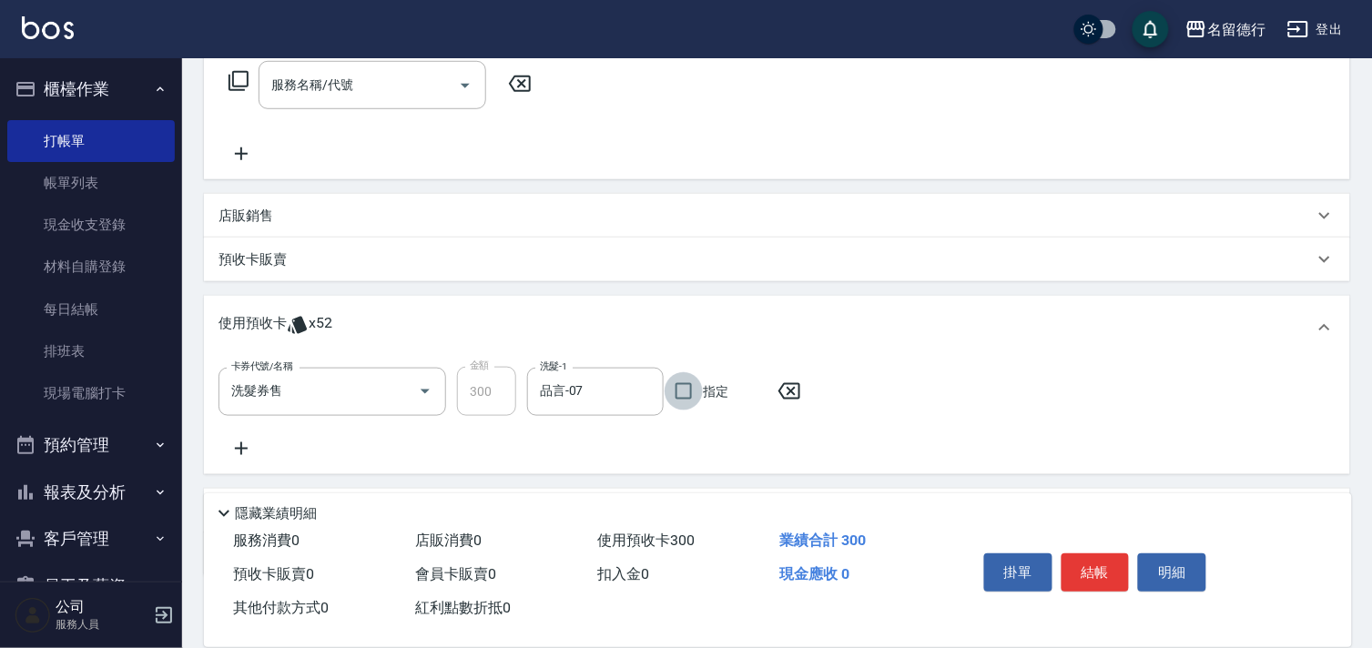
click at [688, 398] on input "指定" at bounding box center [683, 391] width 38 height 38
checkbox input "true"
click at [238, 443] on icon at bounding box center [241, 449] width 46 height 22
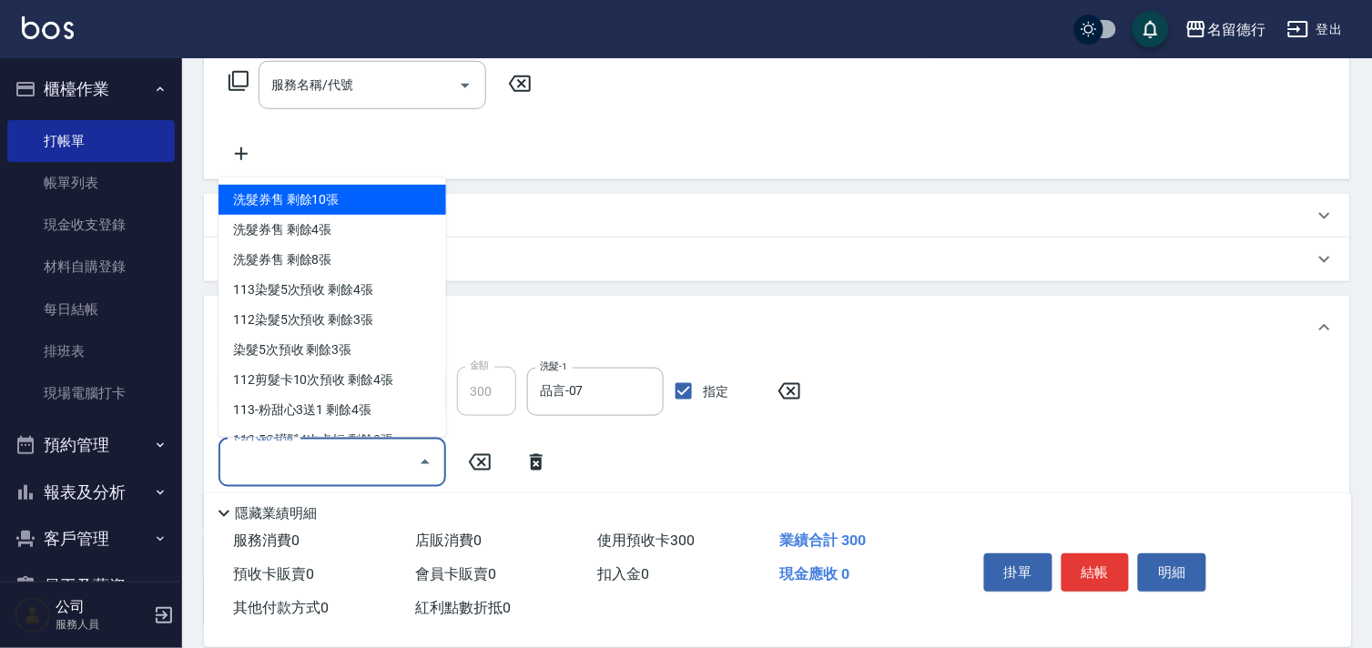
click at [269, 473] on input "卡券代號/名稱" at bounding box center [319, 462] width 184 height 32
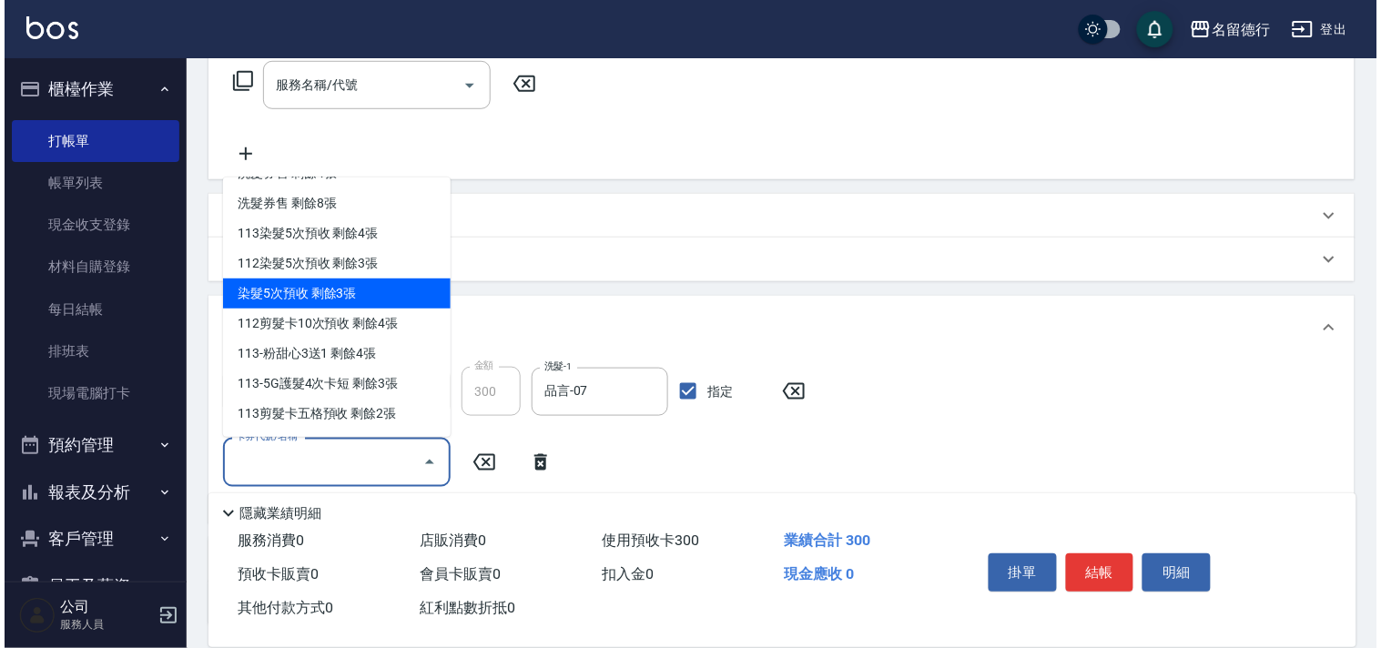
scroll to position [86, 0]
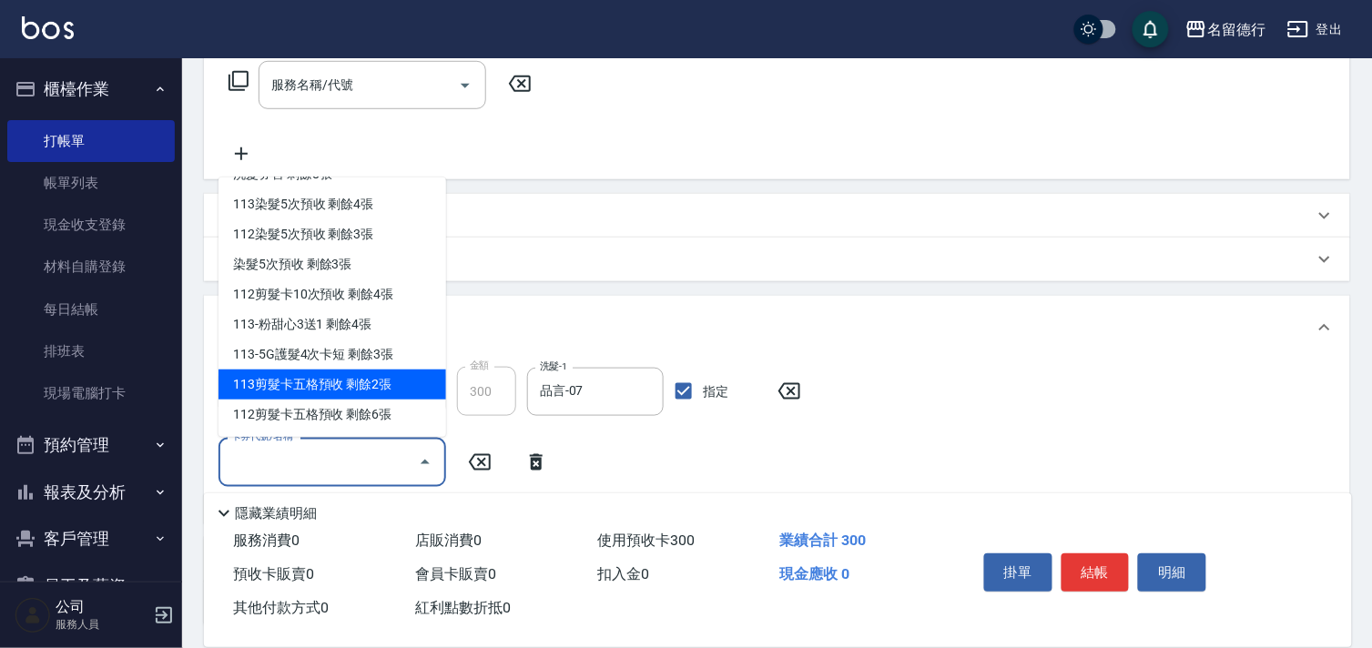
drag, startPoint x: 358, startPoint y: 414, endPoint x: 352, endPoint y: 387, distance: 27.8
click at [352, 387] on ul "洗髮券售 剩餘10張 洗髮券售 剩餘4張 洗髮券售 剩餘8張 113染髮5次預收 剩餘4張 112染髮5次預收 剩餘3張 染髮5次預收 剩餘3張 112剪髮卡…" at bounding box center [332, 306] width 228 height 259
click at [352, 387] on div "113剪髮卡五格預收 剩餘2張" at bounding box center [332, 385] width 228 height 30
type input "113剪髮卡五格預收"
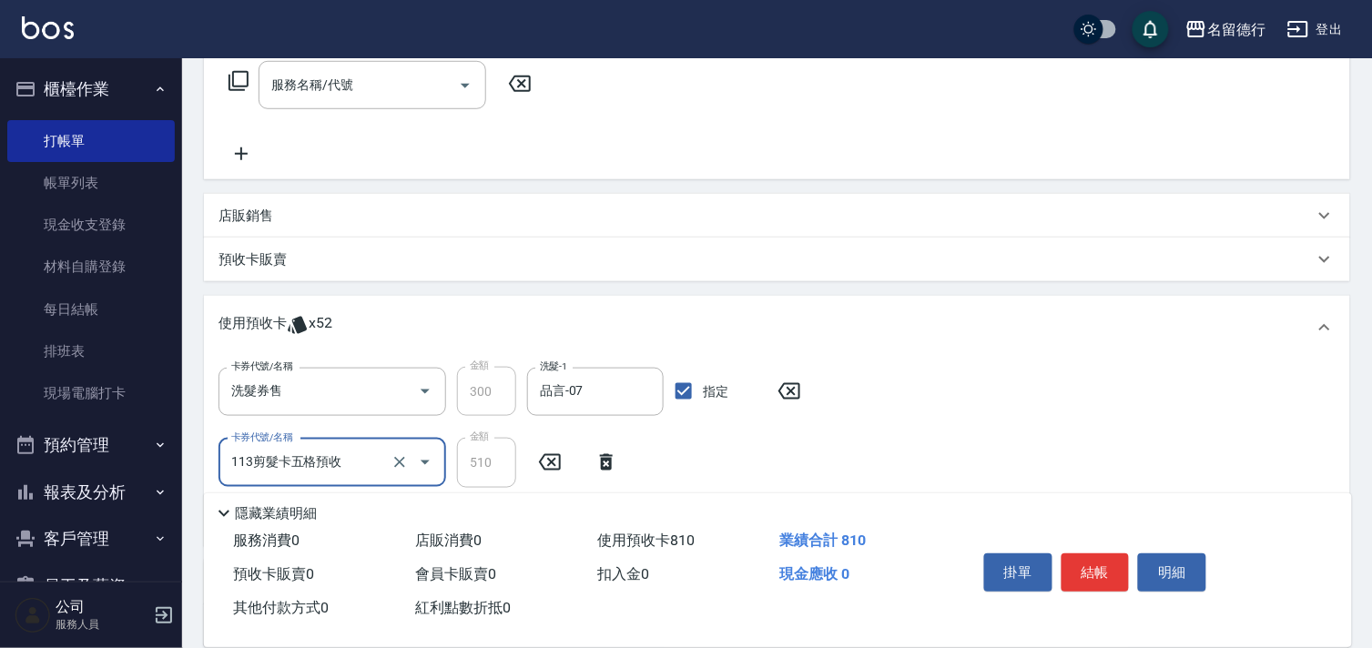
click at [1115, 440] on div "卡券代號/名稱 洗髮券售 卡券代號/名稱 金額 300 金額 洗髮-1 品言-07 洗髮-1 指定 卡券代號/名稱 113剪髮卡五格預收 卡券代號/名稱 金額…" at bounding box center [776, 449] width 1117 height 164
click at [1097, 572] on button "結帳" at bounding box center [1095, 572] width 68 height 38
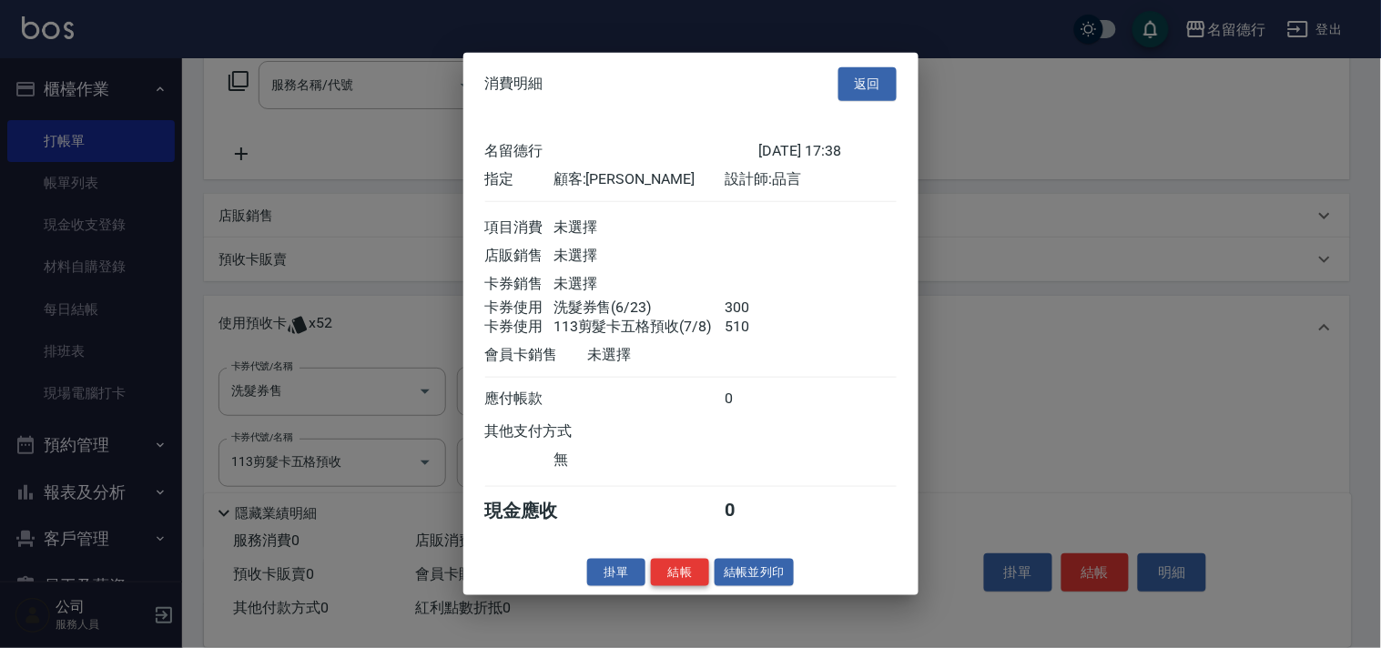
click at [703, 579] on button "結帳" at bounding box center [680, 572] width 58 height 28
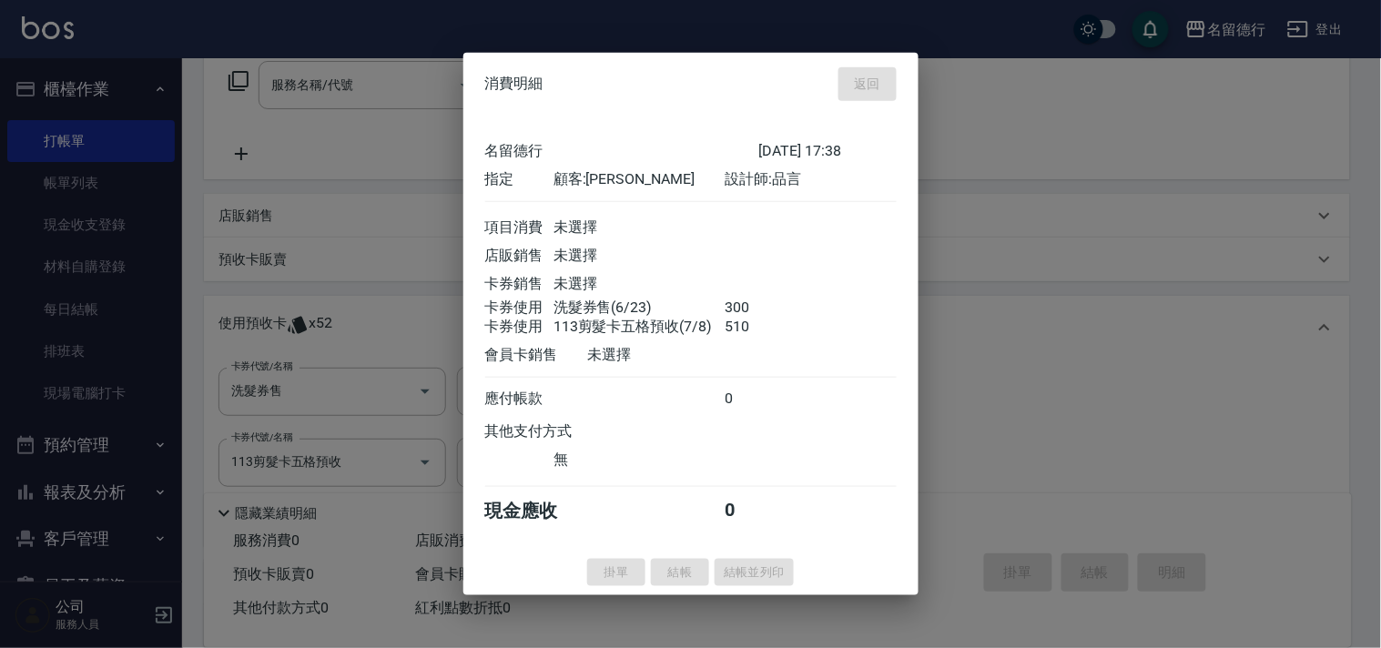
type input "[DATE] 17:39"
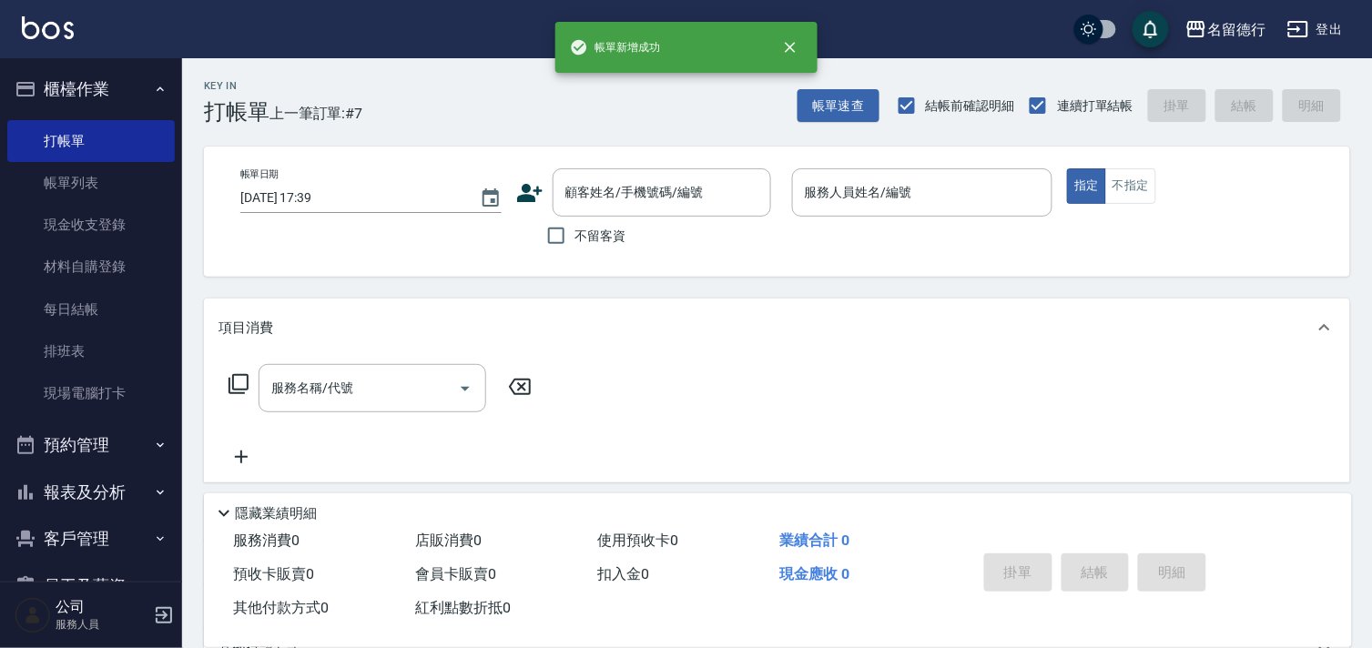
scroll to position [0, 0]
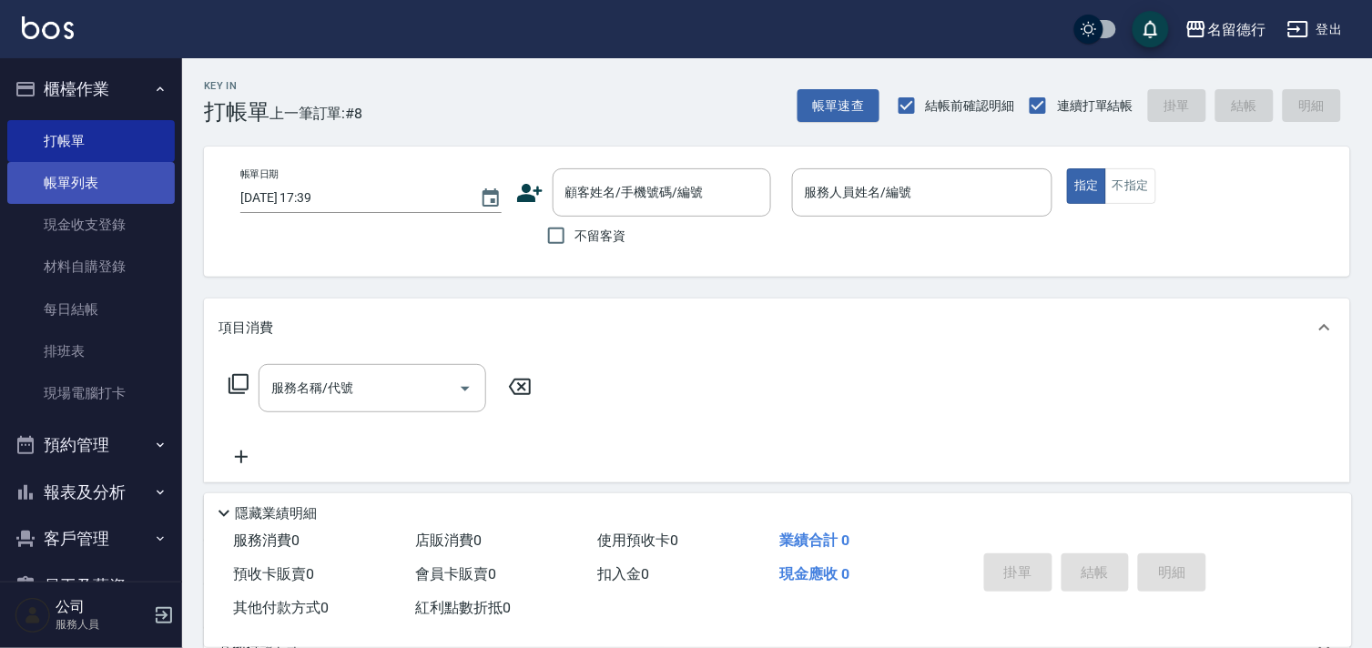
click at [110, 180] on link "帳單列表" at bounding box center [90, 183] width 167 height 42
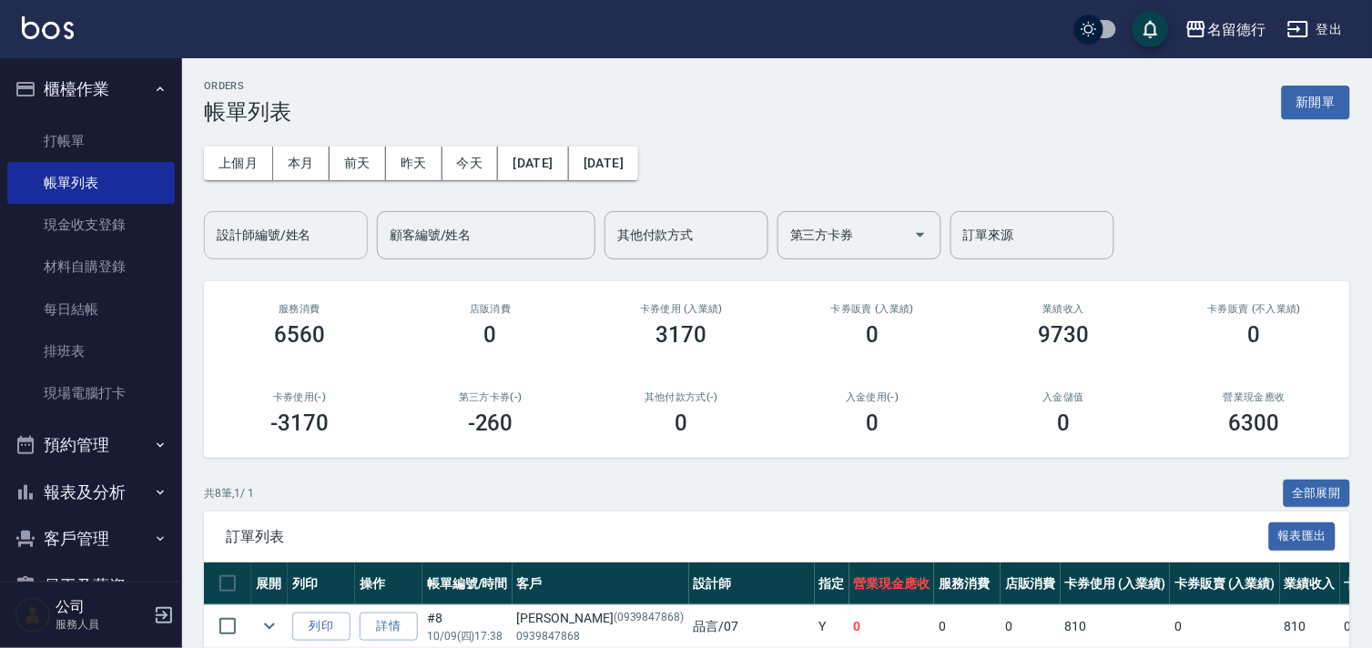
click at [269, 249] on input "設計師編號/姓名" at bounding box center [285, 235] width 147 height 32
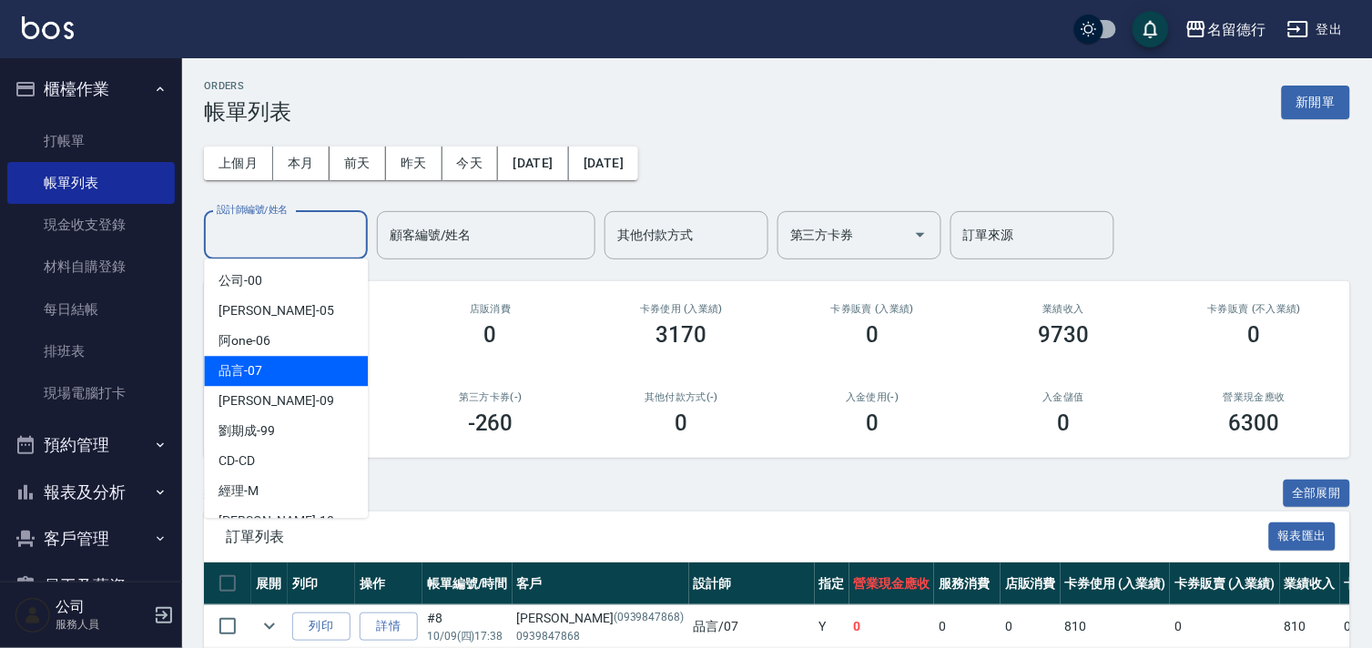
click at [319, 366] on div "品言 -07" at bounding box center [286, 371] width 164 height 30
type input "品言-07"
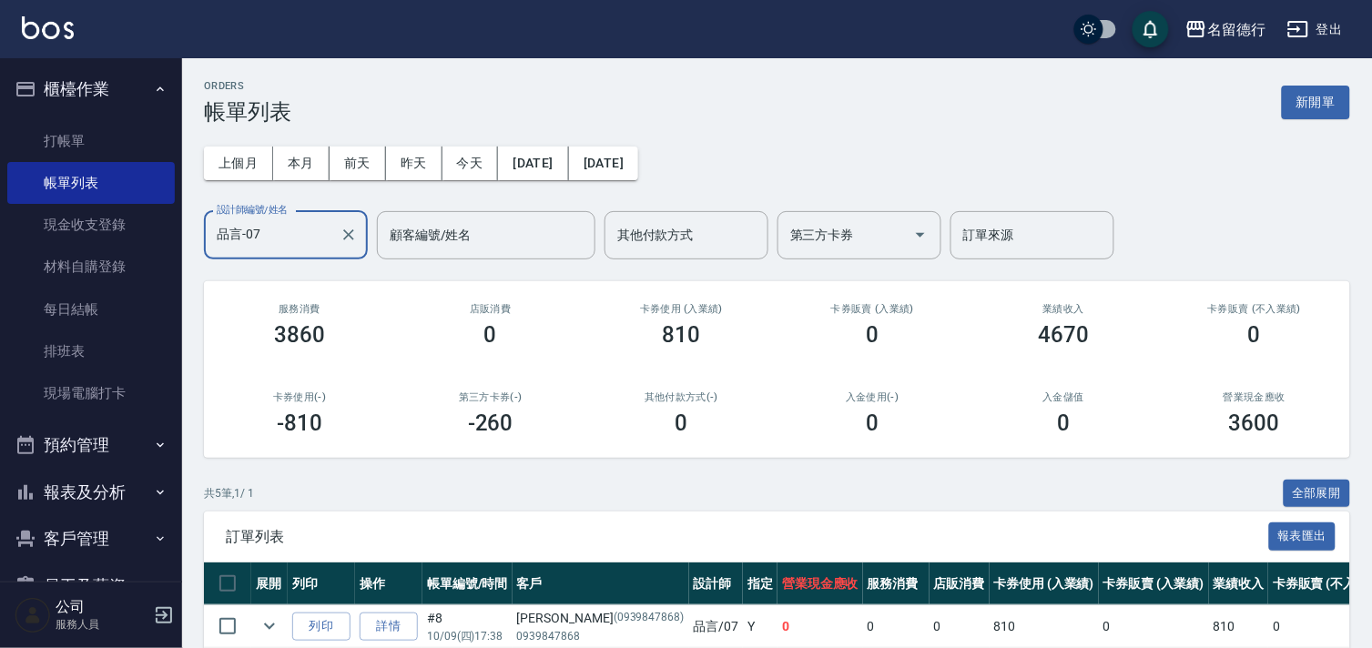
scroll to position [262, 0]
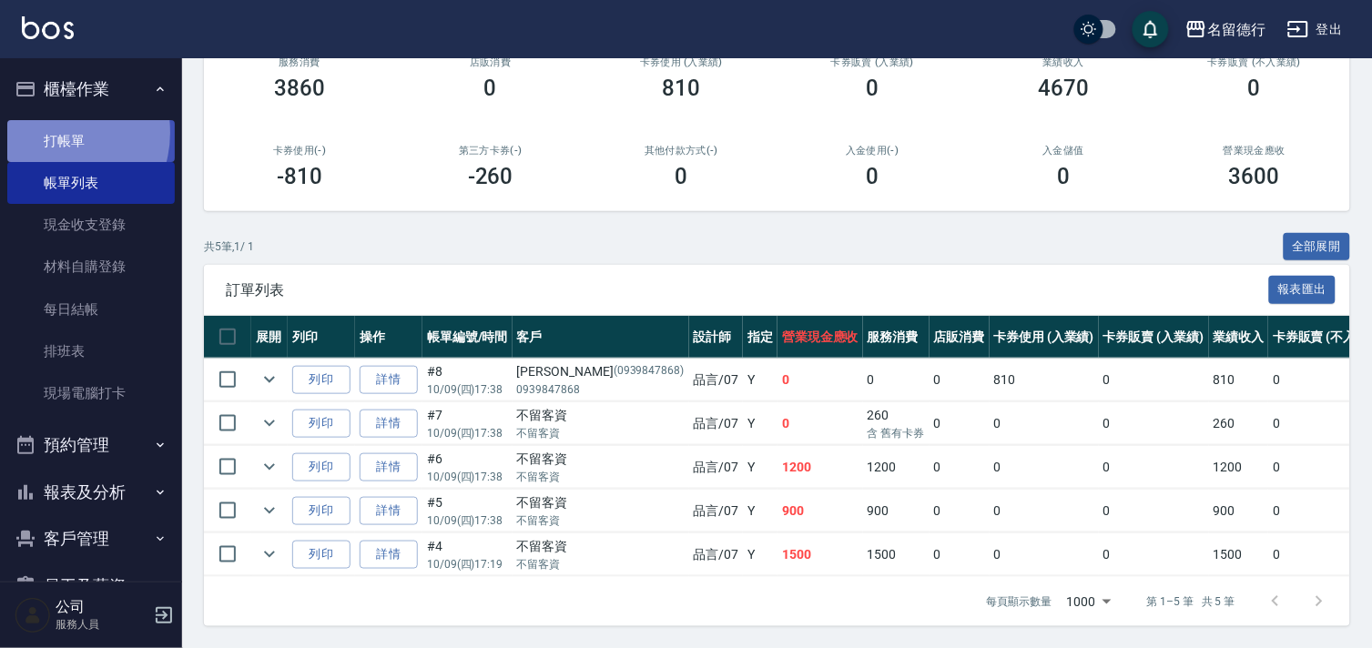
click at [53, 132] on link "打帳單" at bounding box center [90, 141] width 167 height 42
